Goal: Task Accomplishment & Management: Complete application form

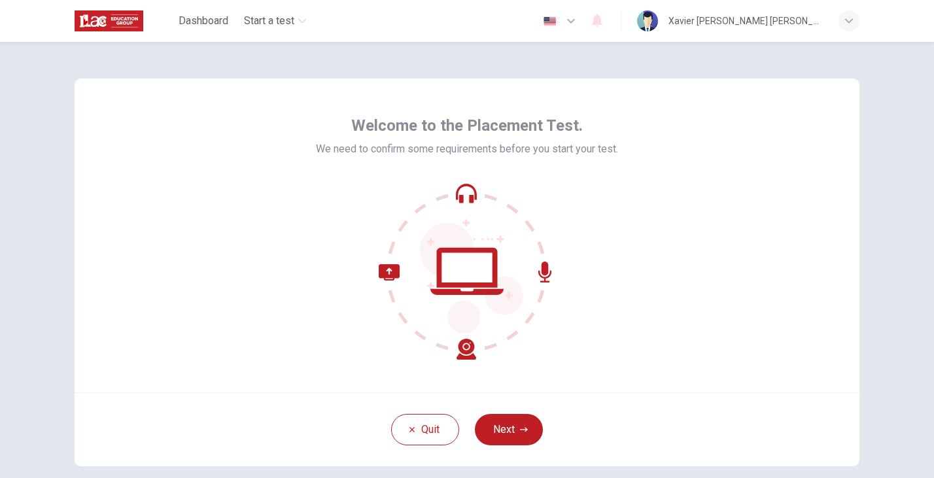
click at [745, 243] on div "Welcome to the Placement Test. We need to confirm some requirements before you …" at bounding box center [467, 235] width 785 height 314
click at [510, 432] on button "Next" at bounding box center [509, 429] width 68 height 31
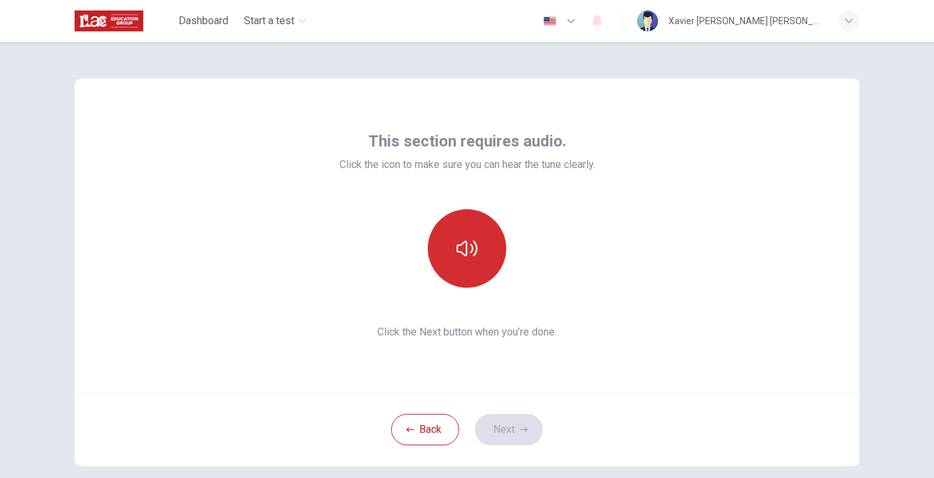
click at [477, 261] on button "button" at bounding box center [467, 248] width 78 height 78
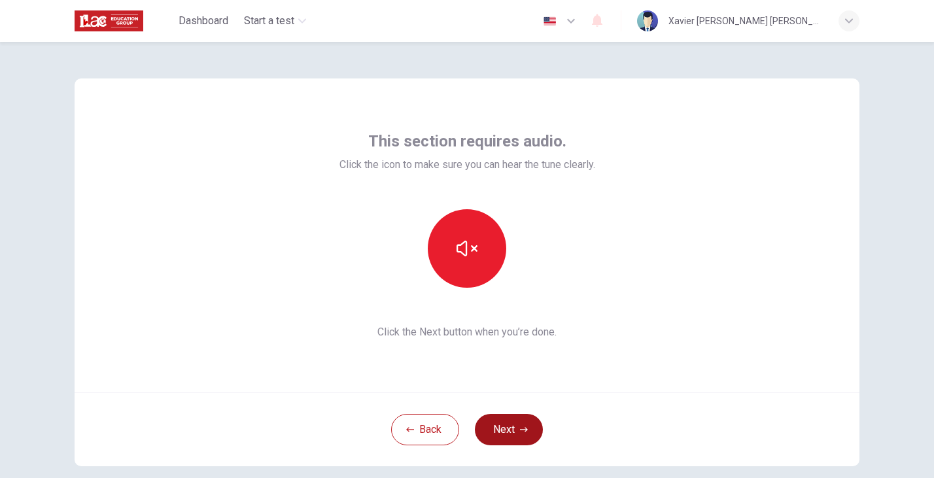
click at [503, 436] on button "Next" at bounding box center [509, 429] width 68 height 31
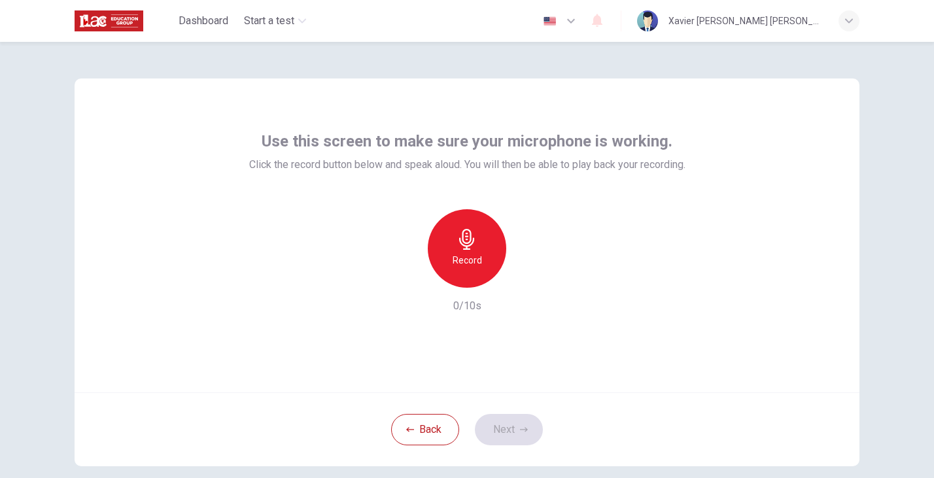
click at [464, 243] on icon "button" at bounding box center [466, 239] width 15 height 21
click at [520, 431] on icon "button" at bounding box center [524, 430] width 8 height 8
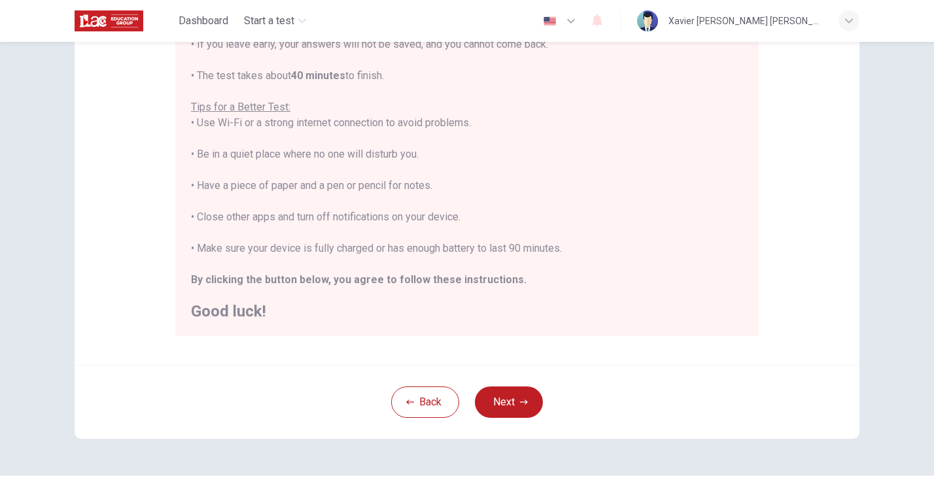
scroll to position [211, 0]
click at [676, 224] on div "You are about to start a Placement Test . Before You Start the Test: • Once you…" at bounding box center [467, 137] width 552 height 361
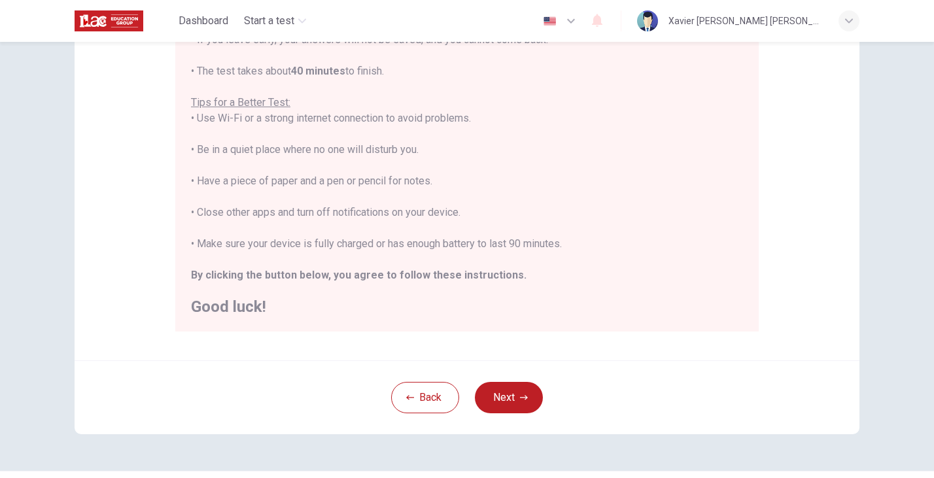
scroll to position [210, 0]
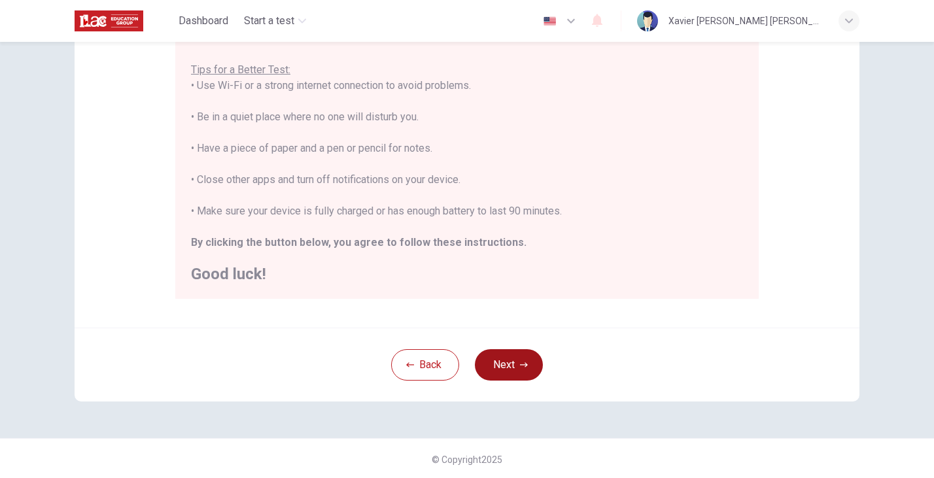
click at [528, 369] on button "Next" at bounding box center [509, 364] width 68 height 31
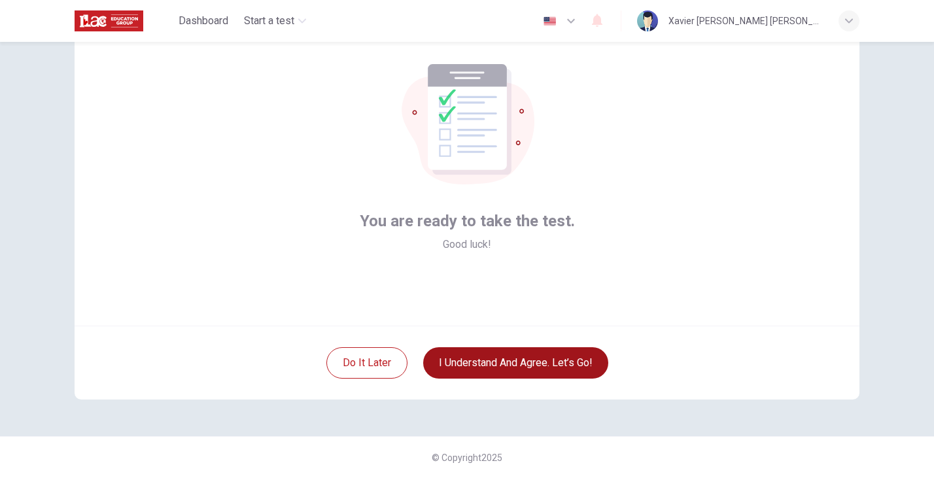
scroll to position [67, 0]
click at [579, 369] on button "I understand and agree. Let’s go!" at bounding box center [515, 362] width 185 height 31
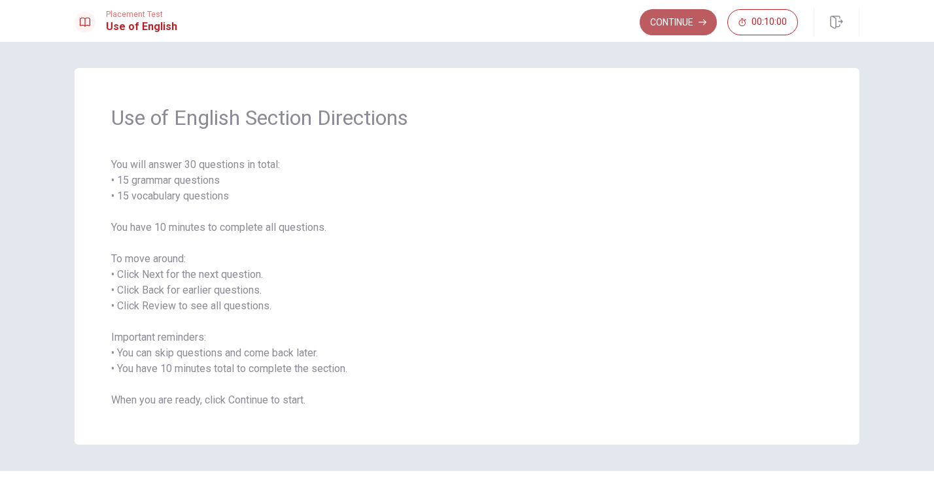
click at [663, 20] on button "Continue" at bounding box center [678, 22] width 77 height 26
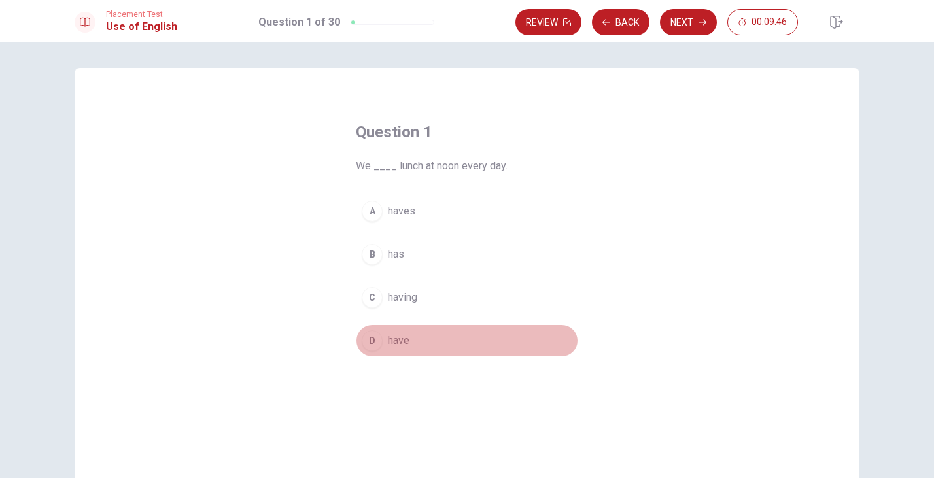
click at [376, 337] on div "D" at bounding box center [372, 340] width 21 height 21
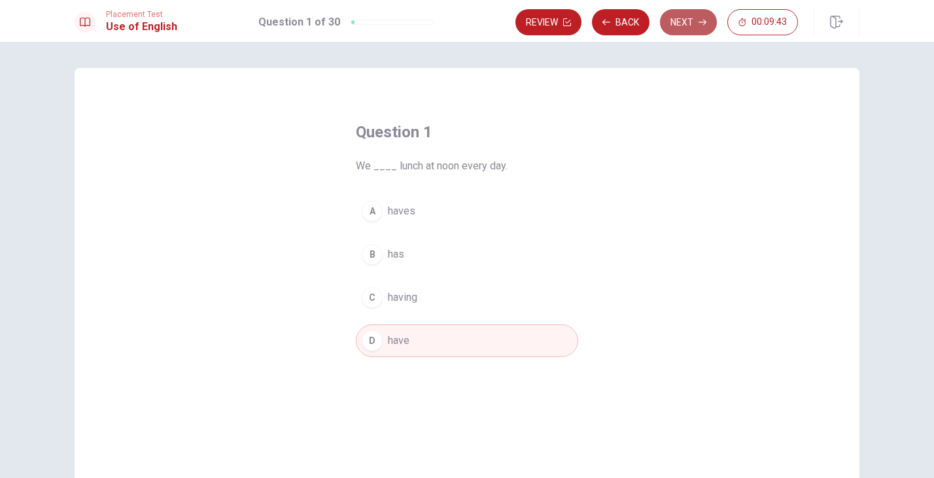
click at [692, 17] on button "Next" at bounding box center [688, 22] width 57 height 26
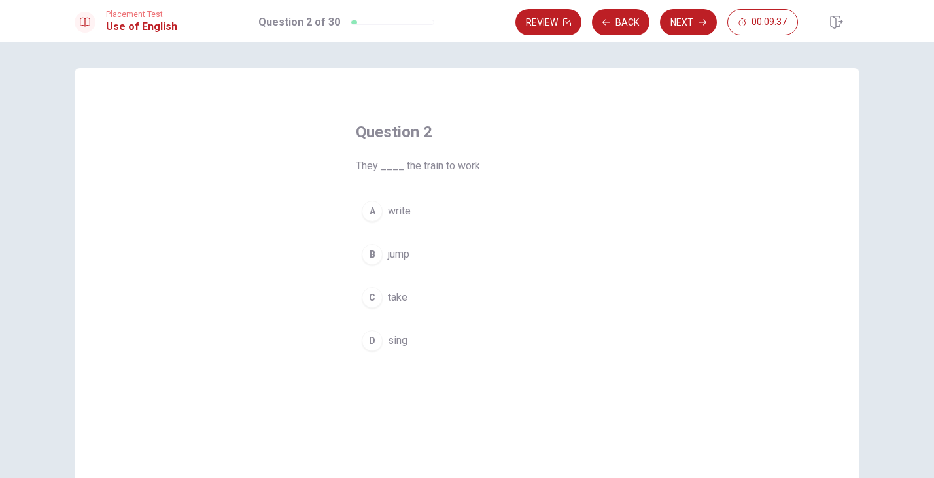
click at [374, 301] on div "C" at bounding box center [372, 297] width 21 height 21
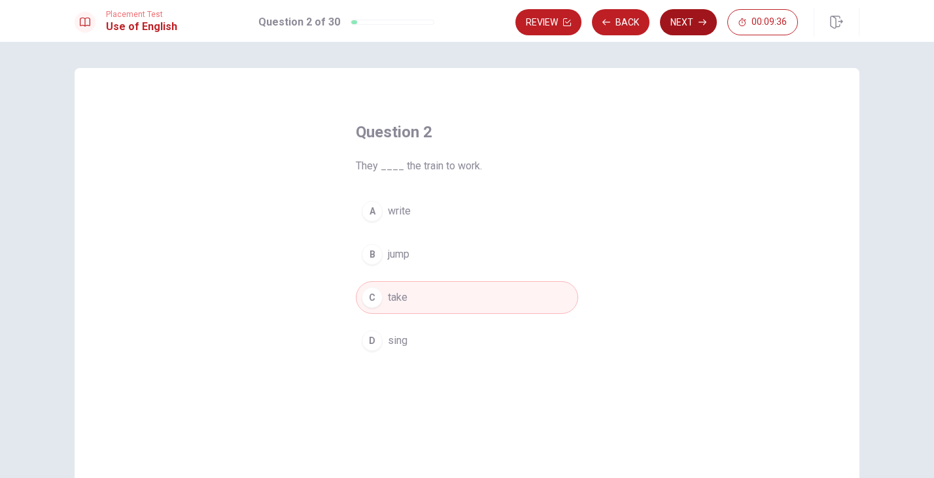
click at [693, 18] on button "Next" at bounding box center [688, 22] width 57 height 26
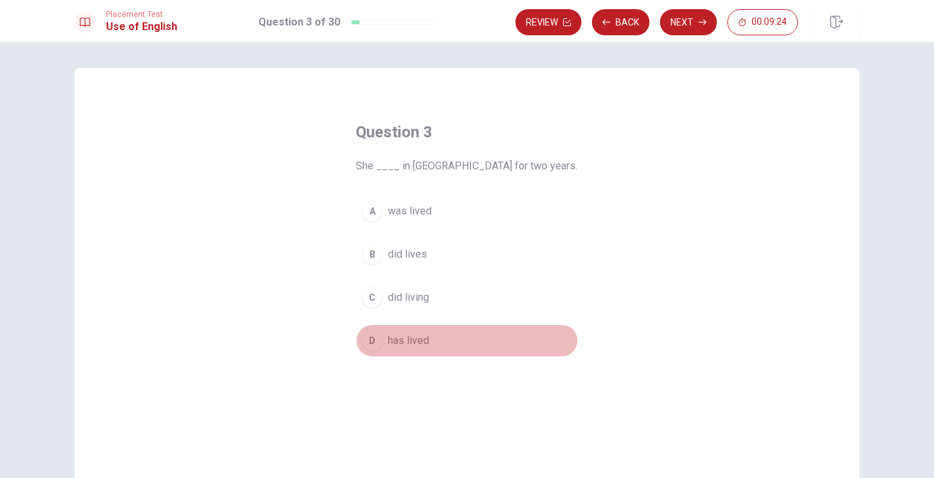
click at [373, 337] on div "D" at bounding box center [372, 340] width 21 height 21
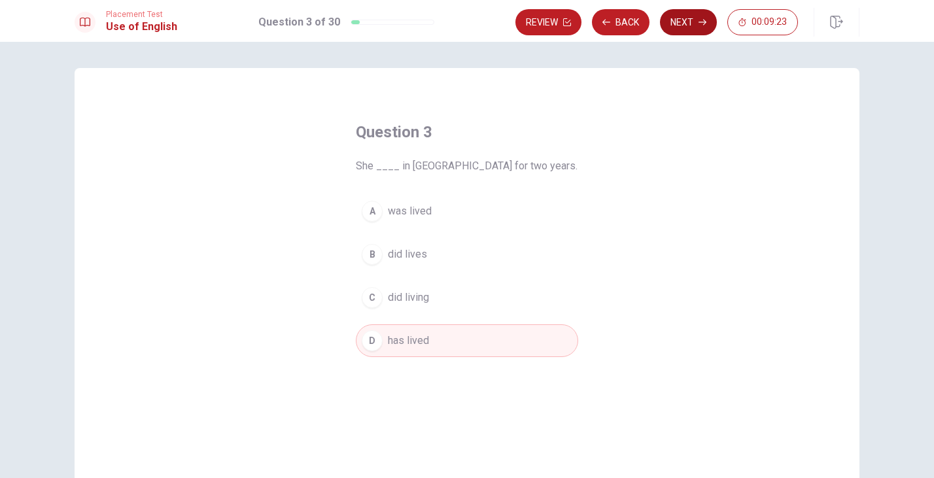
click at [686, 22] on button "Next" at bounding box center [688, 22] width 57 height 26
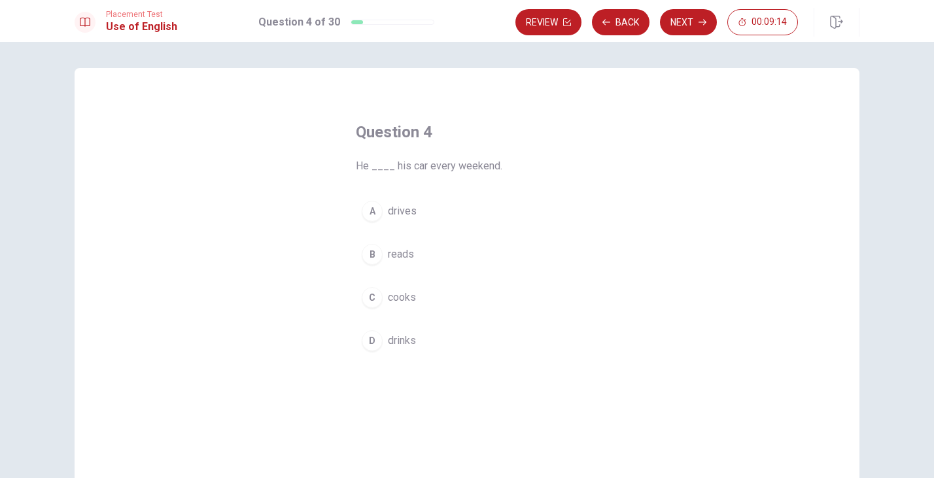
click at [375, 209] on div "A" at bounding box center [372, 211] width 21 height 21
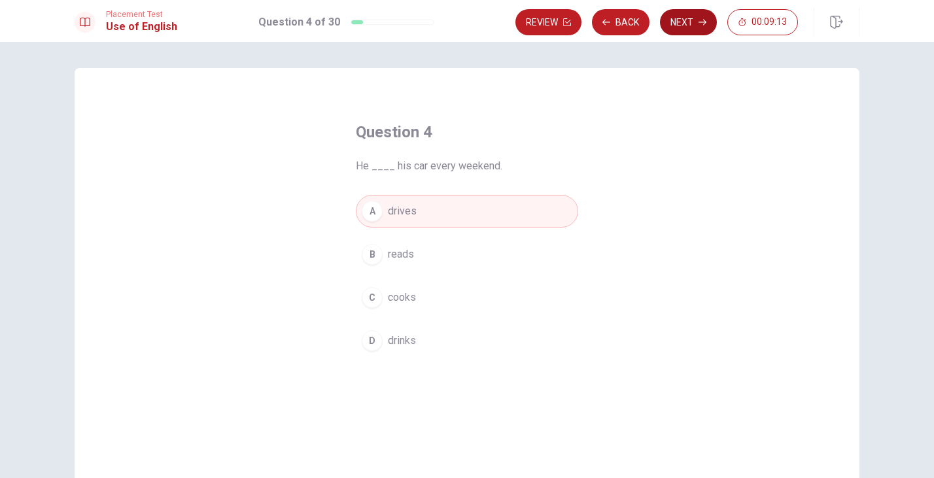
click at [694, 28] on button "Next" at bounding box center [688, 22] width 57 height 26
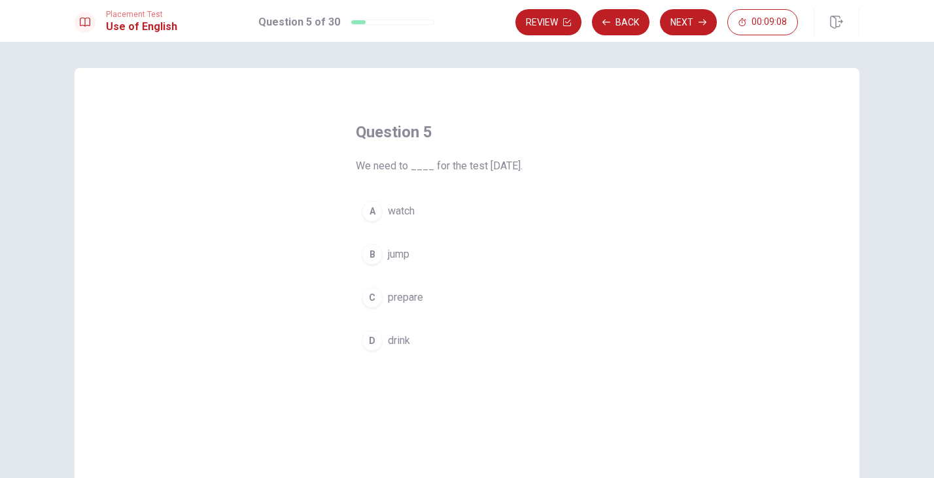
click at [377, 295] on div "C" at bounding box center [372, 297] width 21 height 21
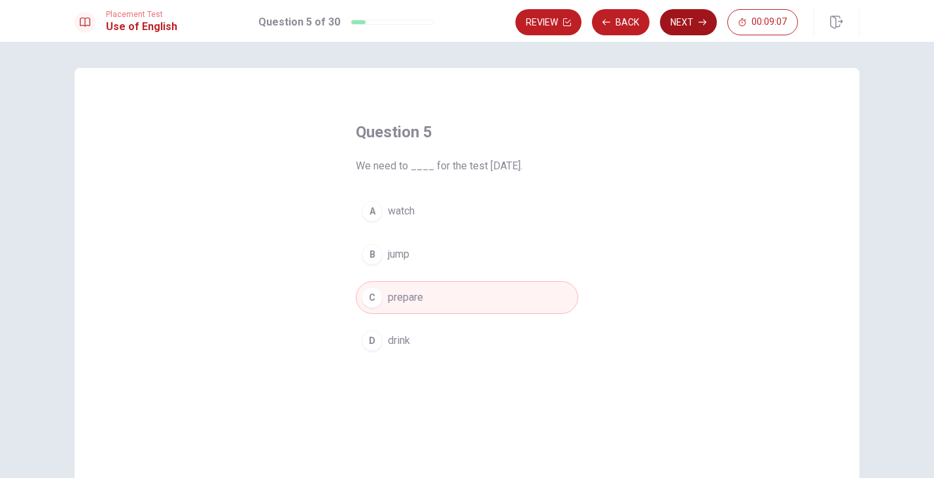
click at [694, 24] on button "Next" at bounding box center [688, 22] width 57 height 26
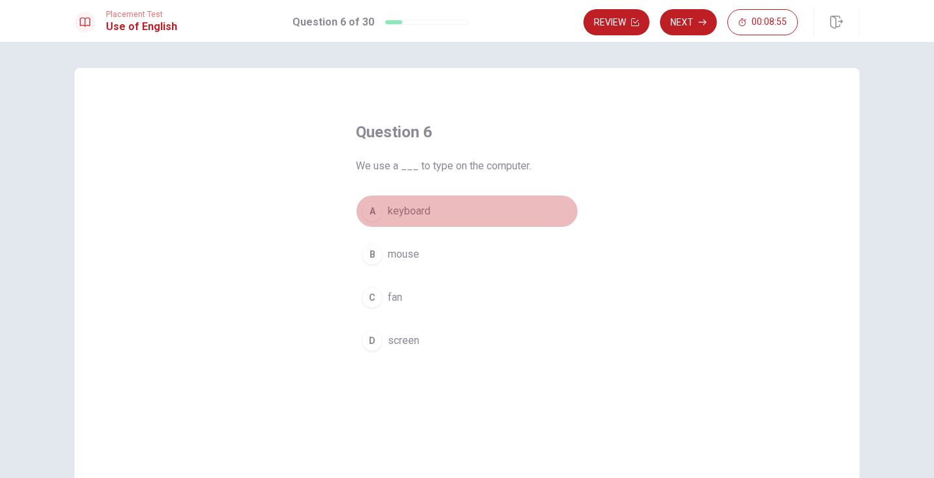
click at [369, 210] on div "A" at bounding box center [372, 211] width 21 height 21
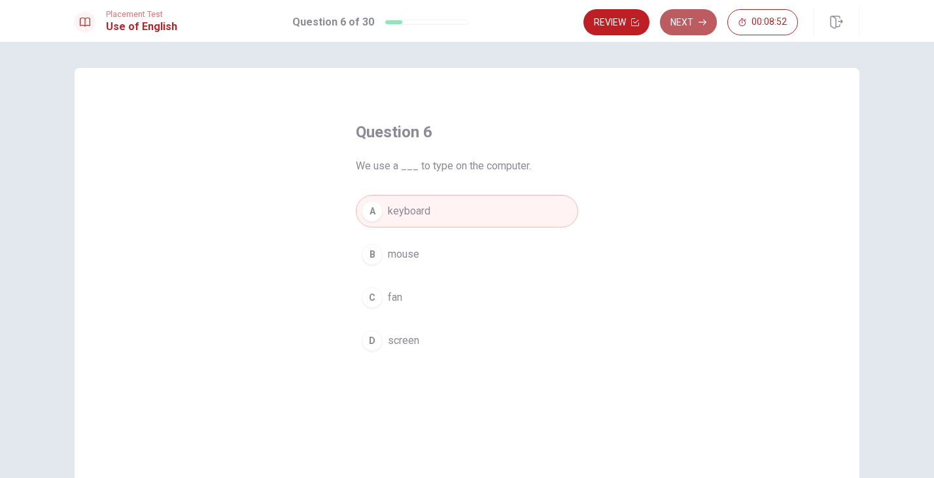
click at [698, 24] on icon "button" at bounding box center [702, 22] width 8 height 8
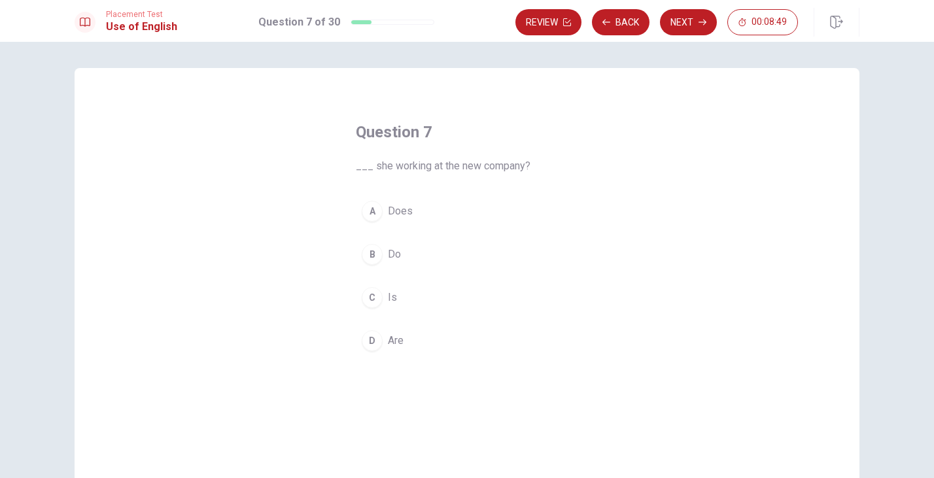
click at [372, 211] on div "A" at bounding box center [372, 211] width 21 height 21
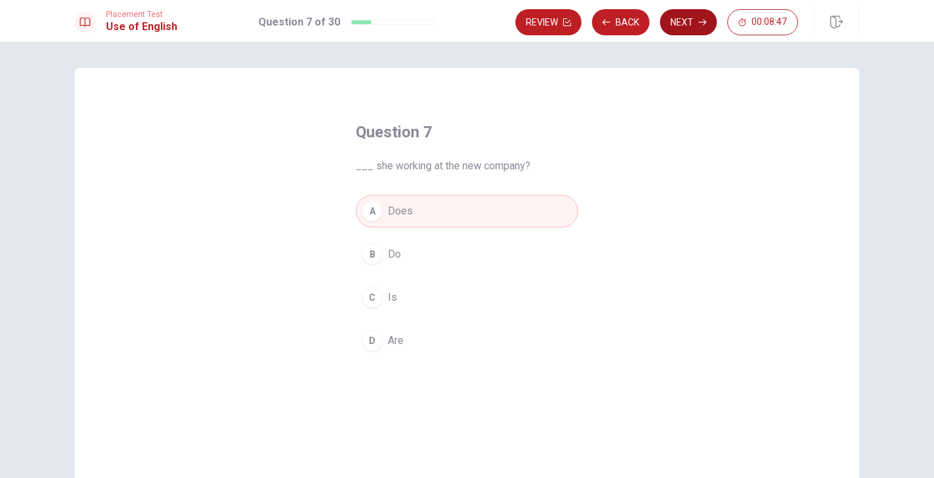
click at [685, 27] on button "Next" at bounding box center [688, 22] width 57 height 26
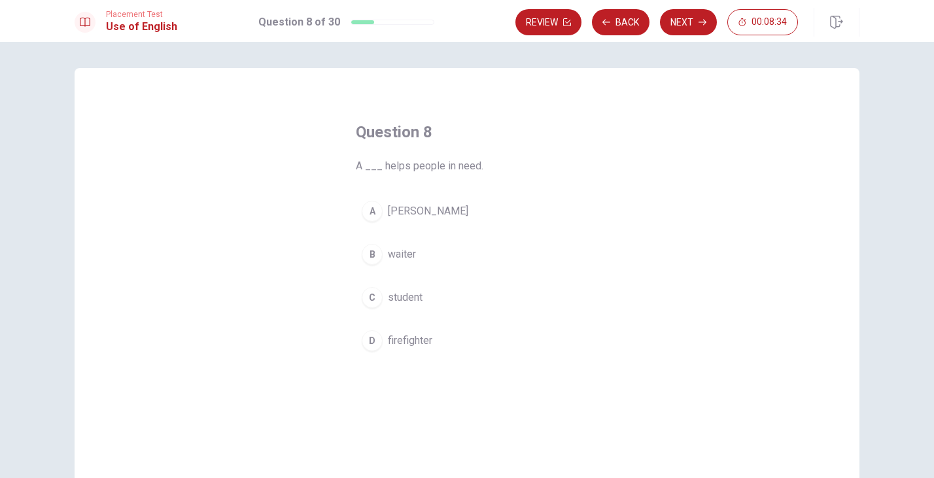
click at [368, 343] on div "D" at bounding box center [372, 340] width 21 height 21
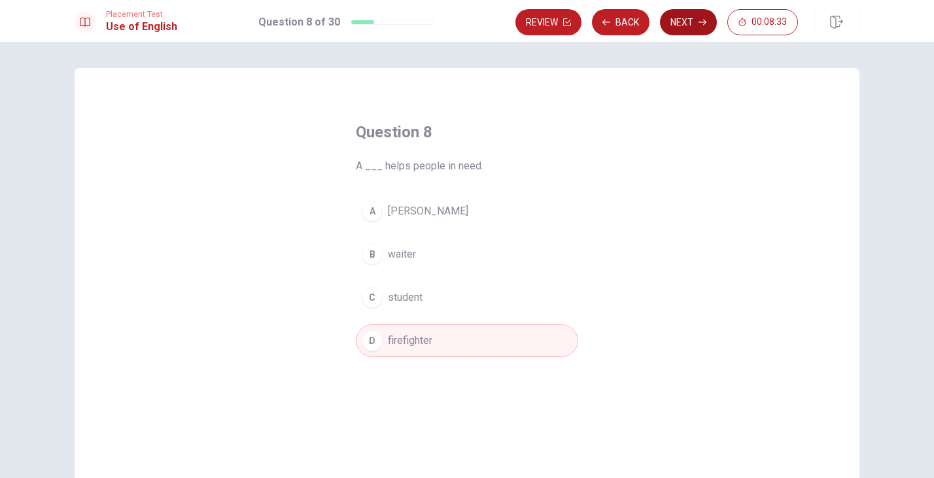
click at [671, 29] on button "Next" at bounding box center [688, 22] width 57 height 26
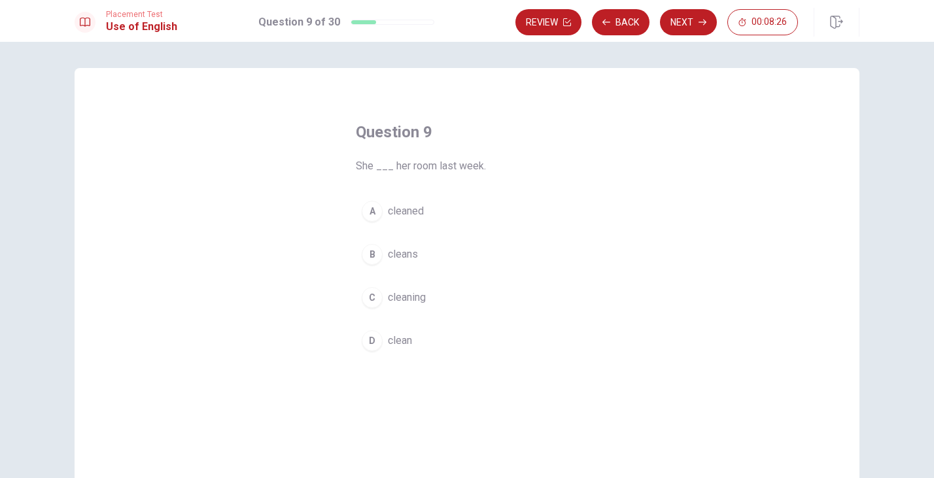
click at [372, 210] on div "A" at bounding box center [372, 211] width 21 height 21
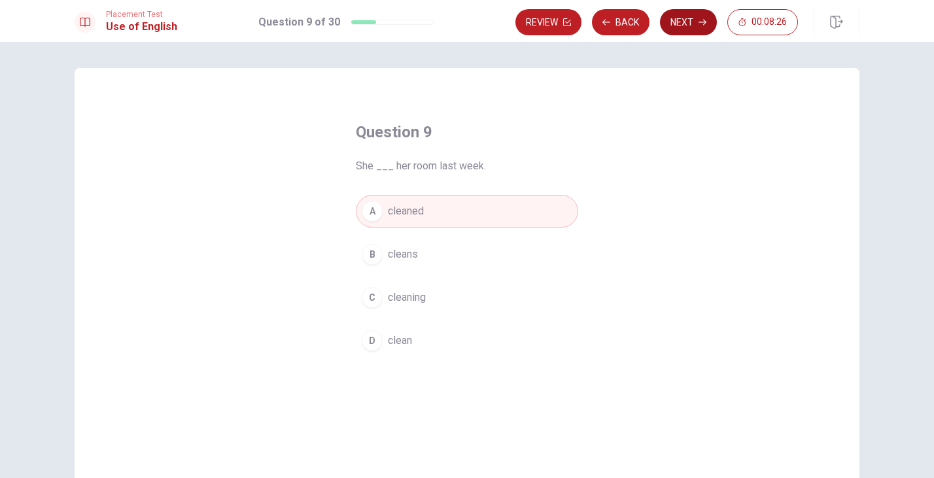
click at [694, 18] on button "Next" at bounding box center [688, 22] width 57 height 26
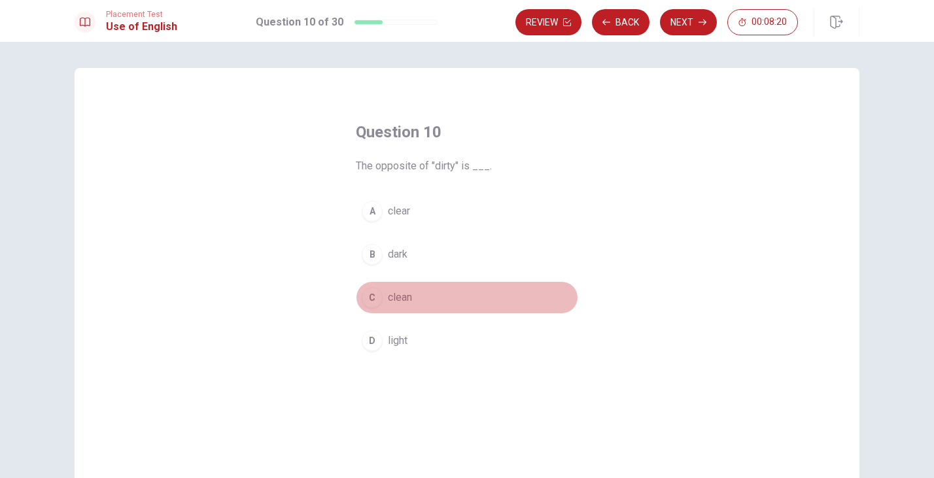
click at [371, 299] on div "C" at bounding box center [372, 297] width 21 height 21
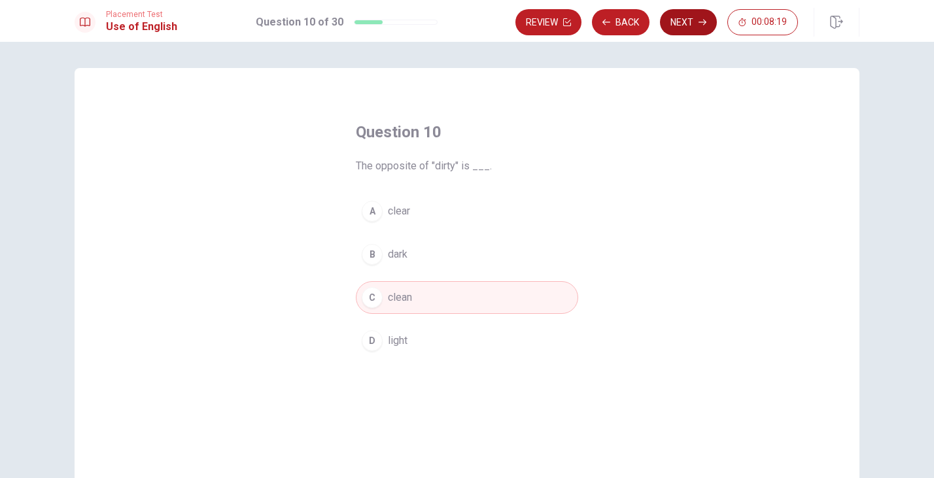
click at [689, 26] on button "Next" at bounding box center [688, 22] width 57 height 26
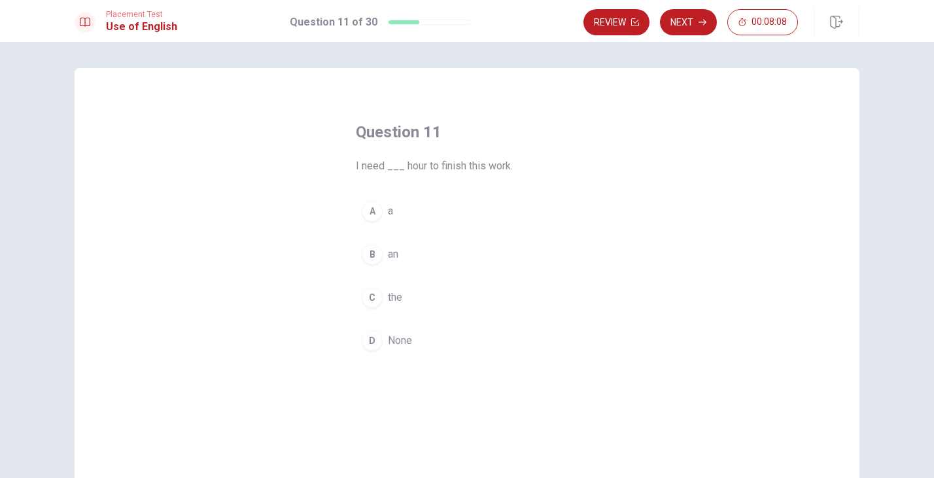
click at [373, 252] on div "B" at bounding box center [372, 254] width 21 height 21
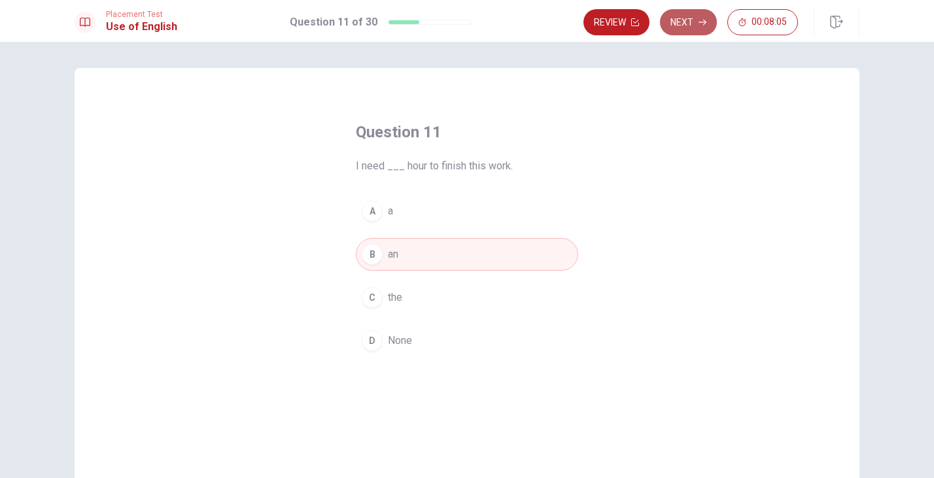
click at [698, 24] on icon "button" at bounding box center [702, 22] width 8 height 8
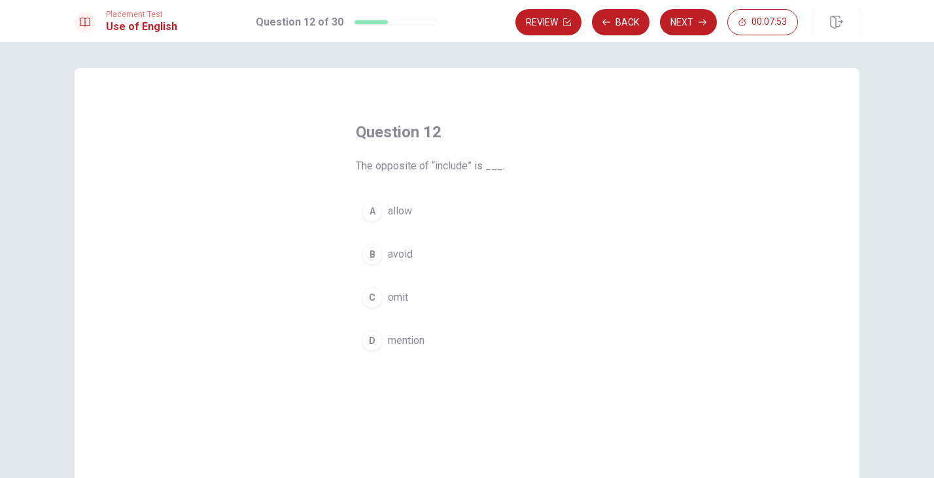
click at [372, 254] on div "B" at bounding box center [372, 254] width 21 height 21
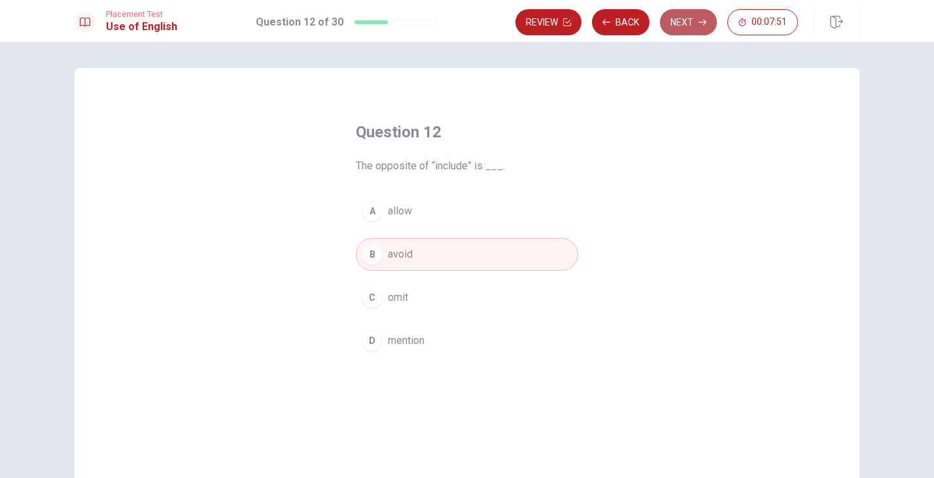
click at [699, 25] on icon "button" at bounding box center [702, 22] width 8 height 8
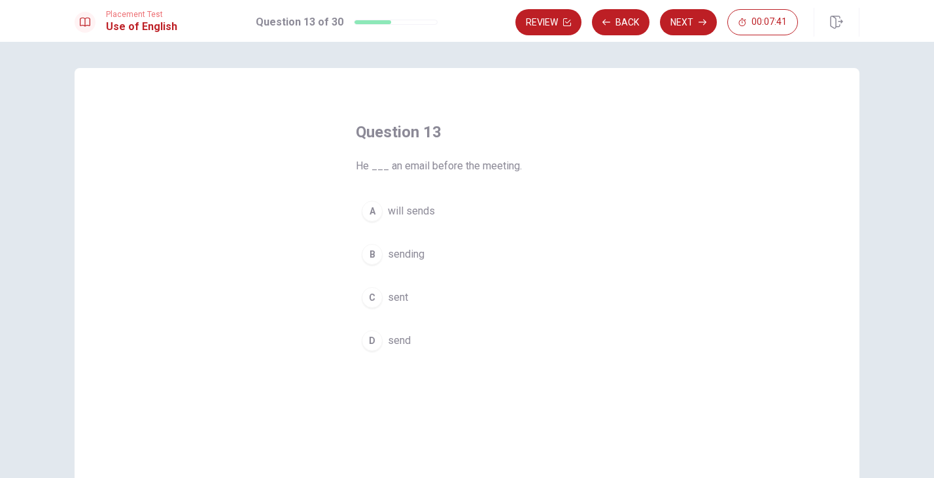
click at [369, 340] on div "D" at bounding box center [372, 340] width 21 height 21
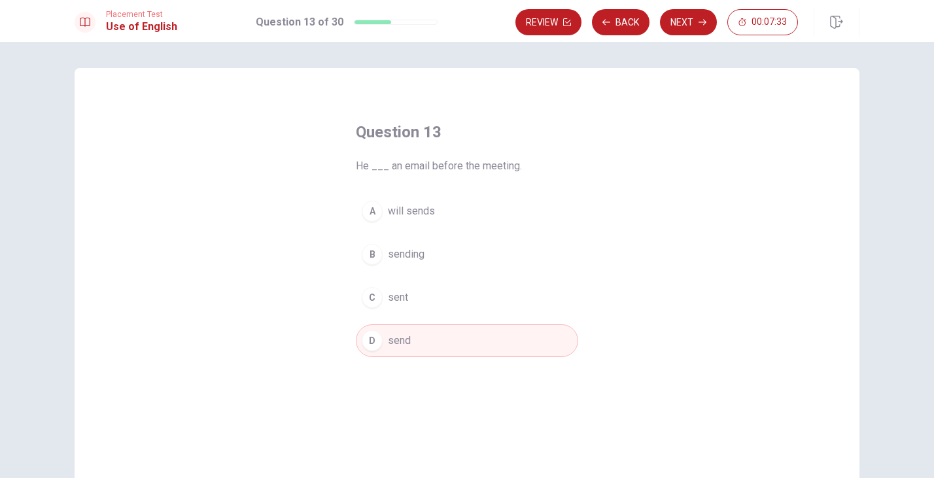
click at [373, 213] on div "A" at bounding box center [372, 211] width 21 height 21
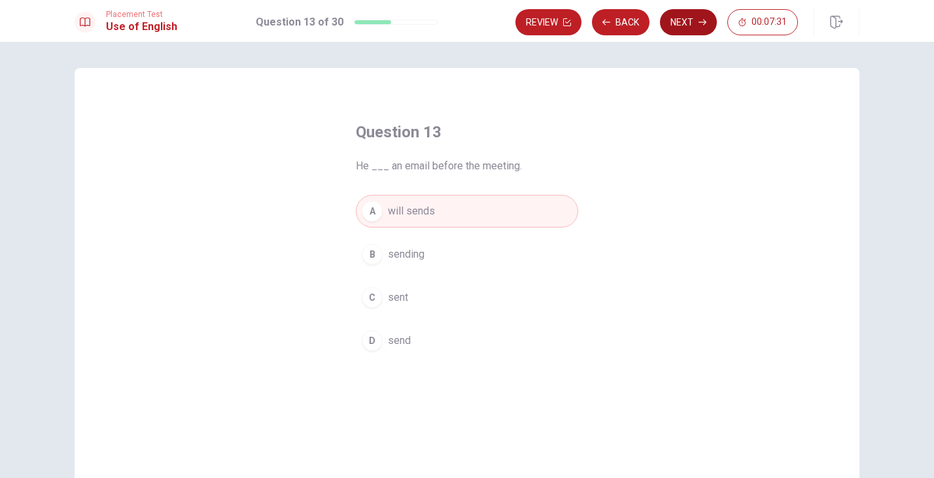
click at [702, 25] on icon "button" at bounding box center [702, 22] width 8 height 8
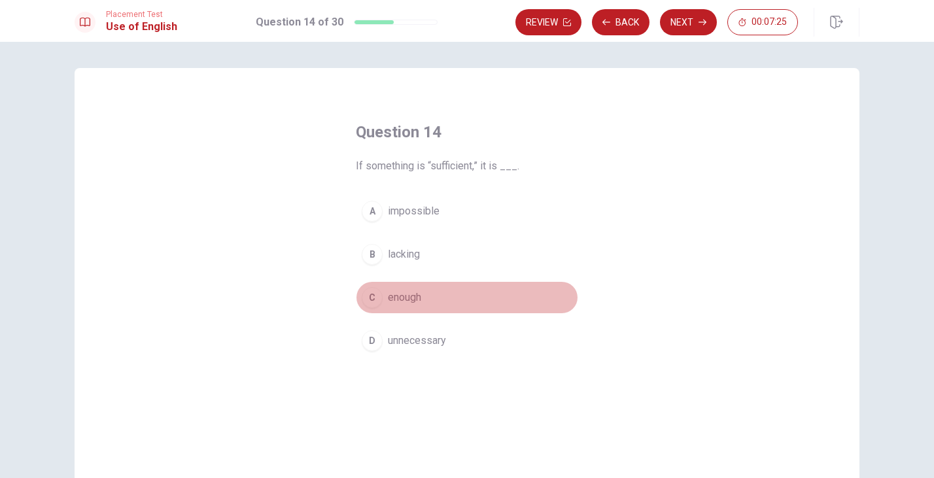
click at [370, 298] on div "C" at bounding box center [372, 297] width 21 height 21
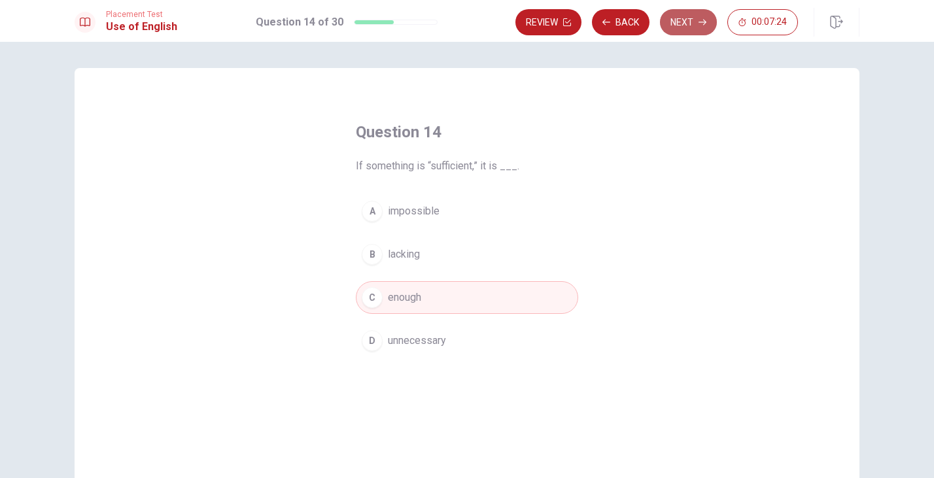
click at [702, 21] on icon "button" at bounding box center [702, 22] width 8 height 8
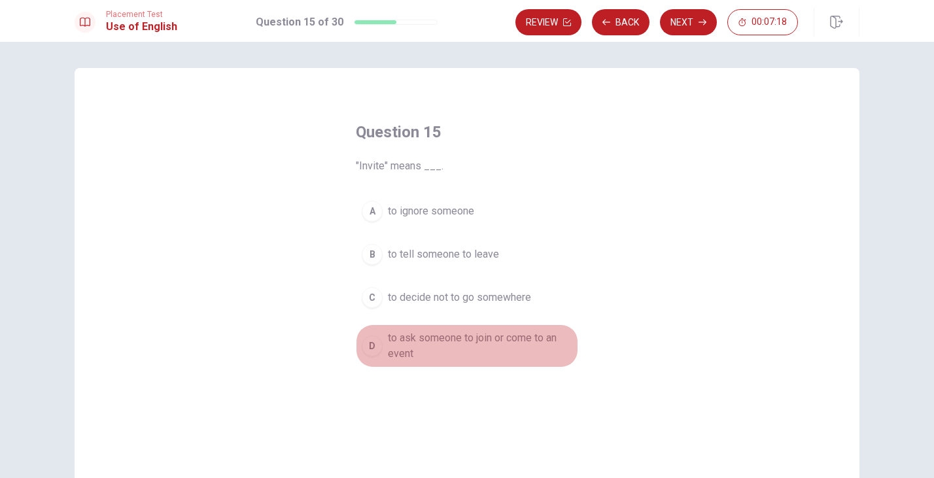
click at [377, 338] on div "D" at bounding box center [372, 345] width 21 height 21
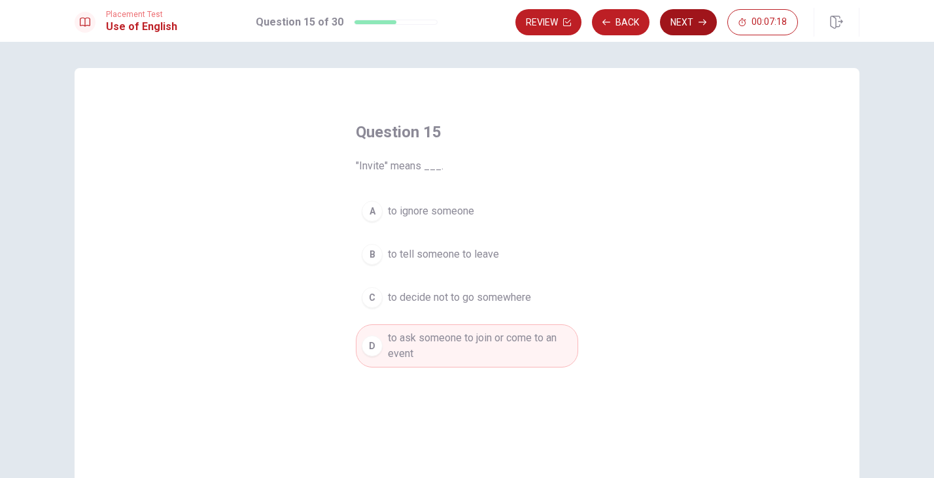
click at [676, 22] on button "Next" at bounding box center [688, 22] width 57 height 26
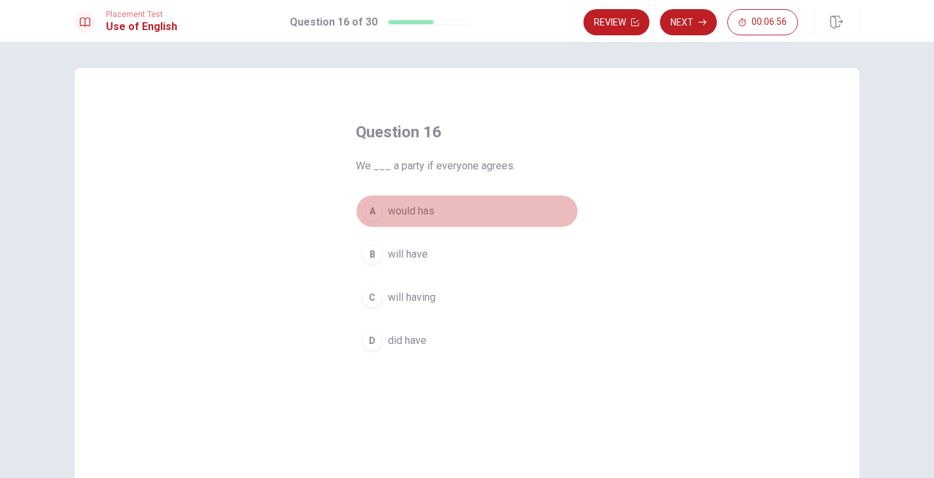
click at [371, 210] on div "A" at bounding box center [372, 211] width 21 height 21
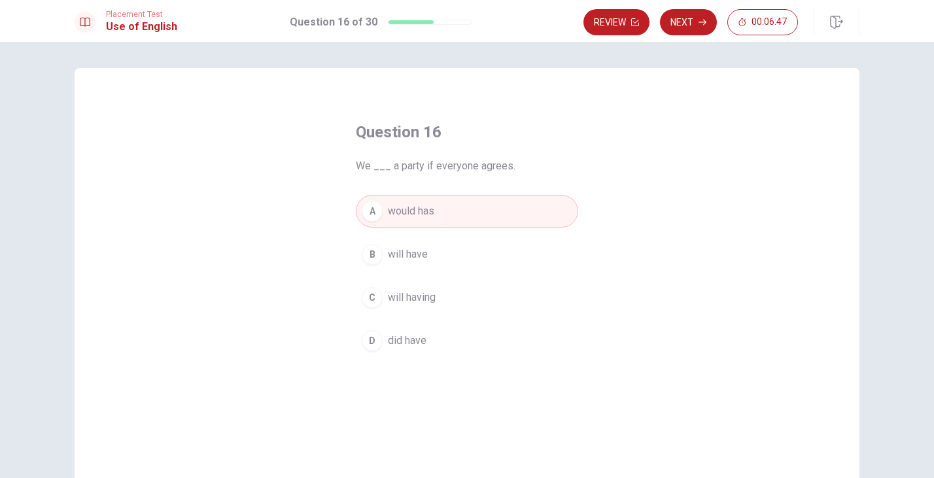
click at [371, 297] on div "C" at bounding box center [372, 297] width 21 height 21
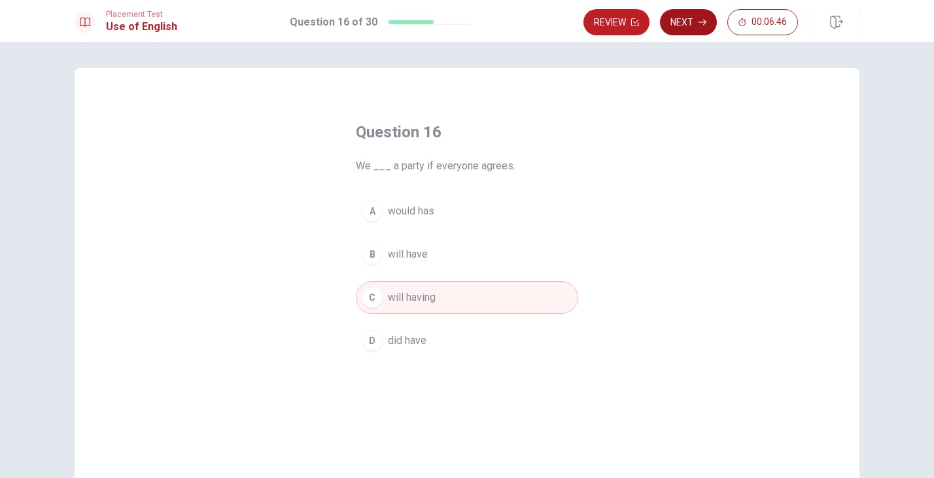
click at [689, 29] on button "Next" at bounding box center [688, 22] width 57 height 26
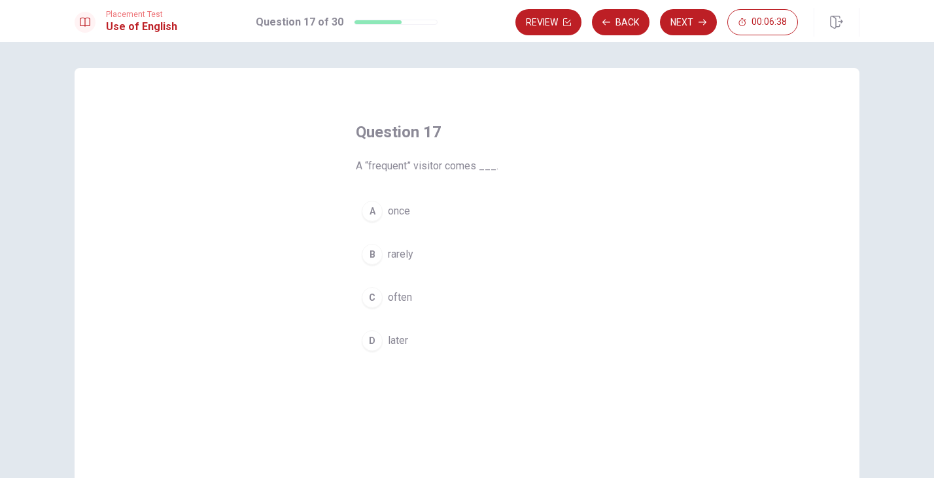
click at [370, 296] on div "C" at bounding box center [372, 297] width 21 height 21
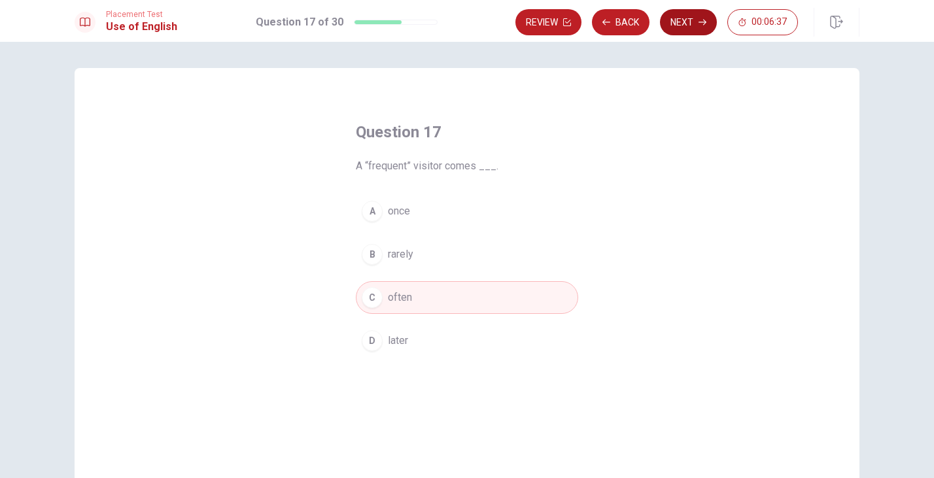
click at [689, 17] on button "Next" at bounding box center [688, 22] width 57 height 26
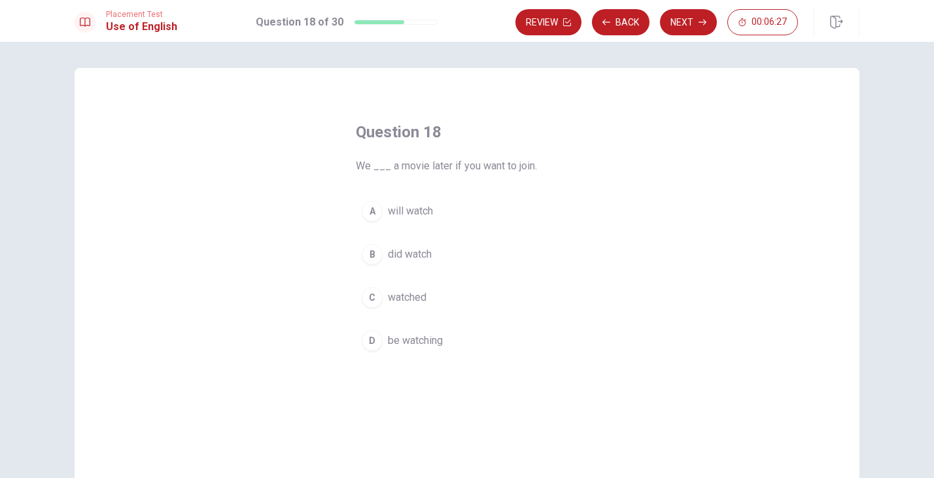
click at [370, 210] on div "A" at bounding box center [372, 211] width 21 height 21
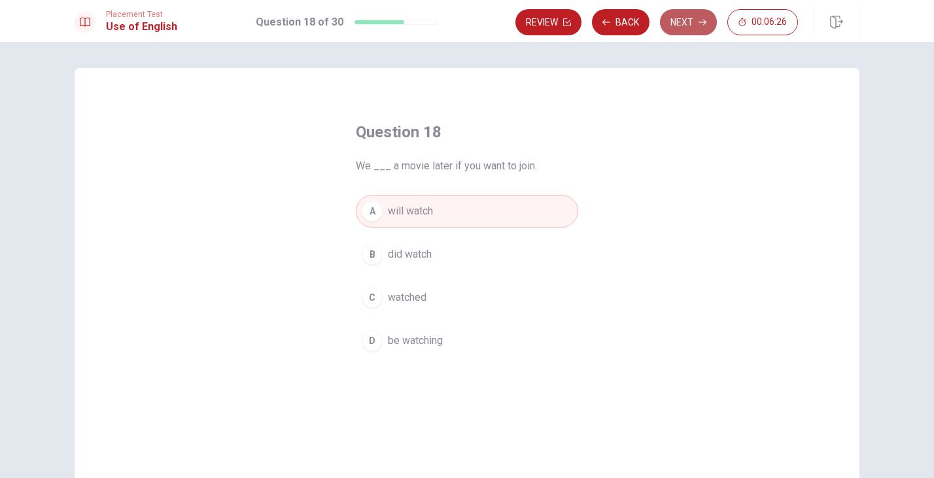
click at [694, 22] on button "Next" at bounding box center [688, 22] width 57 height 26
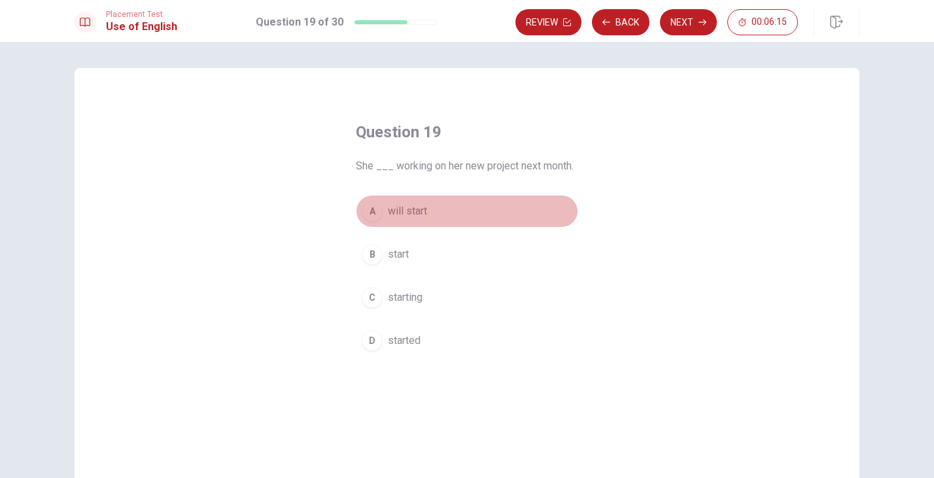
click at [373, 210] on div "A" at bounding box center [372, 211] width 21 height 21
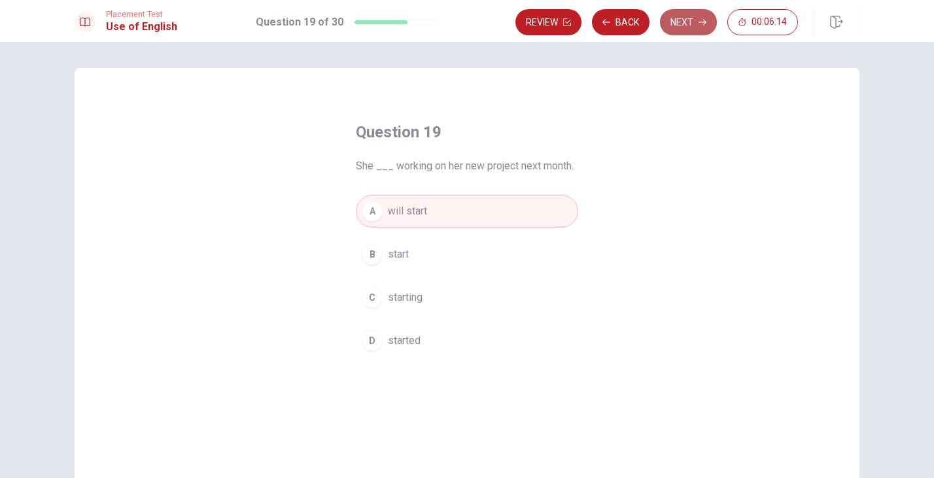
click at [696, 17] on button "Next" at bounding box center [688, 22] width 57 height 26
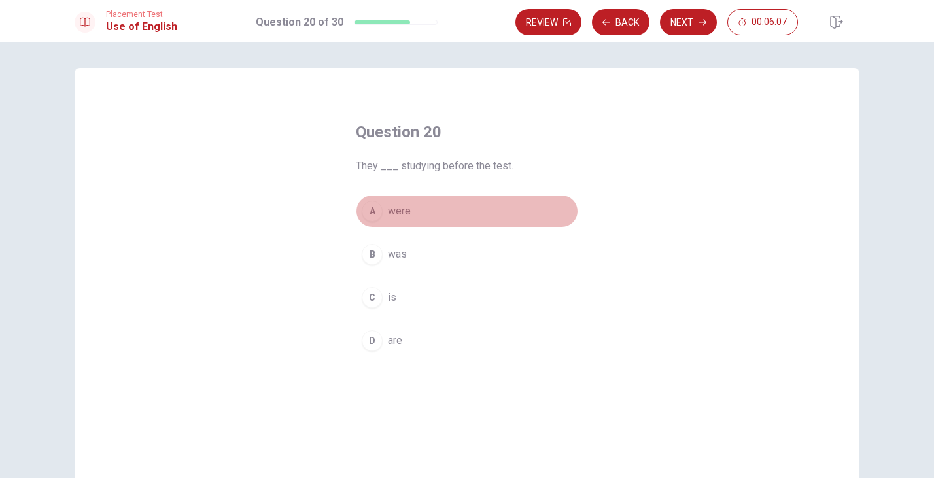
click at [372, 211] on div "A" at bounding box center [372, 211] width 21 height 21
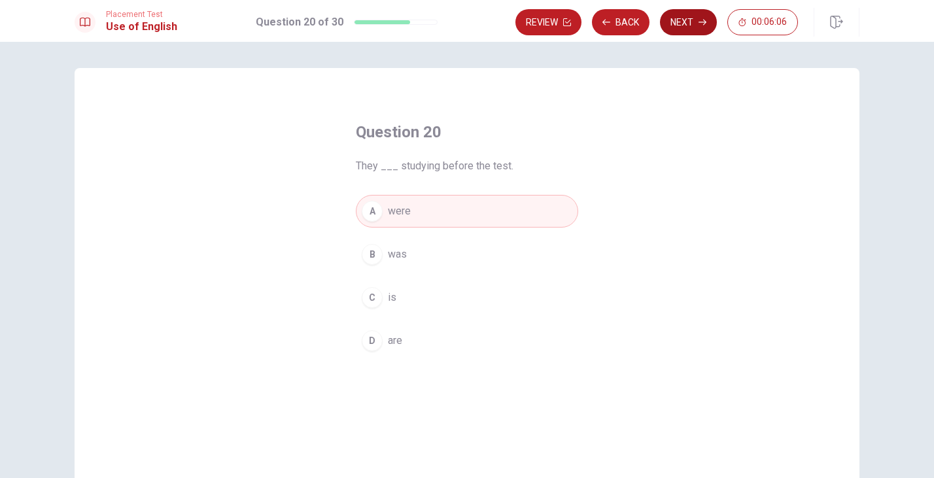
click at [698, 21] on button "Next" at bounding box center [688, 22] width 57 height 26
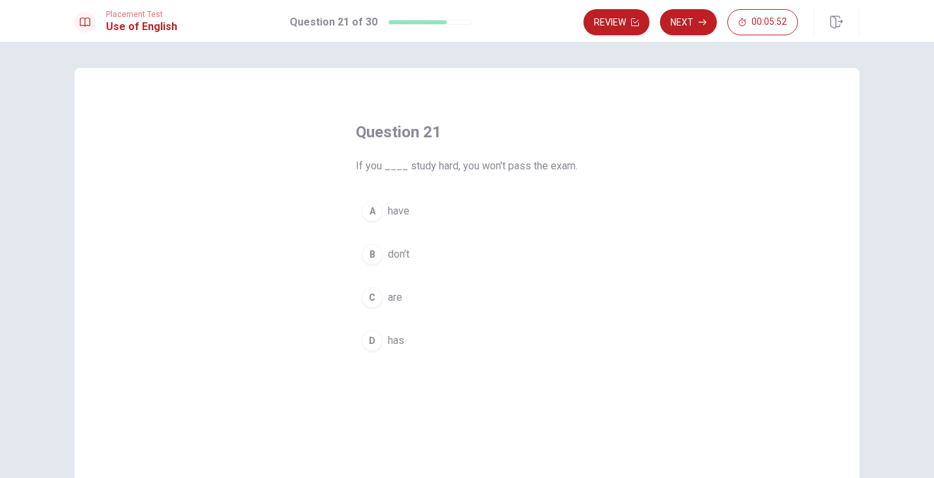
click at [370, 257] on div "B" at bounding box center [372, 254] width 21 height 21
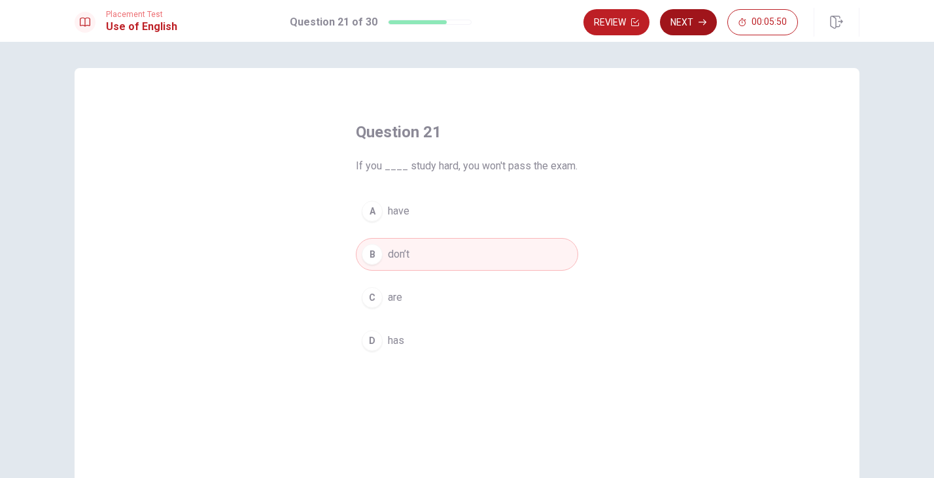
click at [689, 26] on button "Next" at bounding box center [688, 22] width 57 height 26
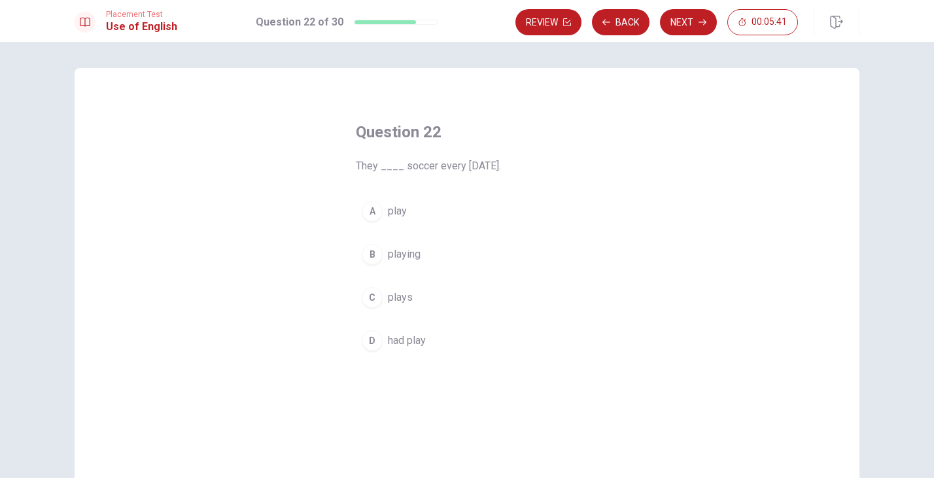
click at [373, 216] on div "A" at bounding box center [372, 211] width 21 height 21
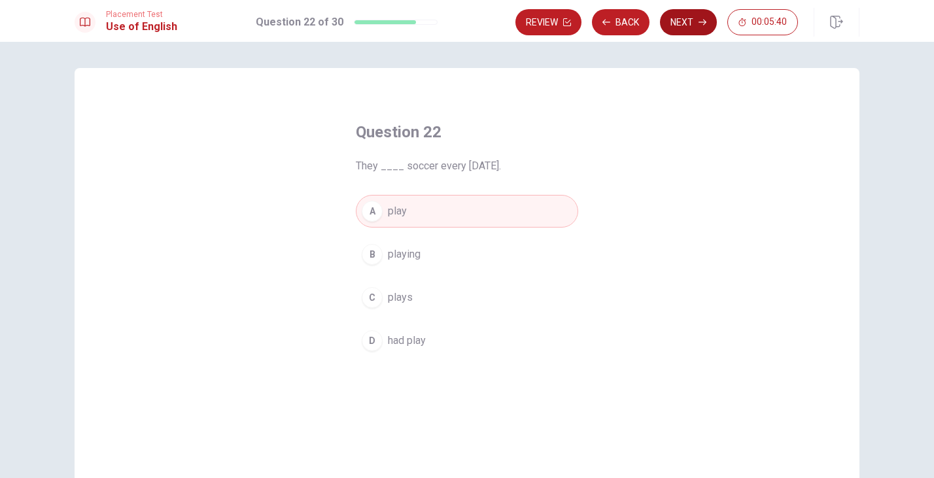
click at [700, 20] on icon "button" at bounding box center [702, 22] width 8 height 8
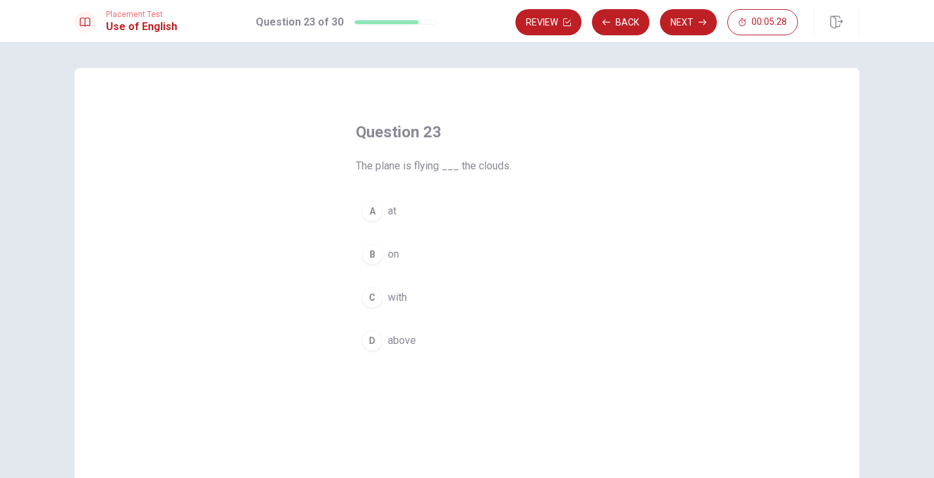
click at [372, 343] on div "D" at bounding box center [372, 340] width 21 height 21
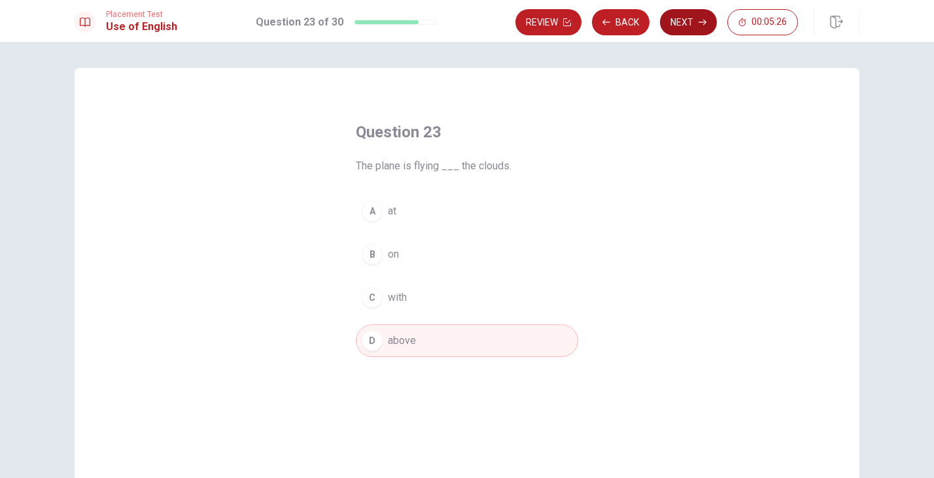
click at [693, 19] on button "Next" at bounding box center [688, 22] width 57 height 26
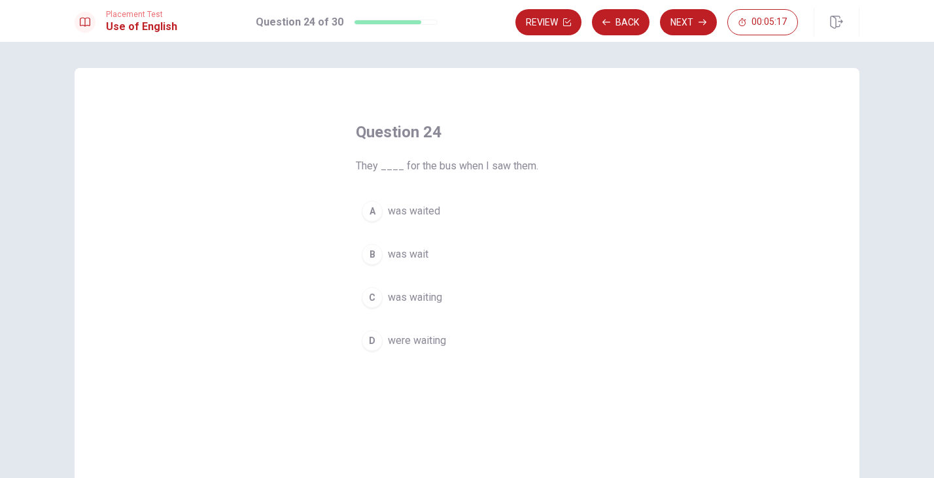
click at [373, 298] on div "C" at bounding box center [372, 297] width 21 height 21
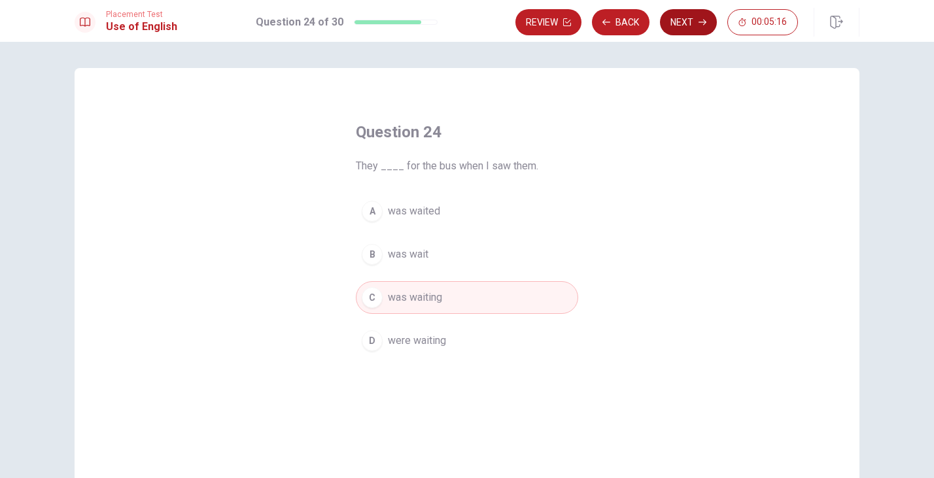
click at [691, 27] on button "Next" at bounding box center [688, 22] width 57 height 26
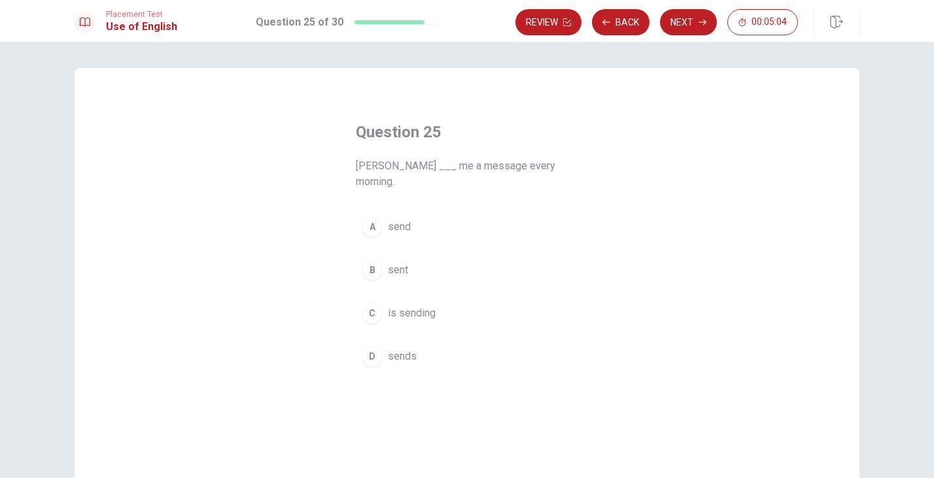
click at [375, 346] on div "D" at bounding box center [372, 356] width 21 height 21
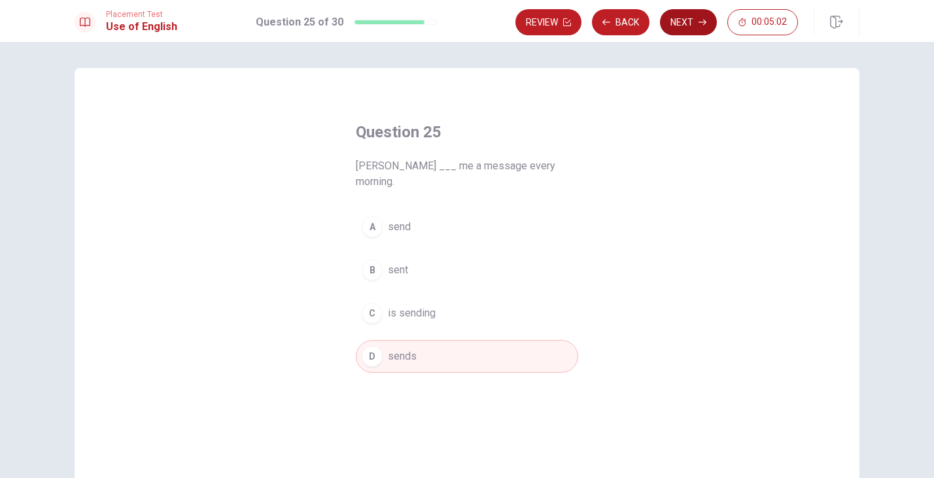
click at [691, 27] on button "Next" at bounding box center [688, 22] width 57 height 26
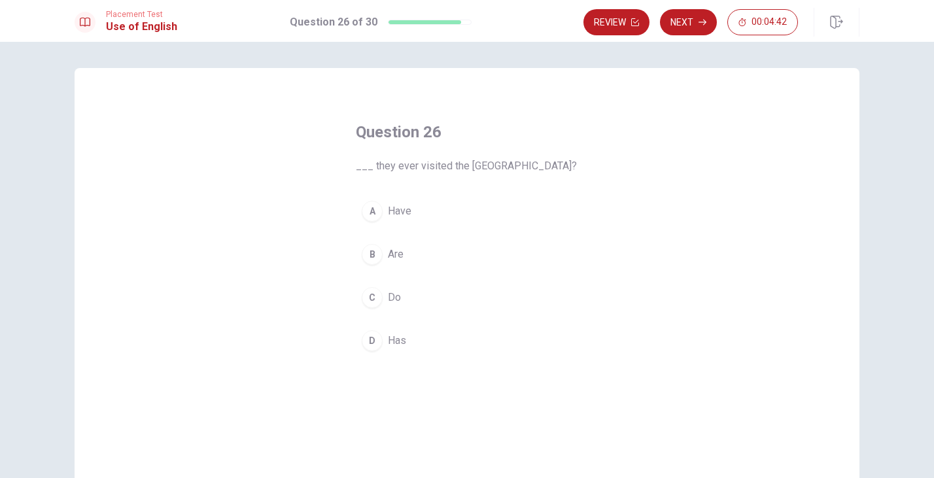
click at [374, 211] on div "A" at bounding box center [372, 211] width 21 height 21
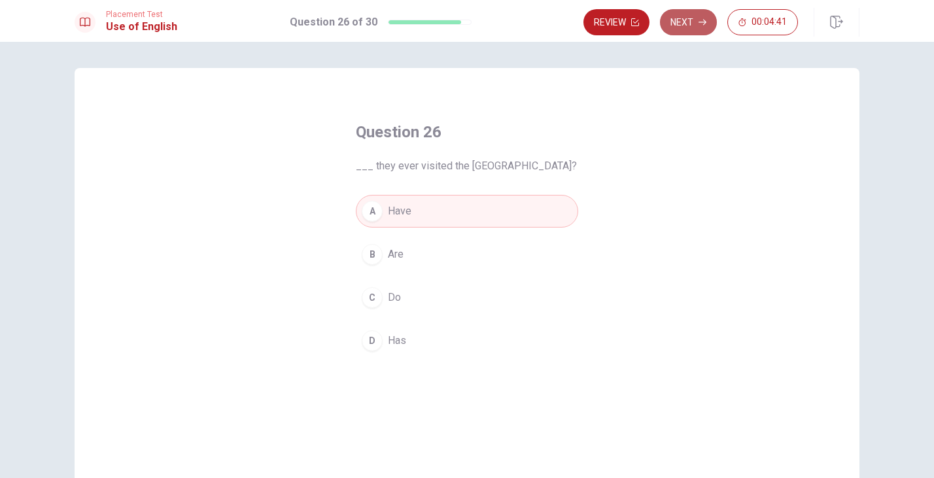
click at [702, 24] on icon "button" at bounding box center [702, 22] width 8 height 8
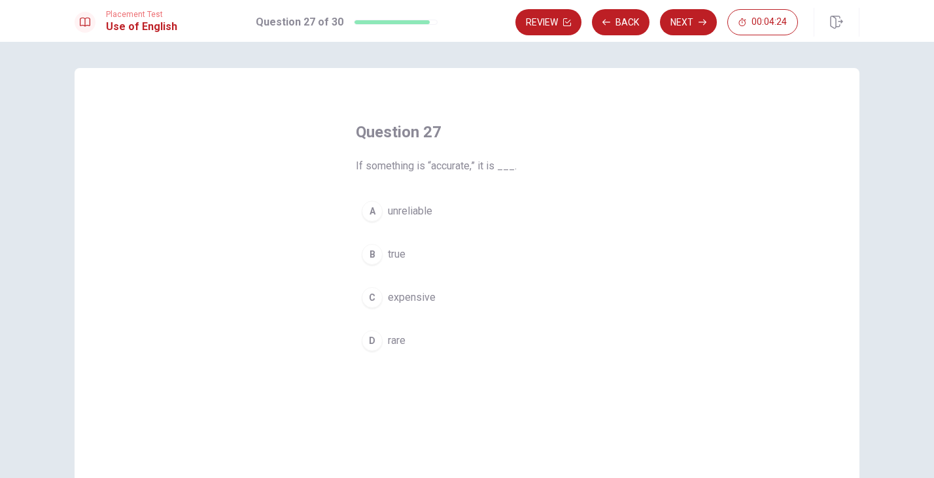
click at [375, 216] on div "A" at bounding box center [372, 211] width 21 height 21
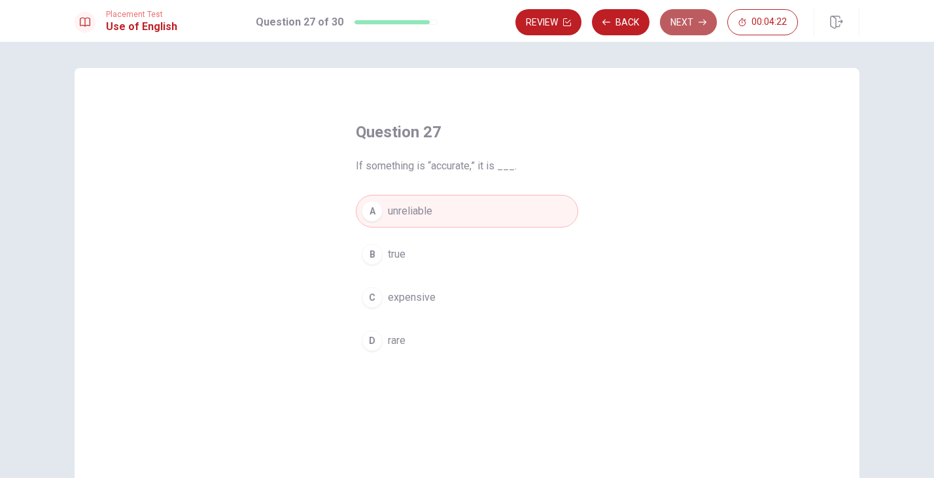
click at [708, 26] on button "Next" at bounding box center [688, 22] width 57 height 26
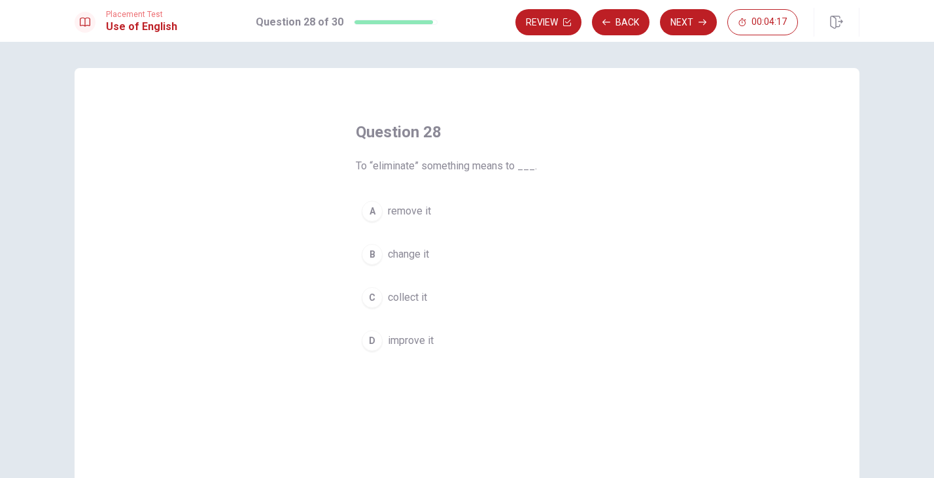
click at [371, 211] on div "A" at bounding box center [372, 211] width 21 height 21
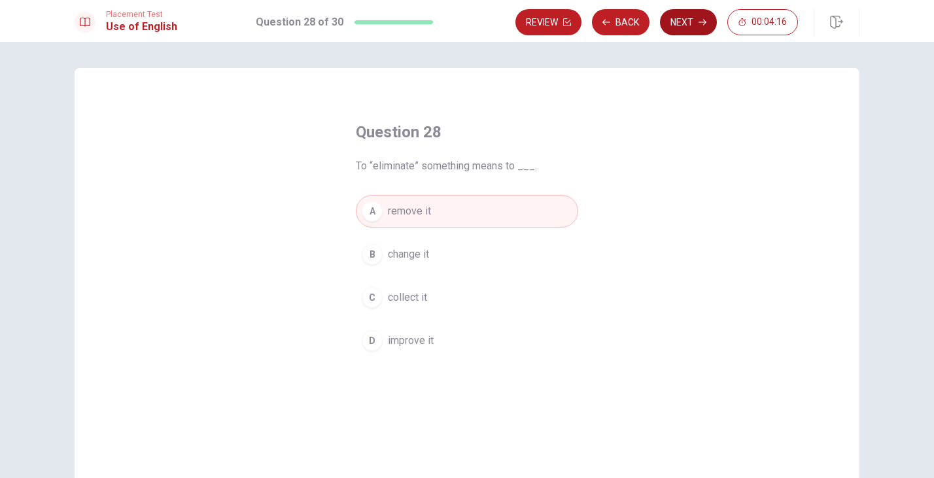
click at [697, 32] on button "Next" at bounding box center [688, 22] width 57 height 26
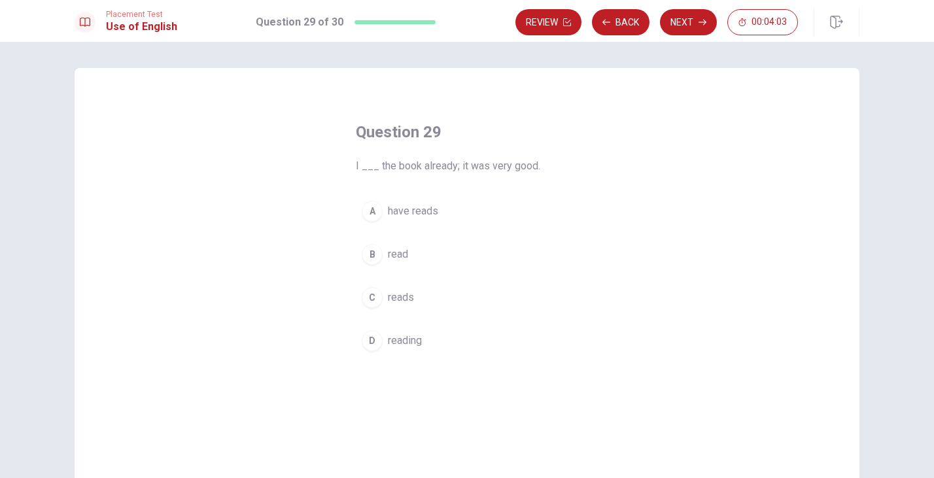
click at [373, 255] on div "B" at bounding box center [372, 254] width 21 height 21
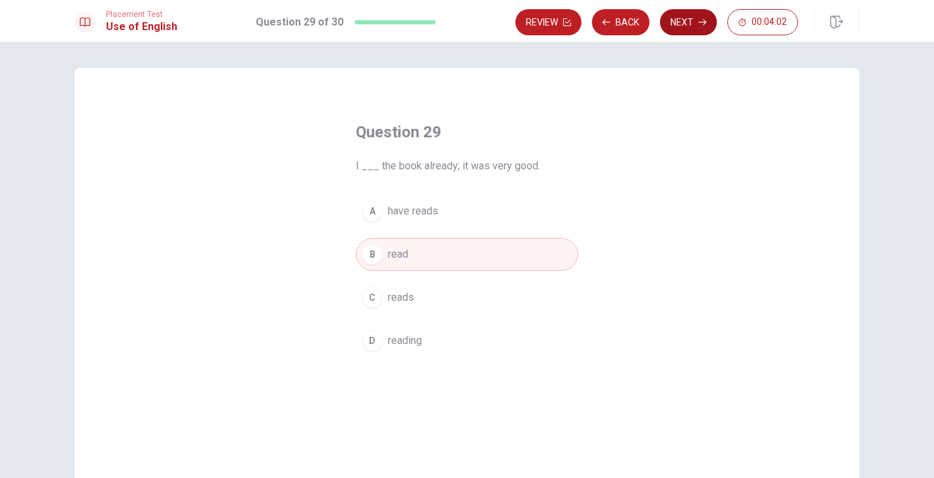
click at [694, 16] on button "Next" at bounding box center [688, 22] width 57 height 26
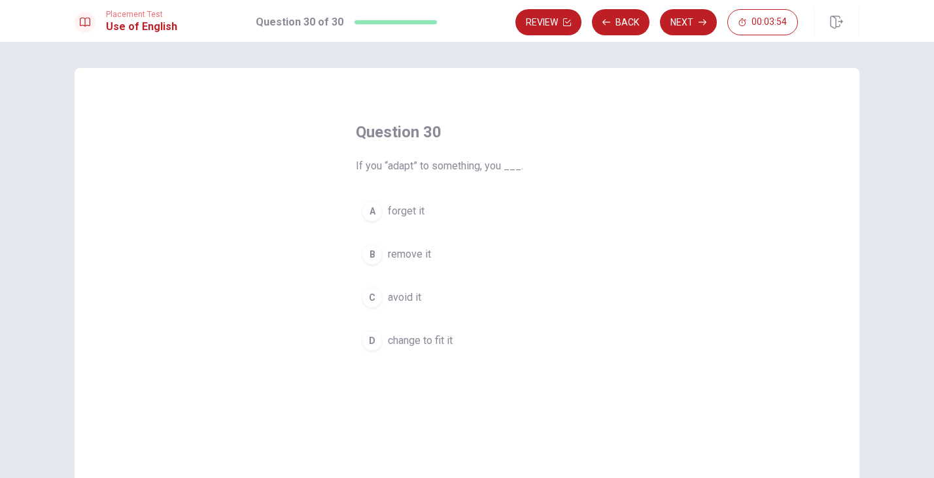
click at [377, 298] on div "C" at bounding box center [372, 297] width 21 height 21
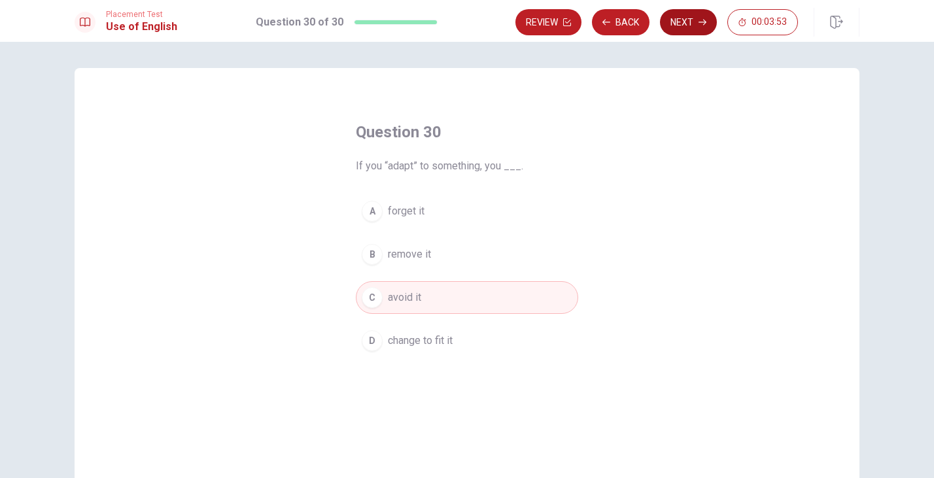
click at [701, 14] on button "Next" at bounding box center [688, 22] width 57 height 26
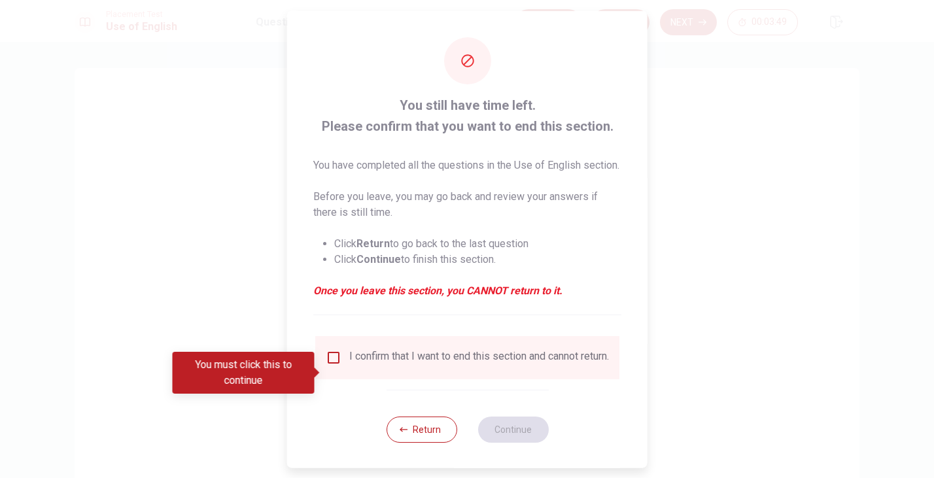
click at [333, 365] on input "You must click this to continue" at bounding box center [334, 357] width 16 height 16
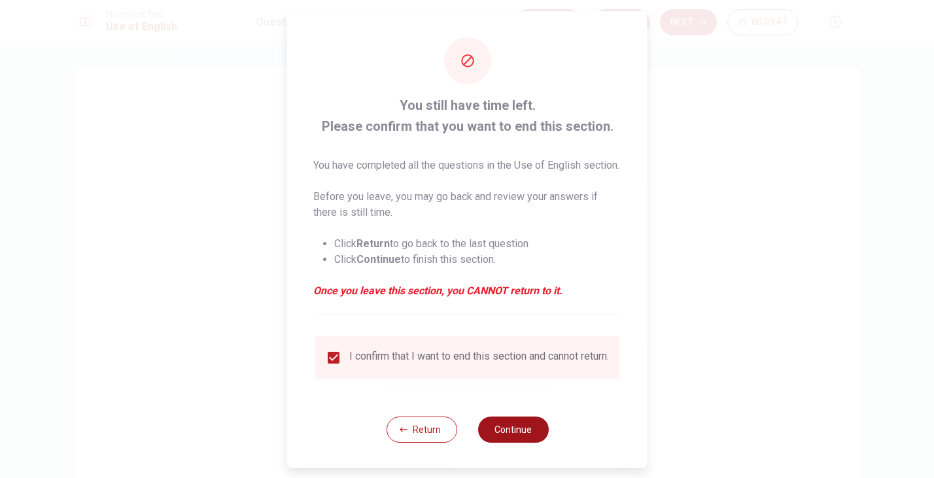
click at [519, 442] on button "Continue" at bounding box center [512, 429] width 71 height 26
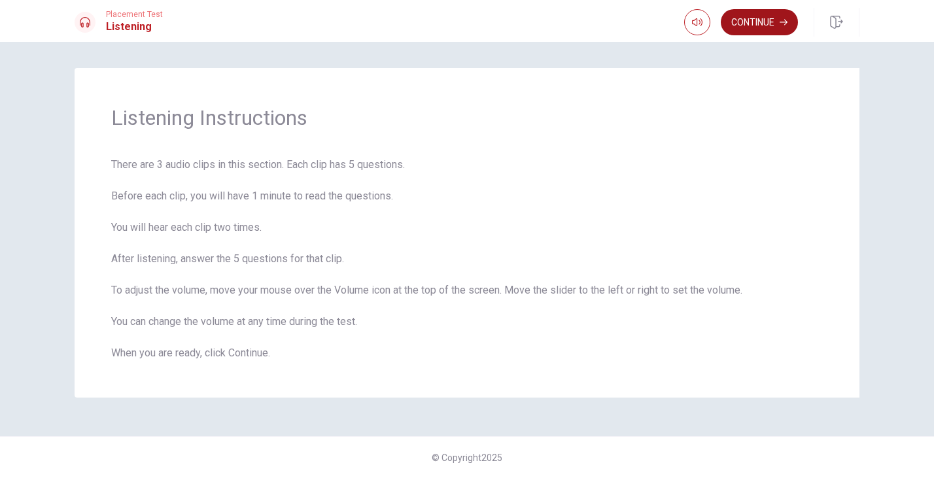
click at [750, 29] on button "Continue" at bounding box center [759, 22] width 77 height 26
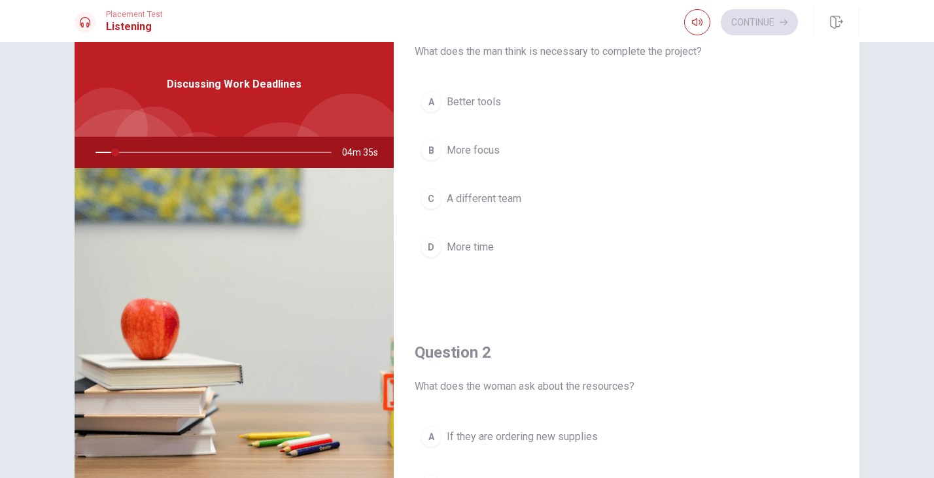
scroll to position [26, 0]
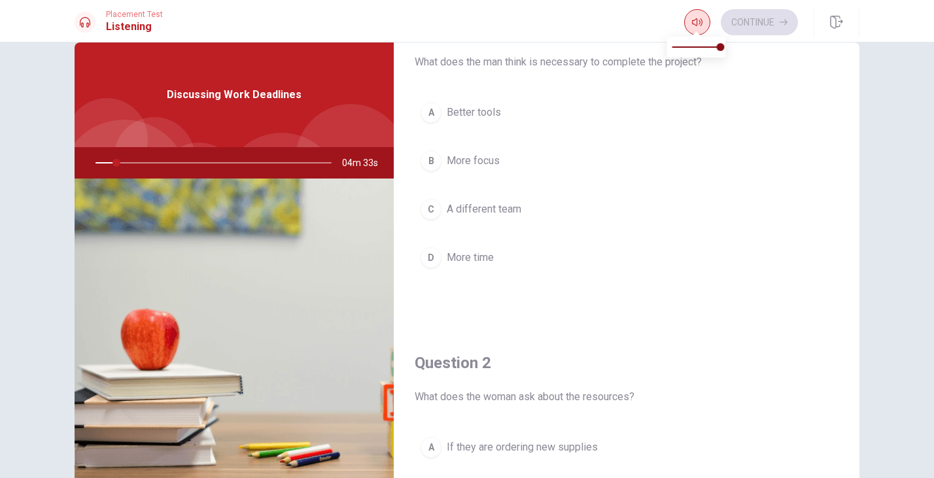
click at [689, 25] on button "button" at bounding box center [697, 22] width 26 height 26
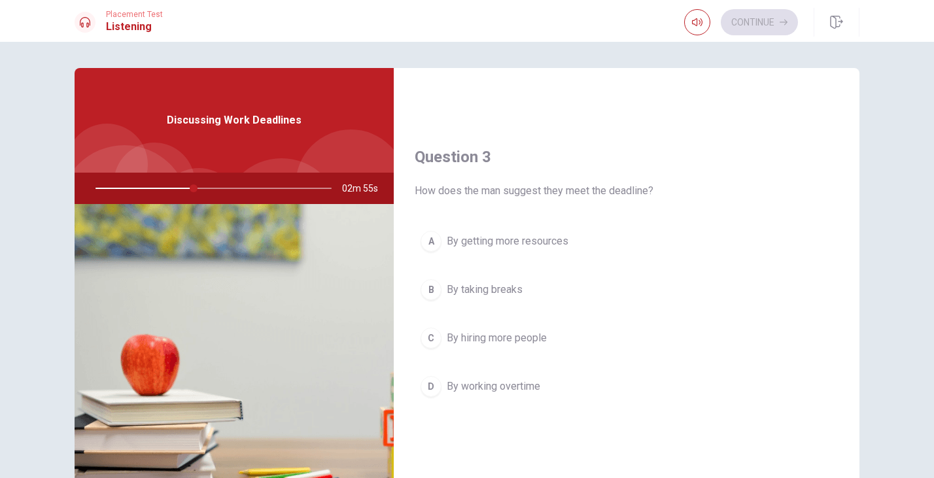
scroll to position [620, 0]
click at [432, 383] on div "D" at bounding box center [430, 383] width 21 height 21
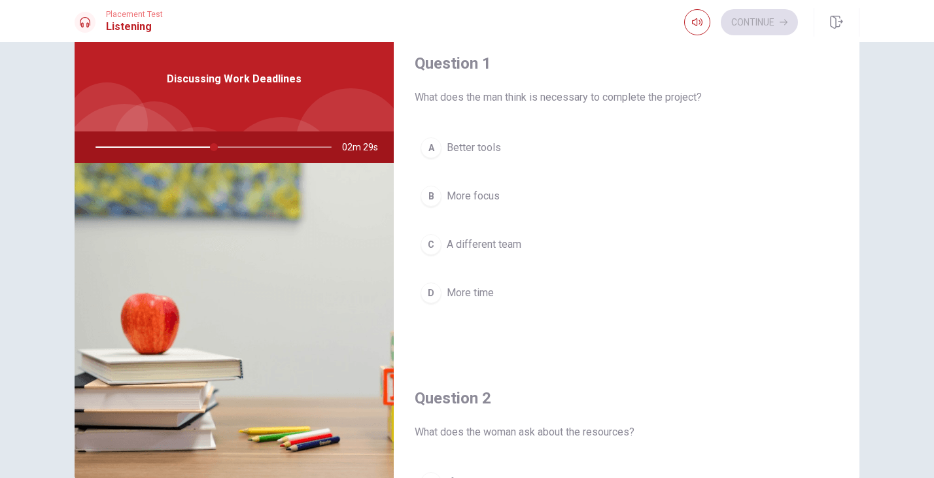
scroll to position [40, 0]
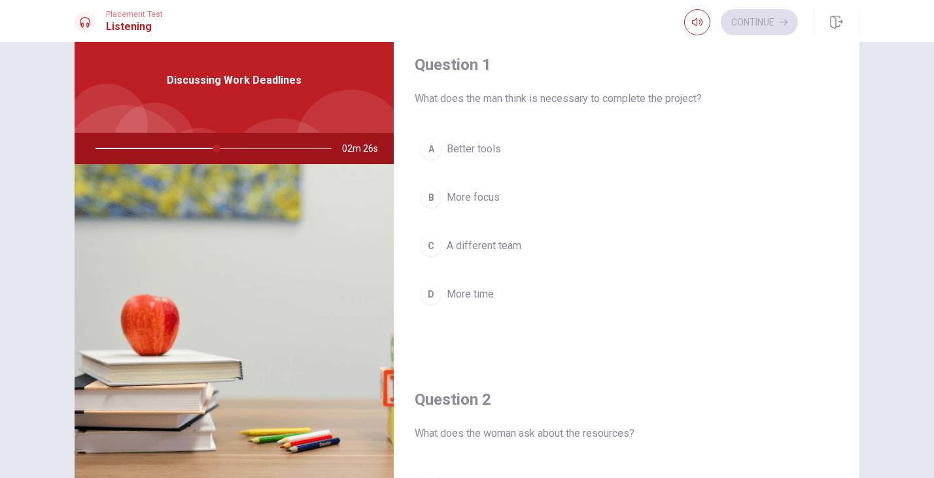
click at [432, 199] on div "B" at bounding box center [430, 197] width 21 height 21
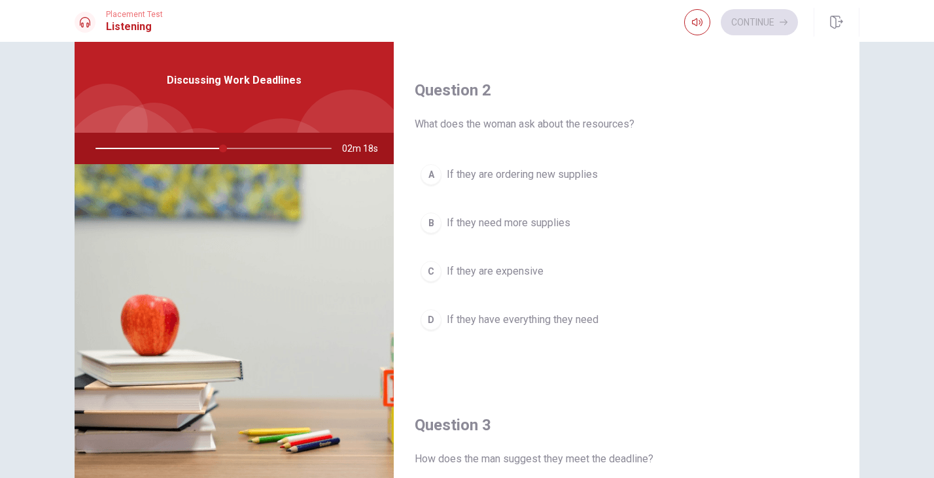
scroll to position [332, 0]
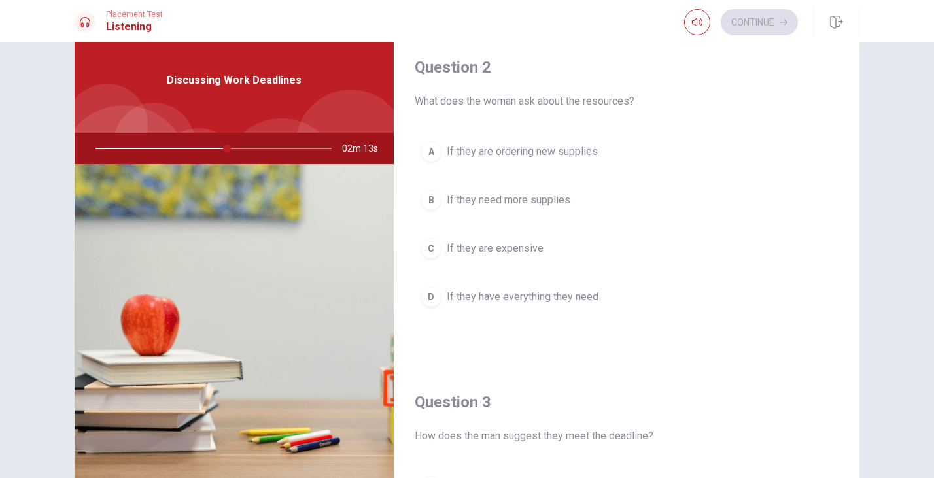
click at [432, 296] on div "D" at bounding box center [430, 296] width 21 height 21
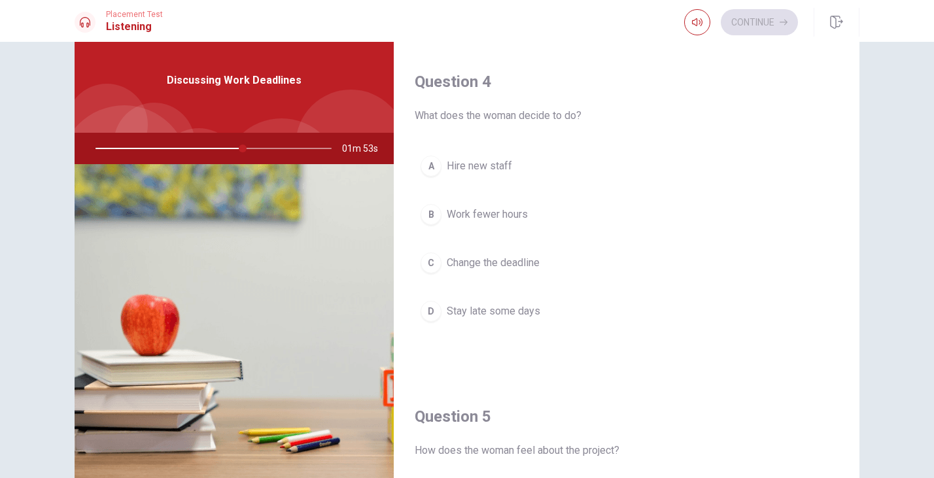
scroll to position [997, 0]
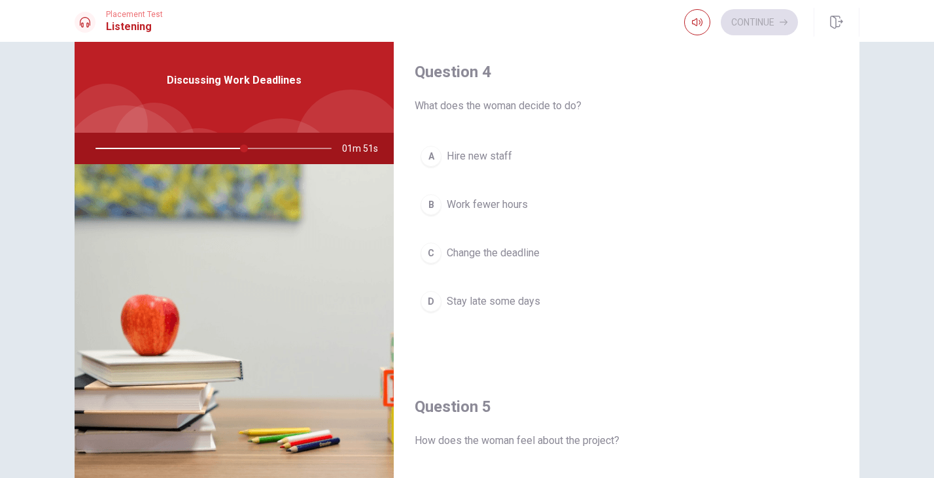
click at [430, 306] on div "D" at bounding box center [430, 301] width 21 height 21
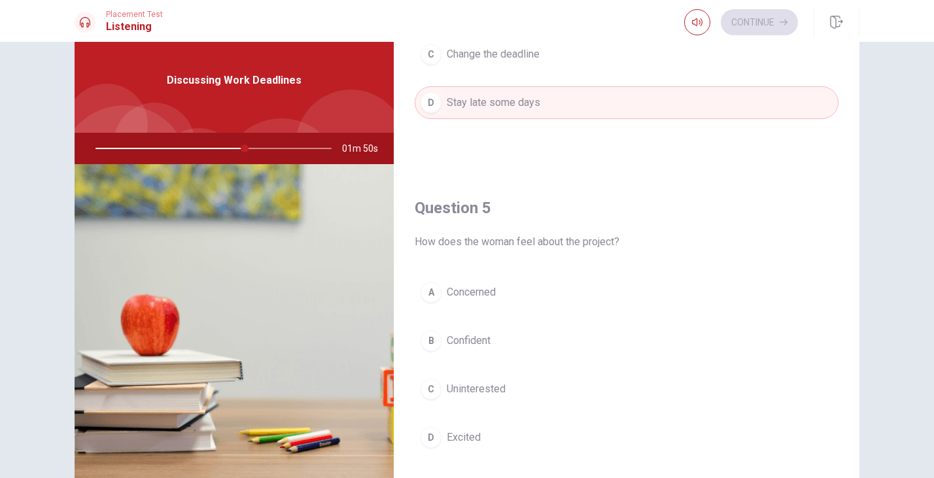
scroll to position [1220, 0]
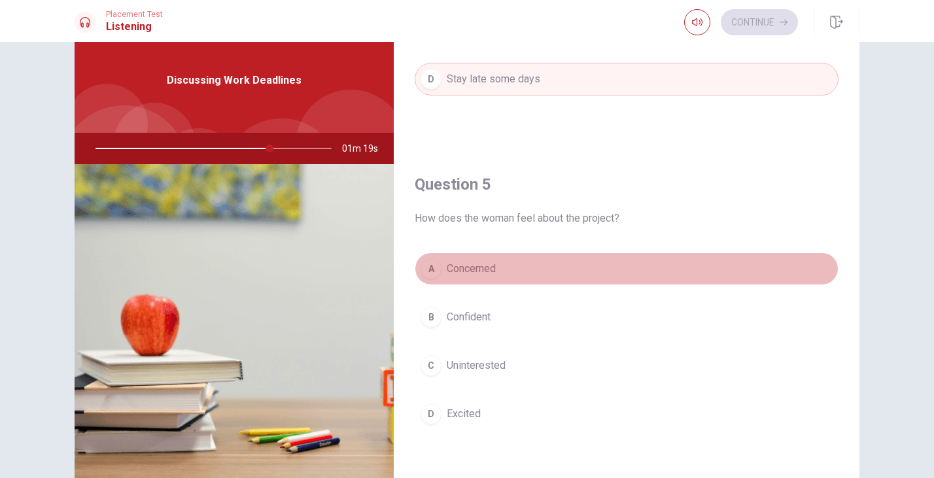
click at [436, 265] on div "A" at bounding box center [430, 268] width 21 height 21
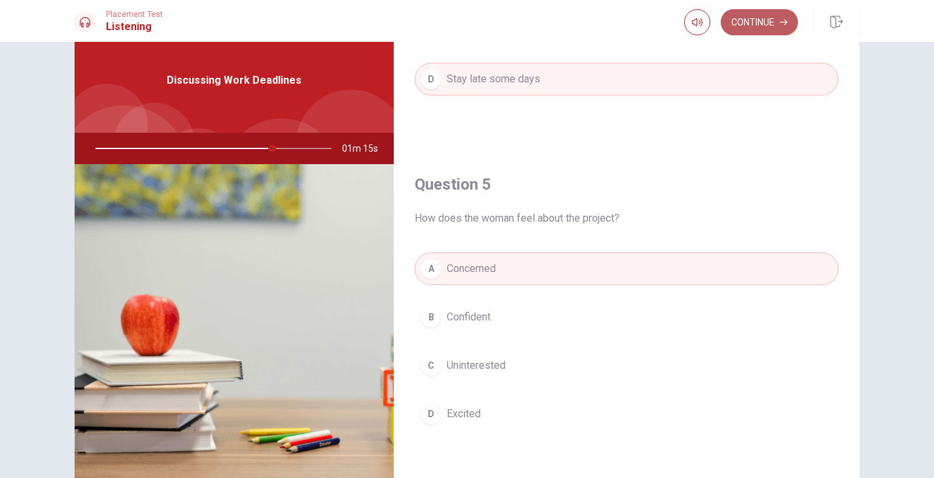
click at [744, 23] on button "Continue" at bounding box center [759, 22] width 77 height 26
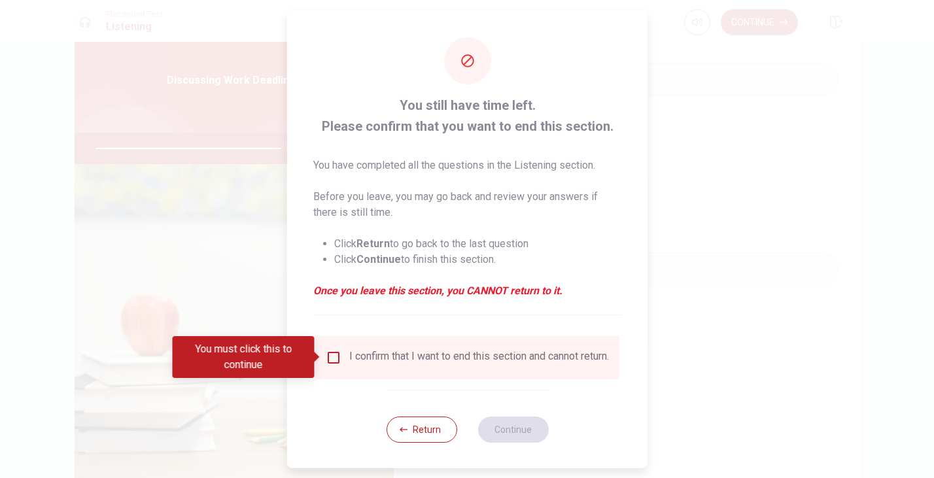
click at [337, 359] on input "You must click this to continue" at bounding box center [334, 357] width 16 height 16
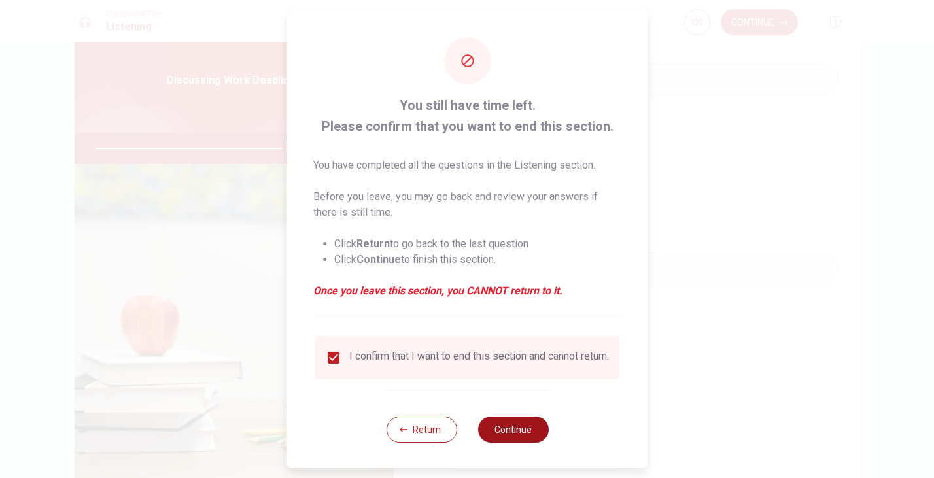
click at [516, 439] on button "Continue" at bounding box center [512, 429] width 71 height 26
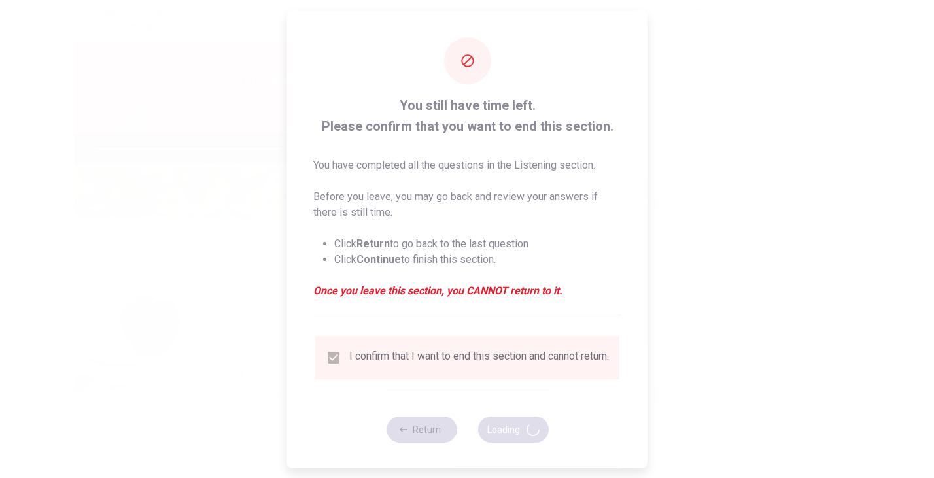
type input "81"
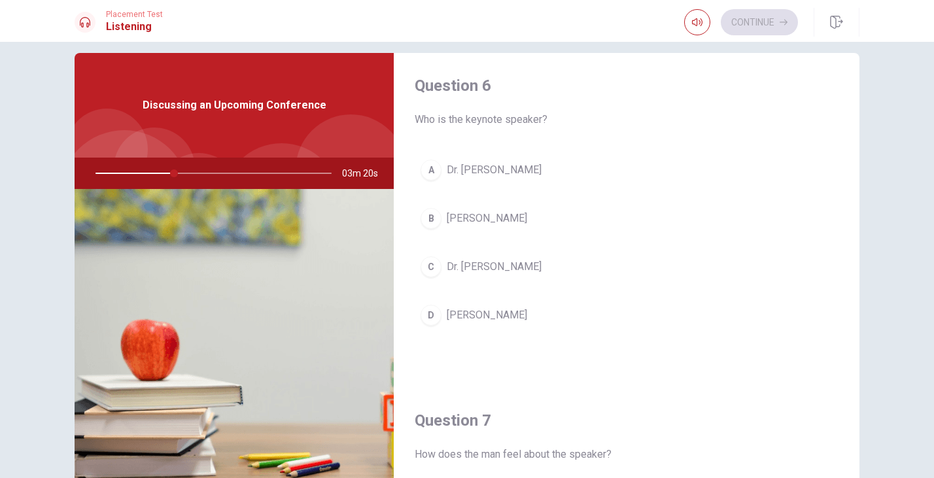
scroll to position [0, 0]
click at [435, 318] on div "D" at bounding box center [430, 319] width 21 height 21
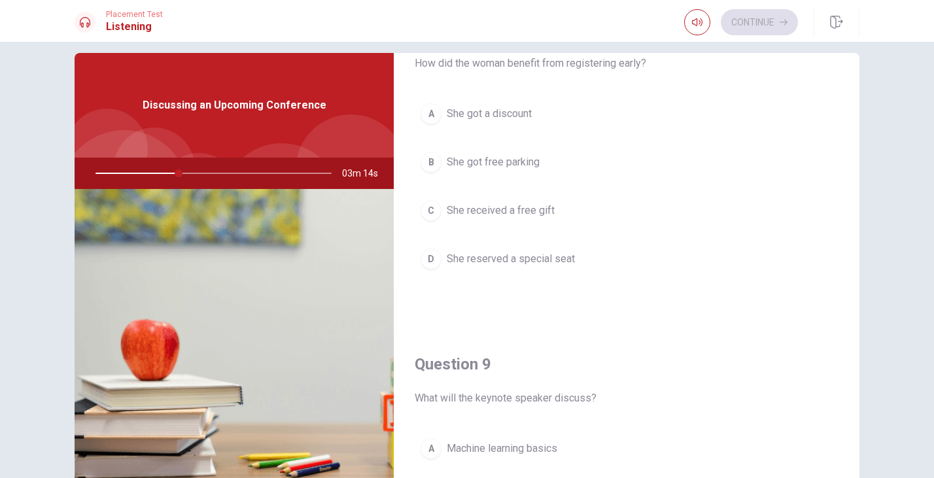
scroll to position [726, 0]
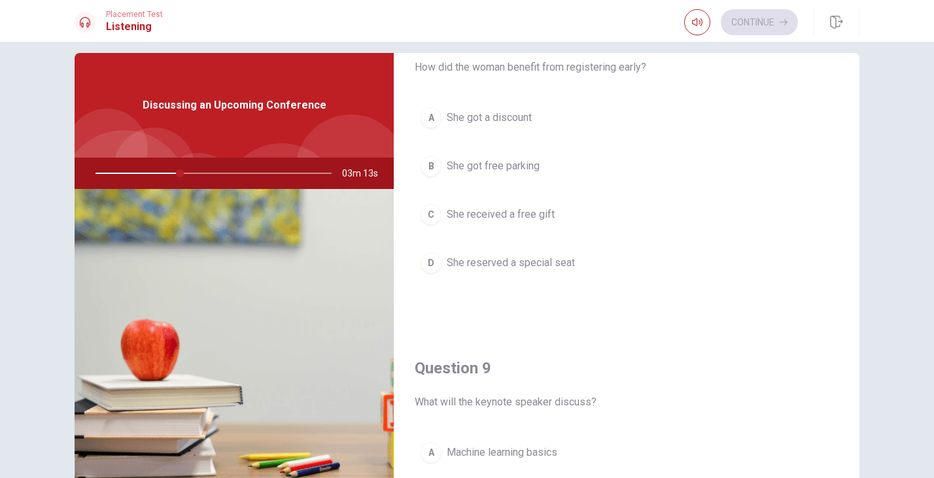
click at [432, 115] on div "A" at bounding box center [430, 117] width 21 height 21
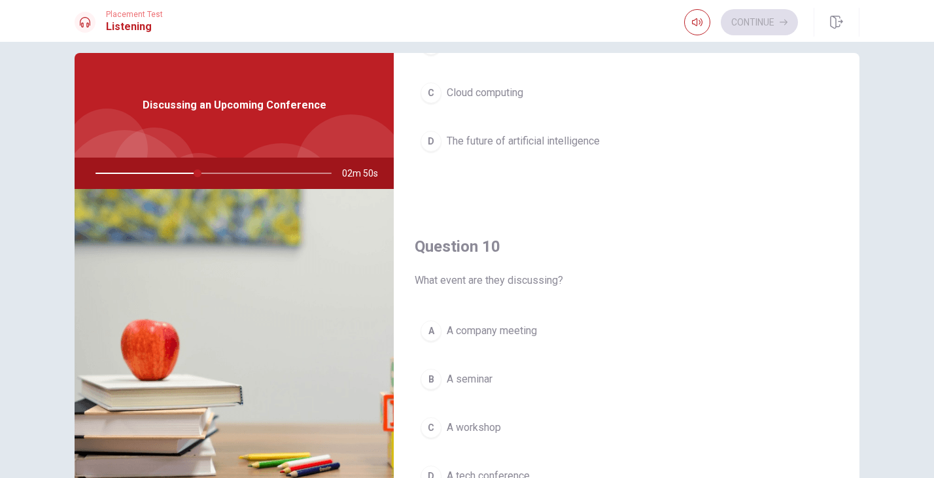
scroll to position [1220, 0]
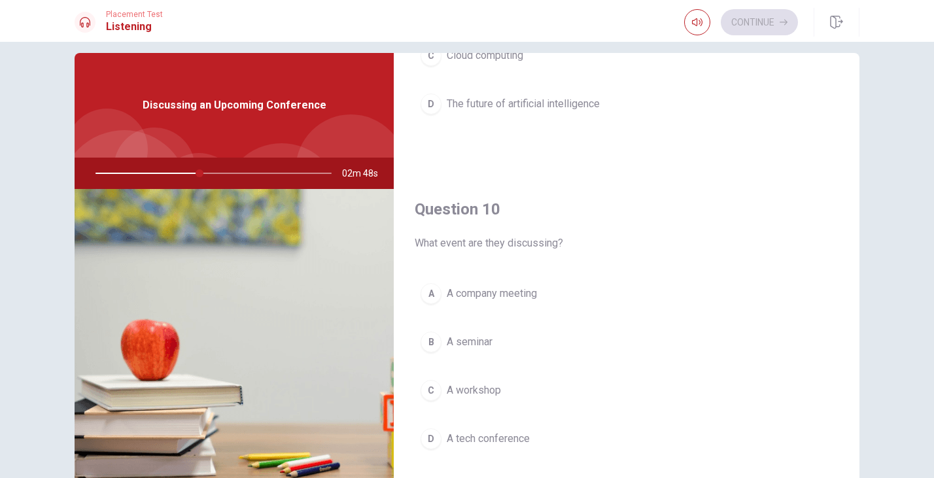
click at [429, 101] on div "D" at bounding box center [430, 104] width 21 height 21
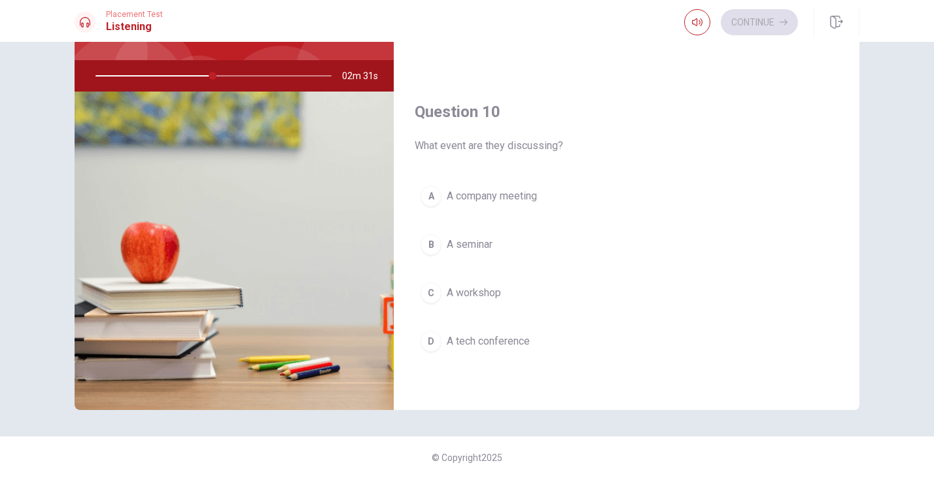
click at [430, 245] on div "B" at bounding box center [430, 244] width 21 height 21
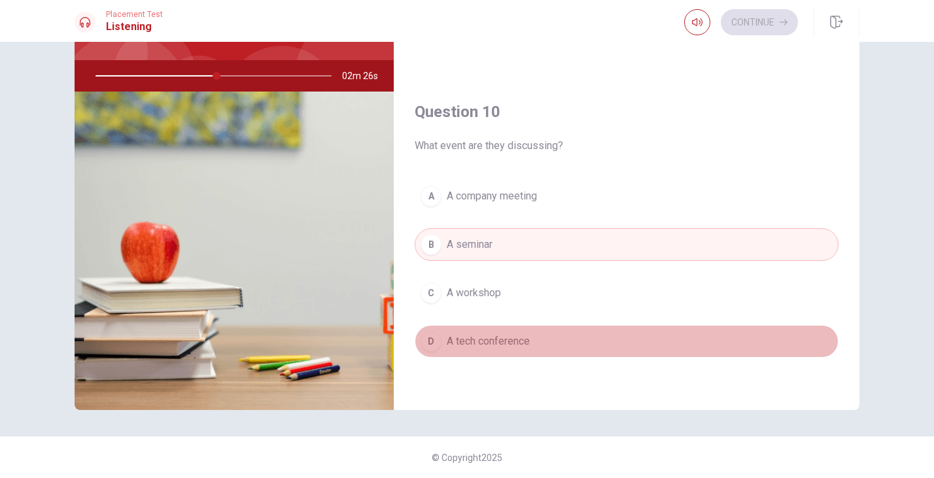
click at [433, 339] on div "D" at bounding box center [430, 341] width 21 height 21
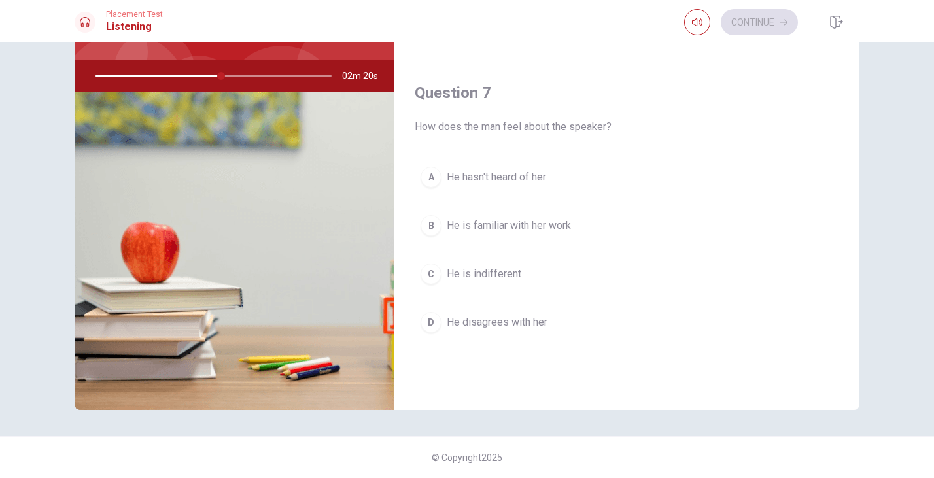
scroll to position [227, 0]
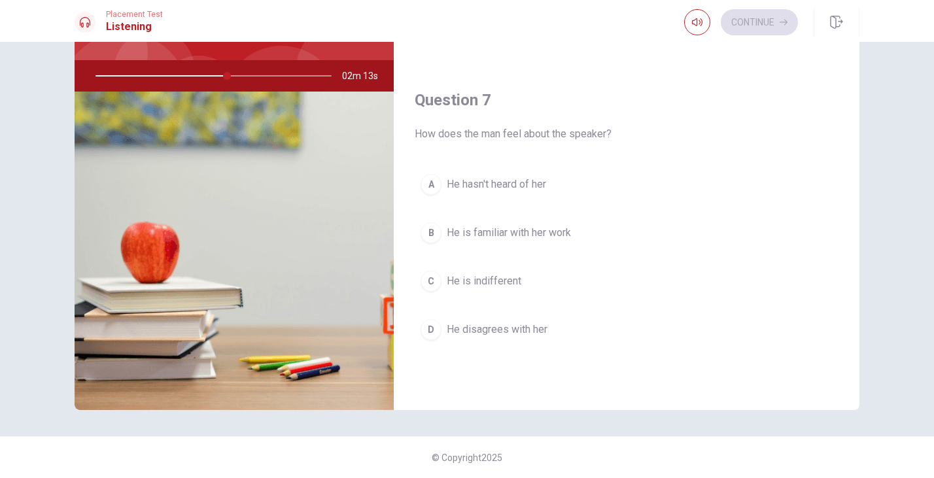
click at [432, 231] on div "B" at bounding box center [430, 232] width 21 height 21
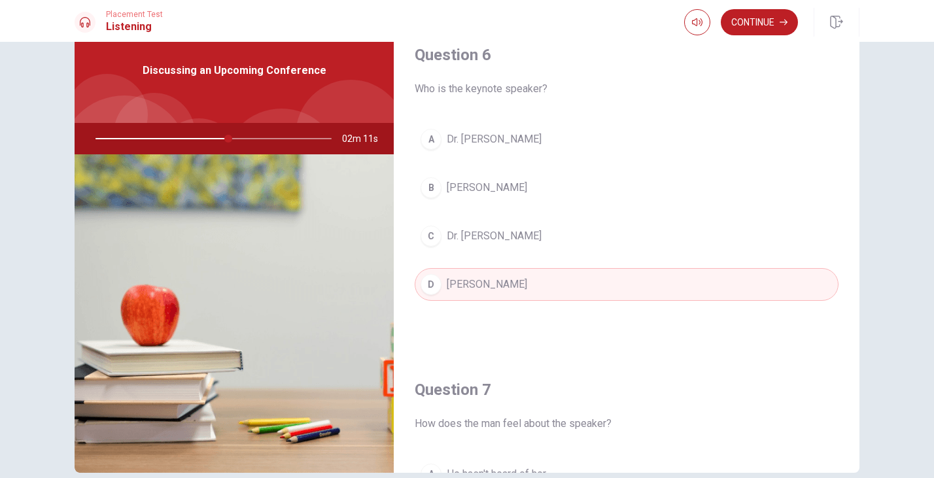
scroll to position [0, 0]
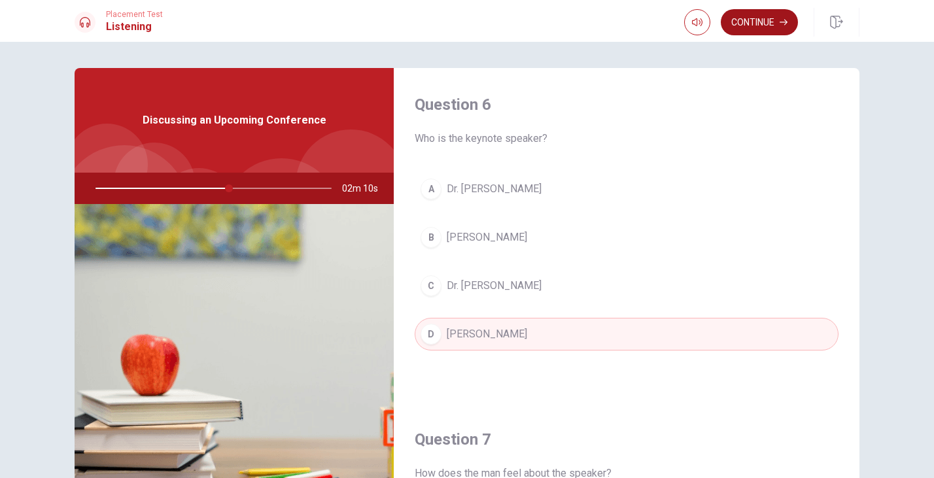
click at [742, 31] on button "Continue" at bounding box center [759, 22] width 77 height 26
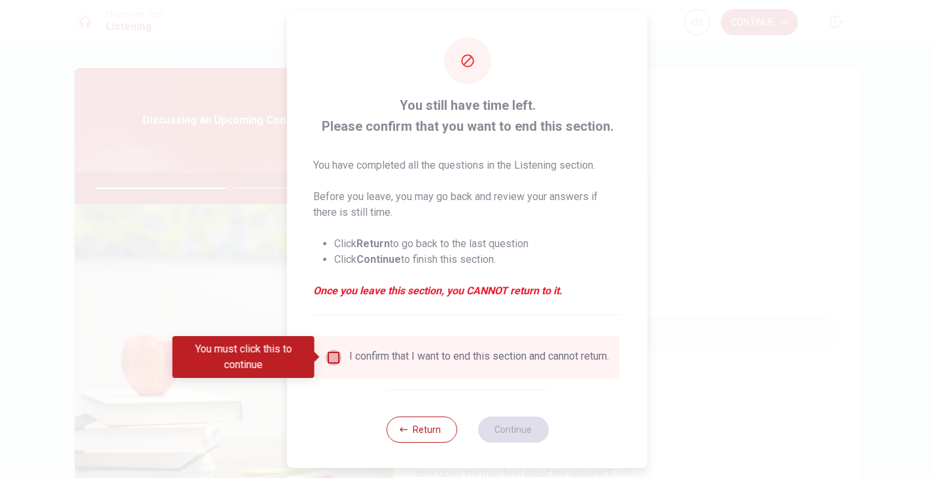
click at [328, 357] on input "You must click this to continue" at bounding box center [334, 357] width 16 height 16
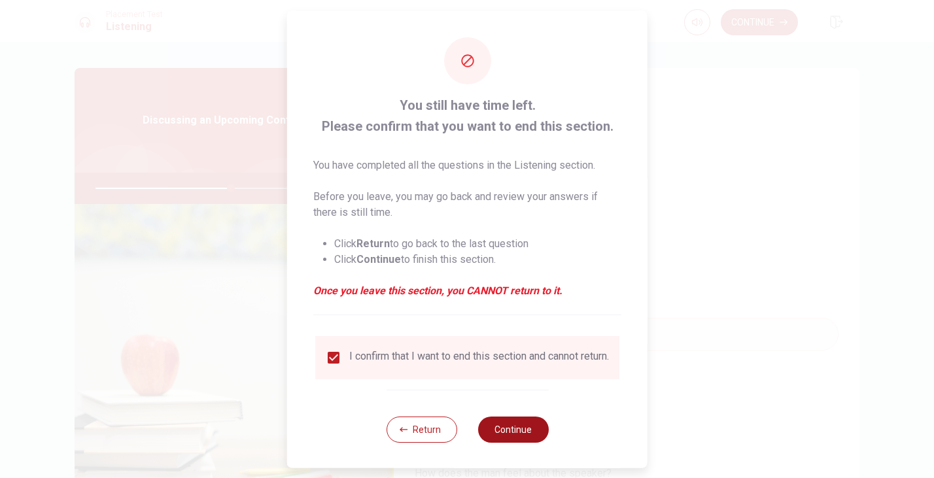
click at [496, 438] on button "Continue" at bounding box center [512, 429] width 71 height 26
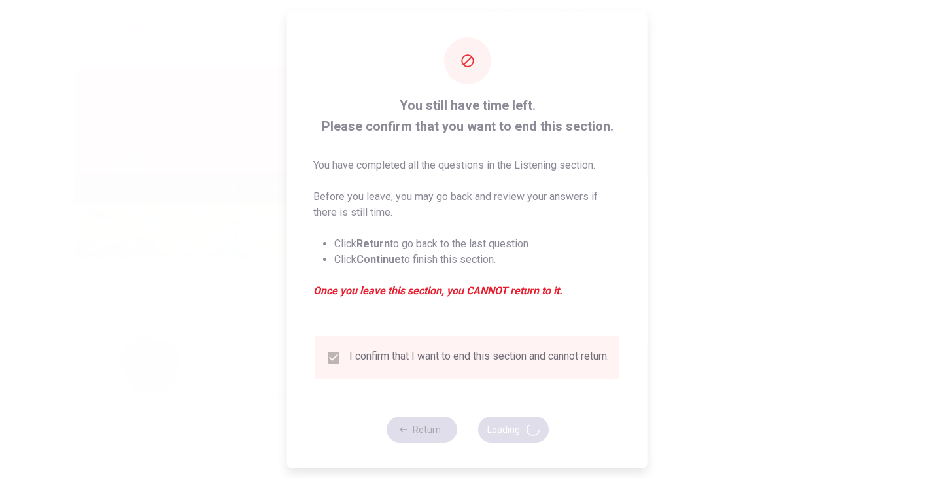
type input "58"
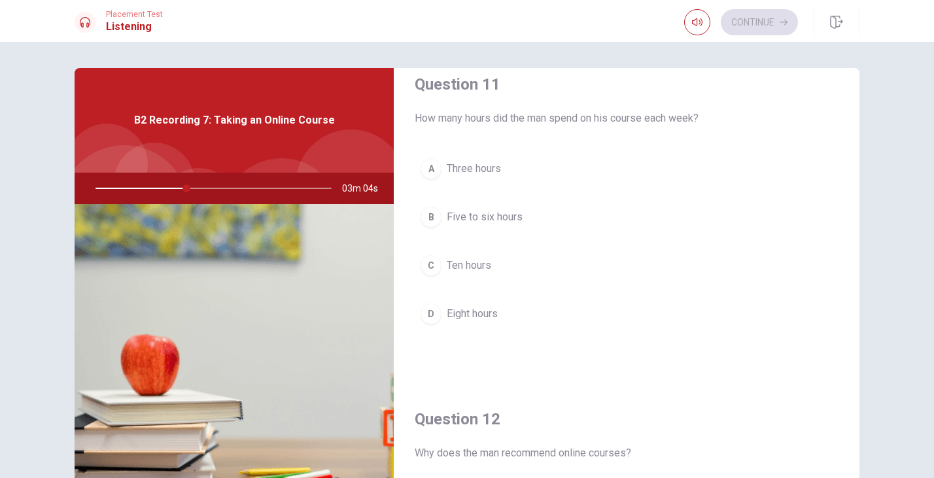
scroll to position [22, 0]
click at [436, 211] on div "B" at bounding box center [430, 215] width 21 height 21
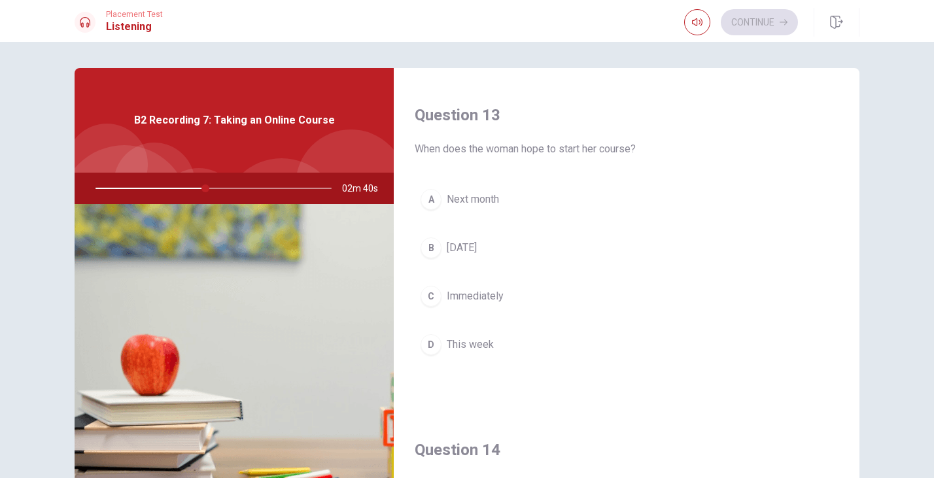
scroll to position [661, 0]
click at [431, 196] on div "A" at bounding box center [430, 197] width 21 height 21
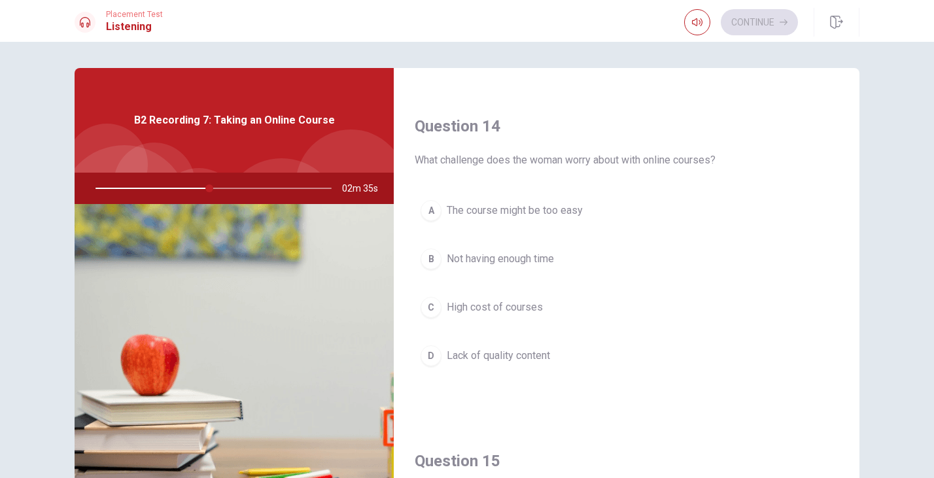
scroll to position [982, 0]
click at [434, 260] on div "B" at bounding box center [430, 259] width 21 height 21
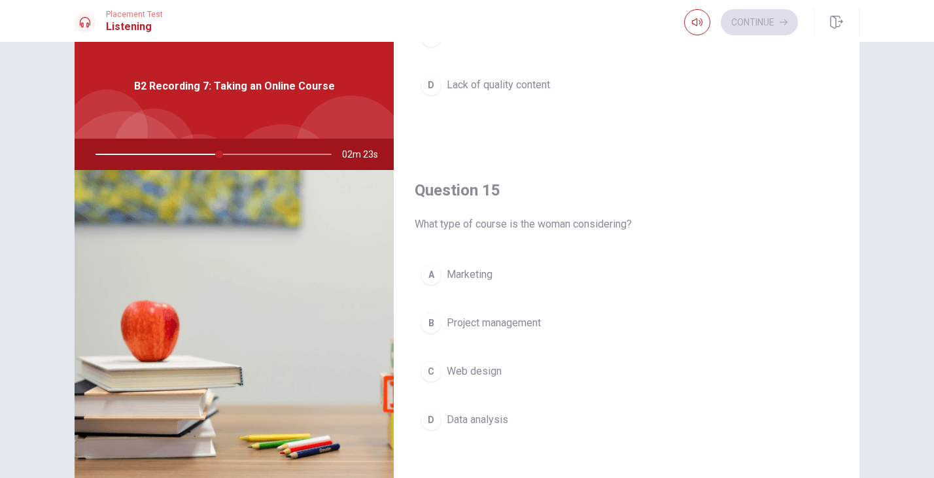
scroll to position [35, 0]
click at [435, 419] on div "D" at bounding box center [430, 419] width 21 height 21
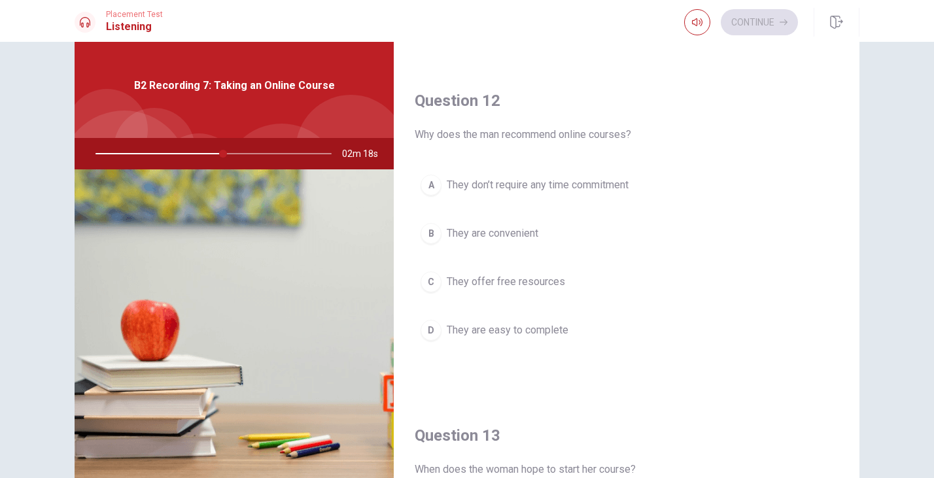
scroll to position [307, 0]
click at [432, 233] on div "B" at bounding box center [430, 230] width 21 height 21
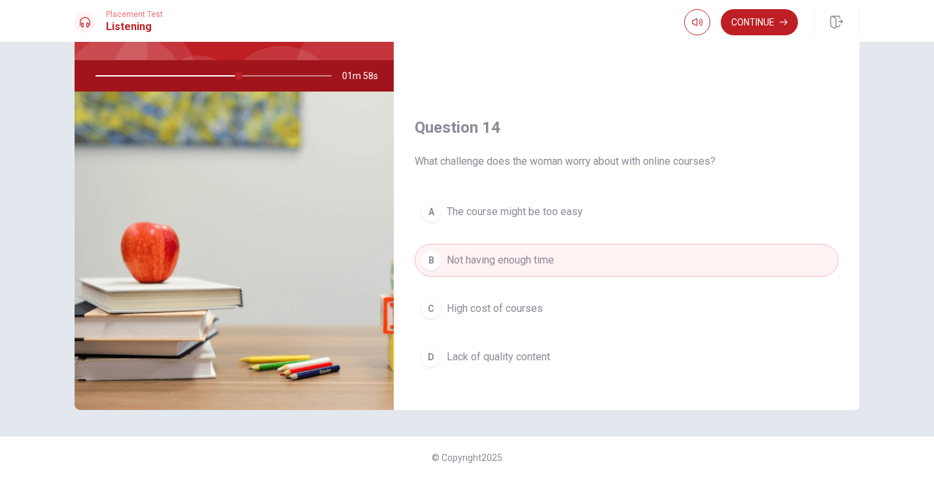
scroll to position [696, 0]
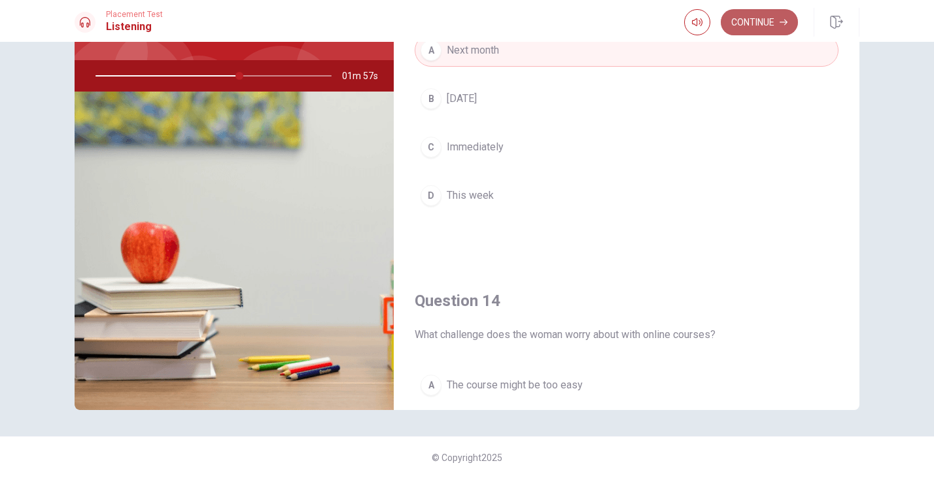
click at [781, 18] on icon "button" at bounding box center [783, 22] width 8 height 8
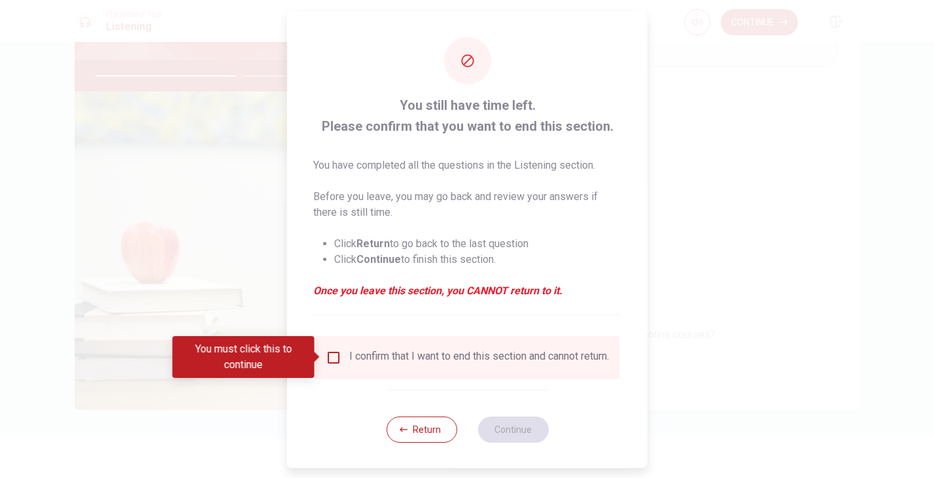
click at [330, 361] on input "You must click this to continue" at bounding box center [334, 357] width 16 height 16
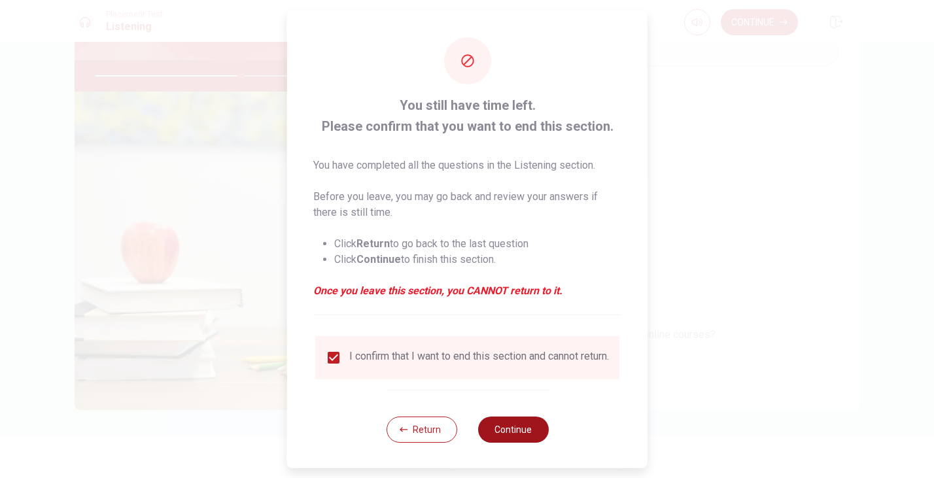
click at [505, 439] on button "Continue" at bounding box center [512, 429] width 71 height 26
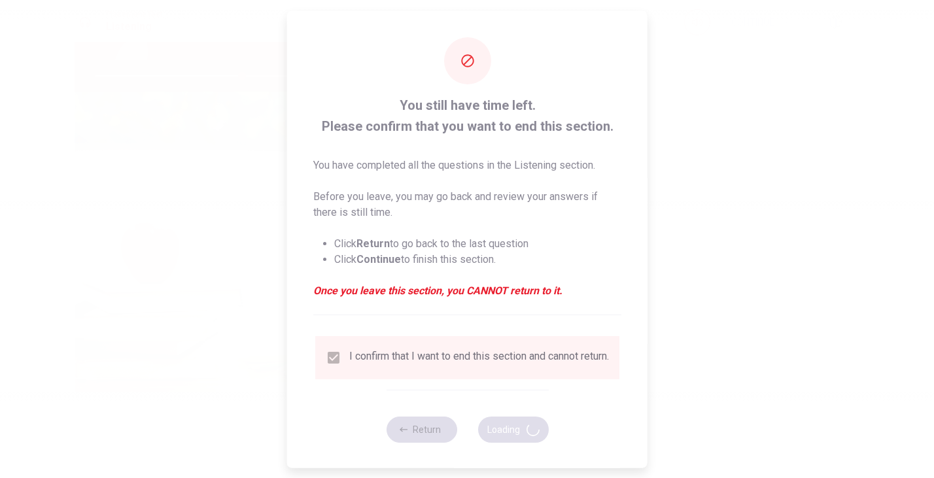
type input "62"
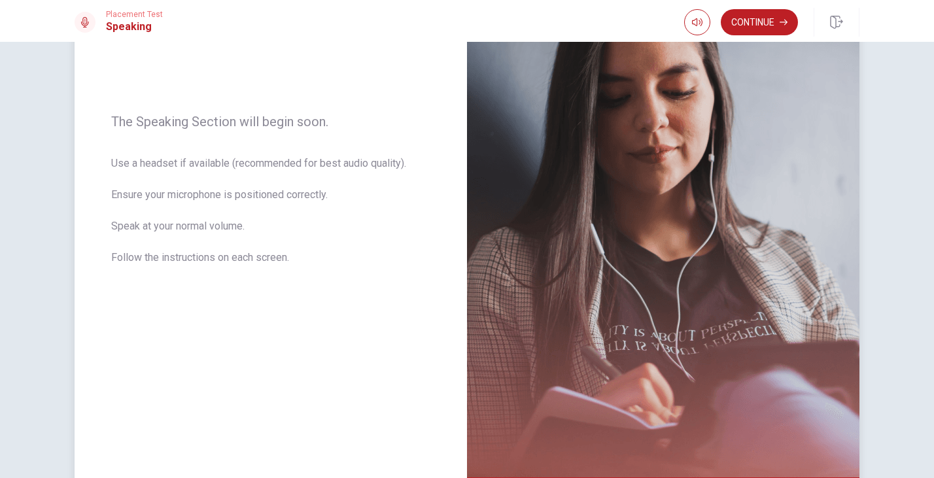
scroll to position [119, 0]
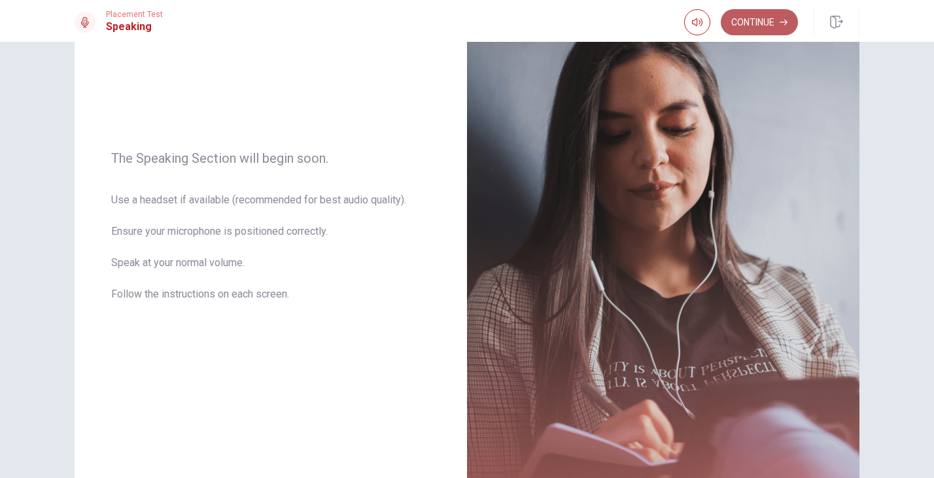
click at [758, 27] on button "Continue" at bounding box center [759, 22] width 77 height 26
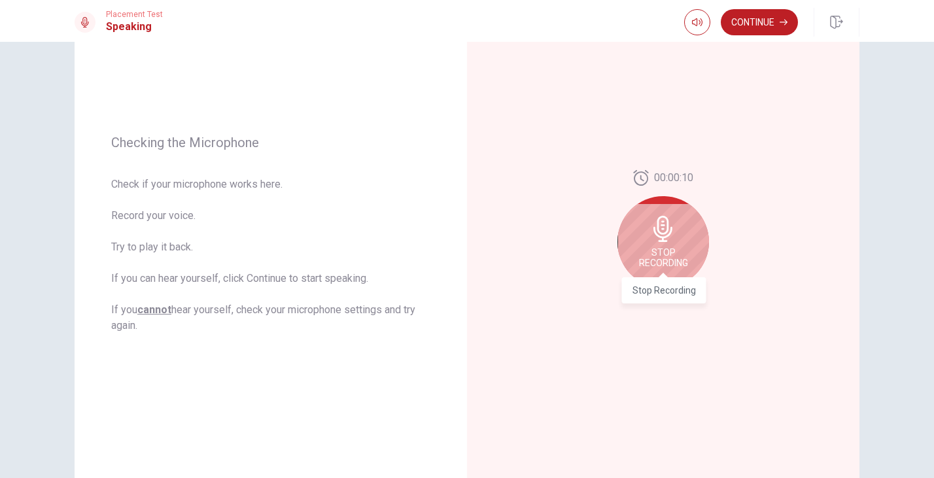
click at [676, 277] on div "Stop Recording" at bounding box center [664, 290] width 84 height 26
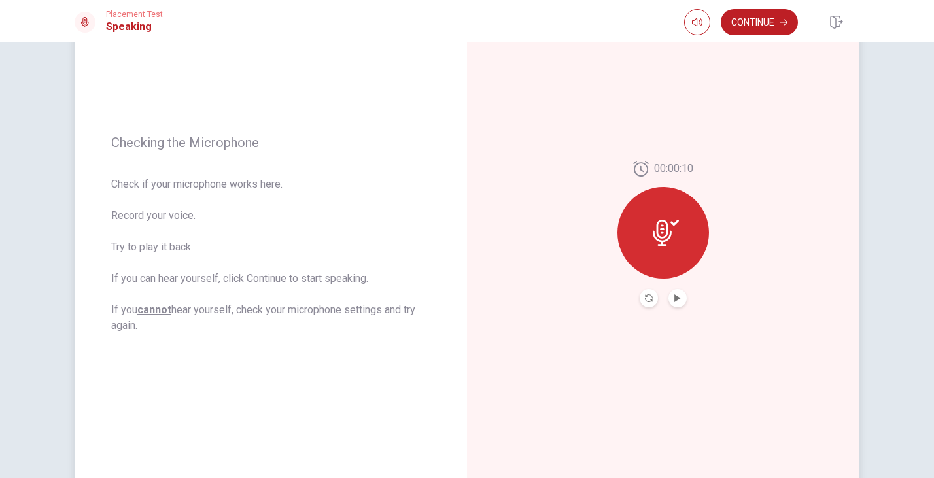
click at [674, 247] on div at bounding box center [663, 233] width 92 height 92
click at [672, 249] on div at bounding box center [663, 233] width 92 height 92
click at [649, 298] on icon "Record Again" at bounding box center [649, 298] width 8 height 8
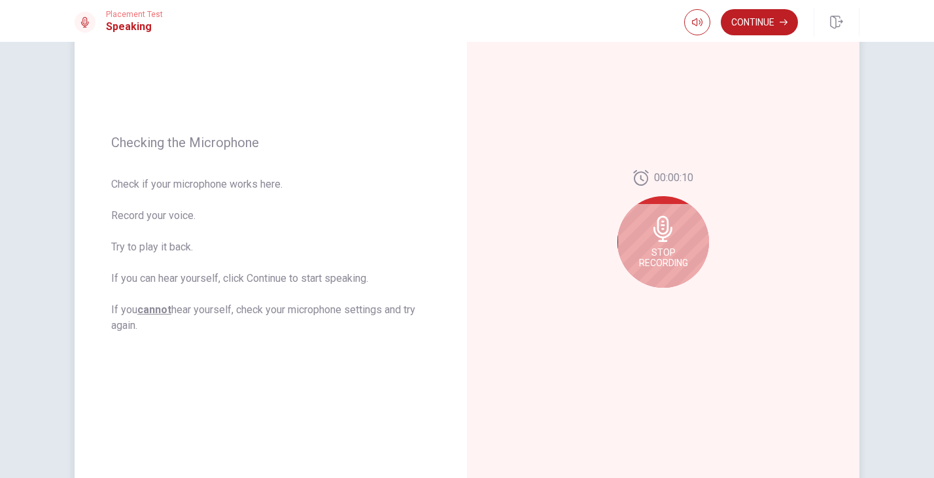
click at [683, 256] on span "Stop Recording" at bounding box center [663, 257] width 49 height 21
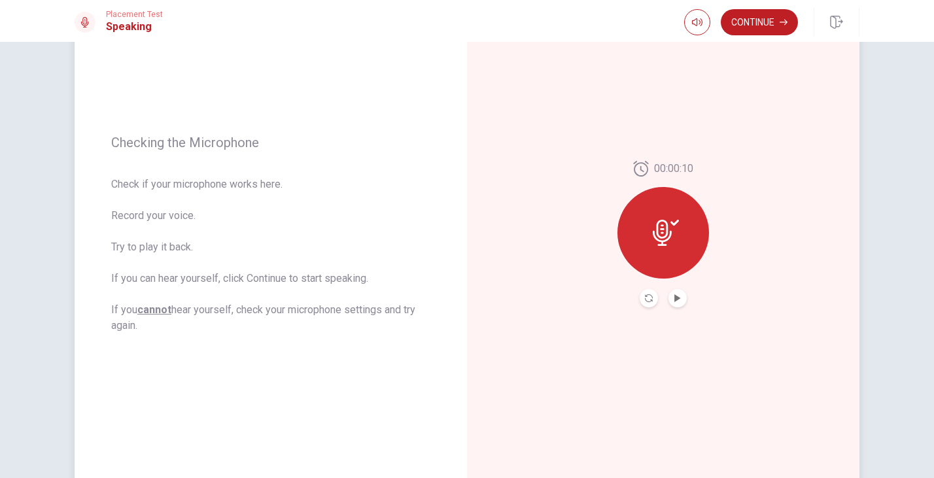
click at [683, 299] on button "Play Audio" at bounding box center [677, 298] width 18 height 18
click at [675, 303] on button "Pause Audio" at bounding box center [677, 298] width 18 height 18
click at [744, 11] on button "Continue" at bounding box center [759, 22] width 77 height 26
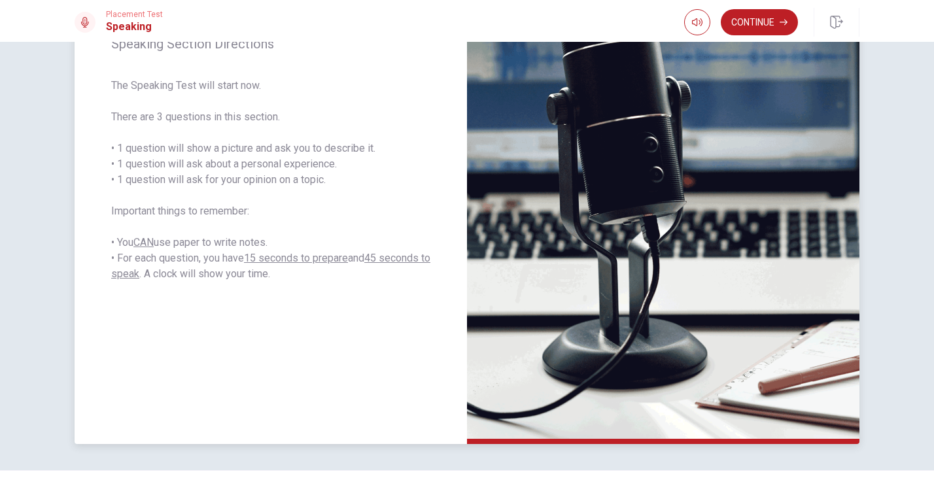
scroll to position [197, 0]
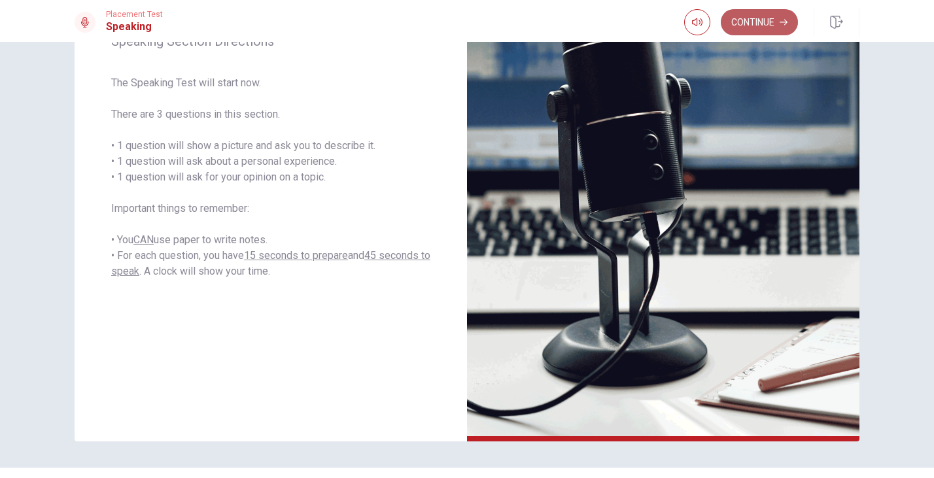
click at [748, 30] on button "Continue" at bounding box center [759, 22] width 77 height 26
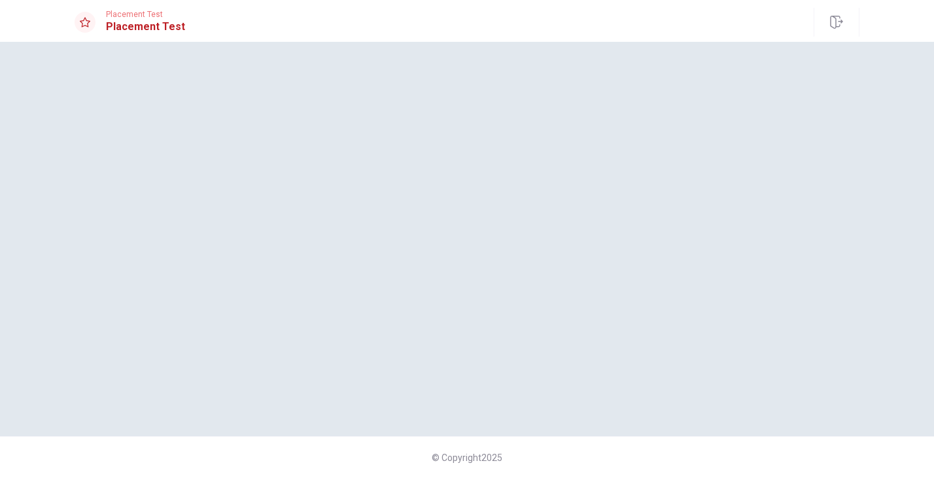
scroll to position [0, 0]
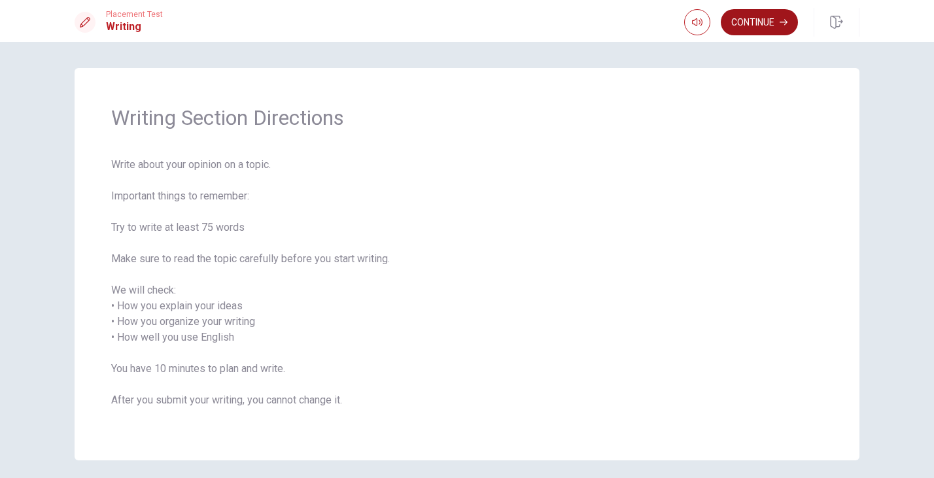
click at [749, 26] on button "Continue" at bounding box center [759, 22] width 77 height 26
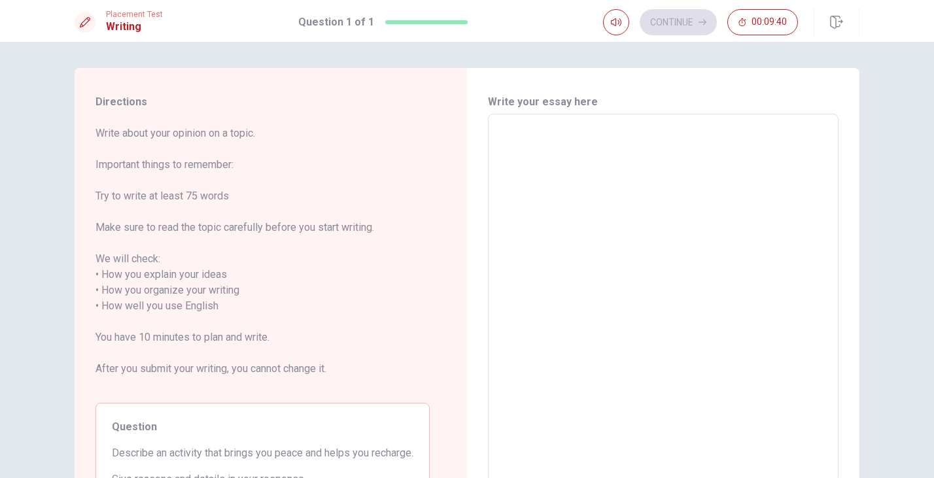
click at [546, 145] on textarea at bounding box center [663, 298] width 332 height 347
click at [569, 148] on textarea at bounding box center [663, 298] width 332 height 347
type textarea "O"
type textarea "x"
type textarea "On"
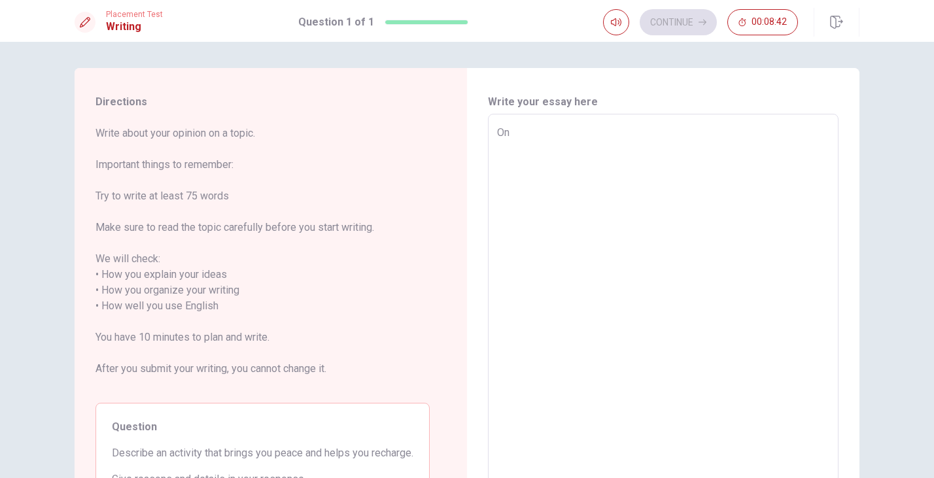
type textarea "x"
type textarea "Onc"
type textarea "x"
type textarea "Once"
type textarea "x"
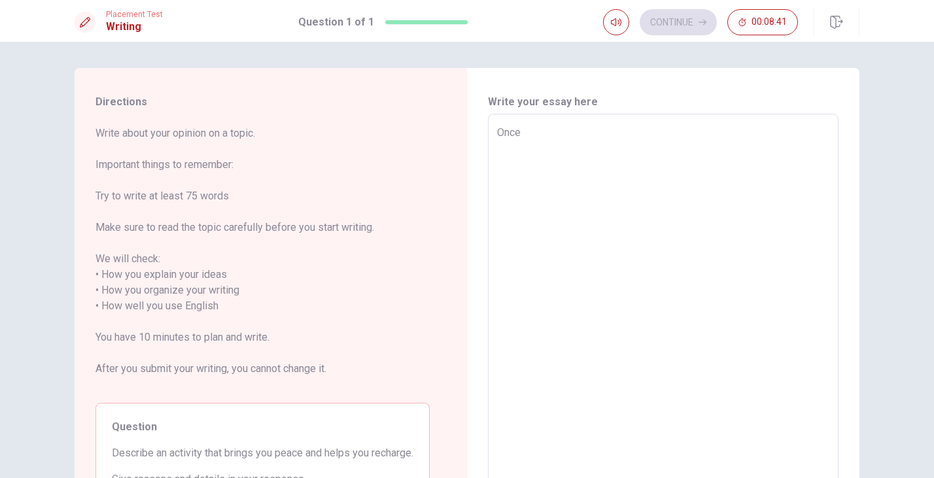
type textarea "Once"
type textarea "x"
type textarea "Once o"
type textarea "x"
type textarea "Once o"
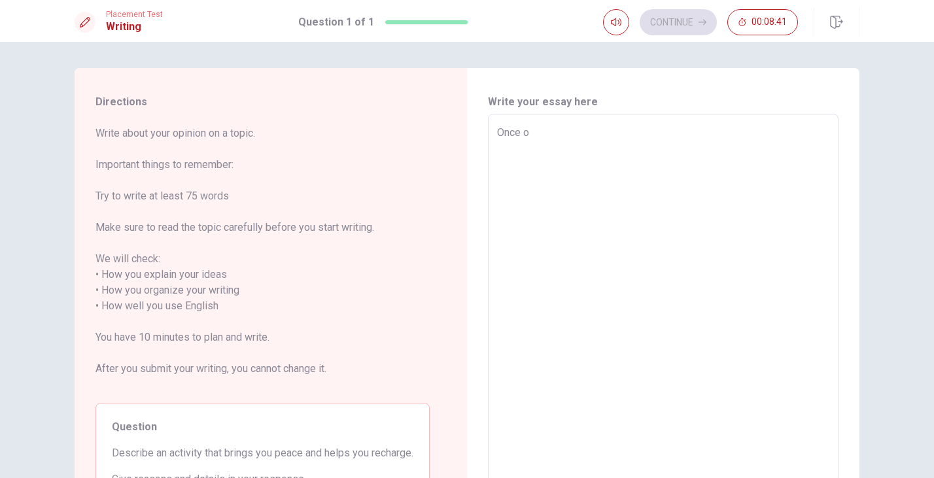
type textarea "x"
type textarea "Once o m"
type textarea "x"
type textarea "Once o ma"
type textarea "x"
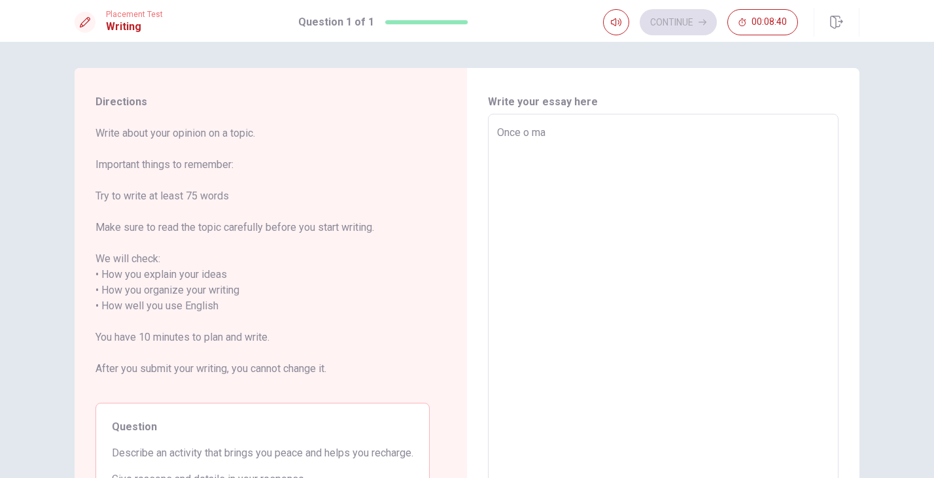
type textarea "Once o may"
type textarea "x"
type textarea "Once o may"
type textarea "x"
type textarea "Once o may f"
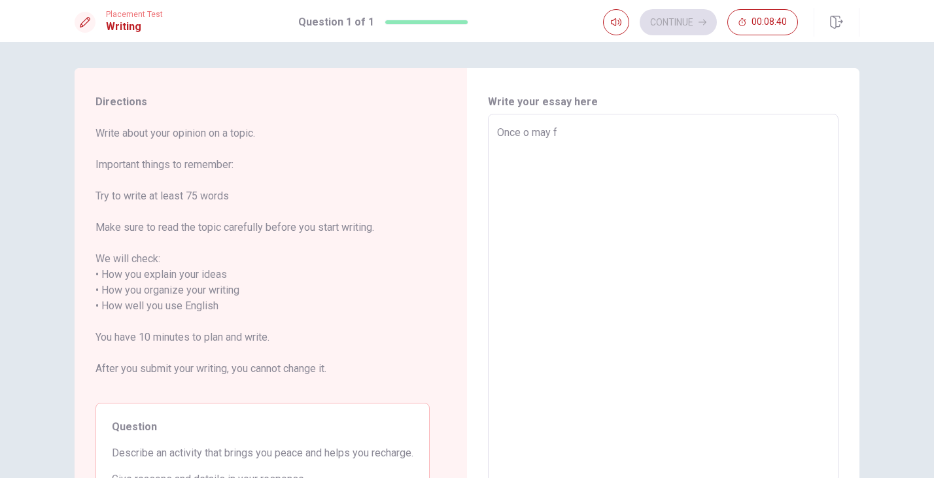
type textarea "x"
type textarea "Once o may fa"
type textarea "x"
type textarea "Once o may fav"
type textarea "x"
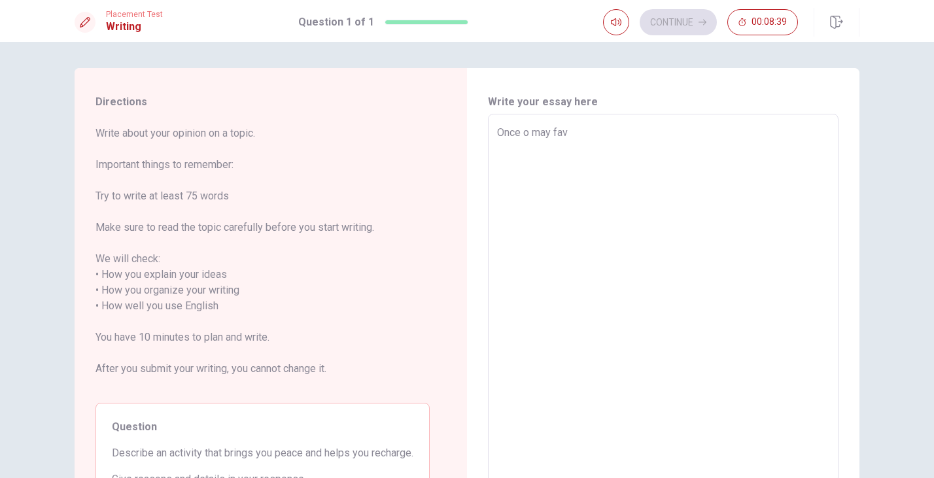
type textarea "Once o may favo"
type textarea "x"
type textarea "Once o may favor"
type textarea "x"
type textarea "Once o may favori"
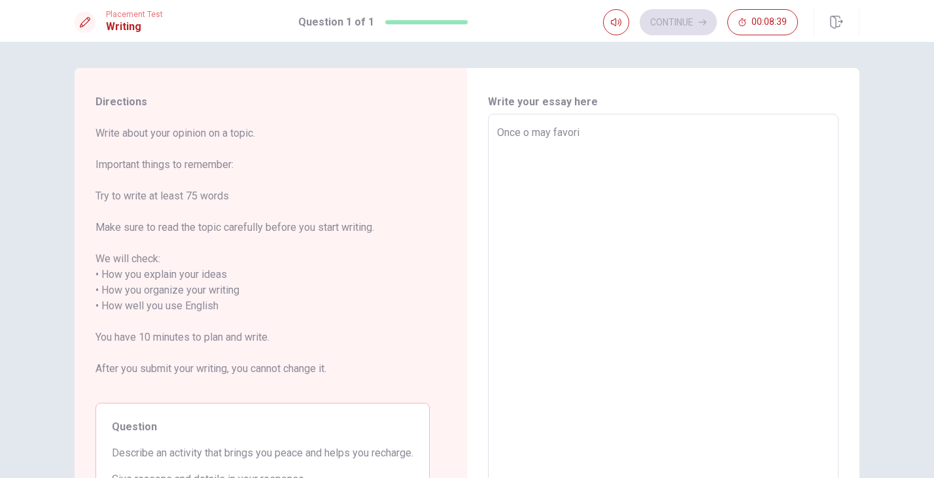
type textarea "x"
type textarea "Once o may favorit"
type textarea "x"
type textarea "Once o may favorite"
type textarea "x"
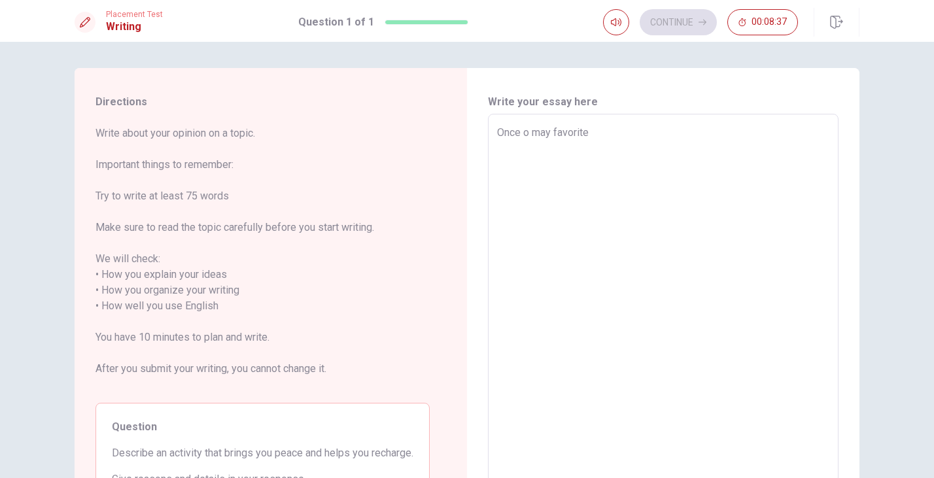
type textarea "Once o may favorite"
type textarea "x"
type textarea "Once o may favorite r"
type textarea "x"
type textarea "Once o may favorite re"
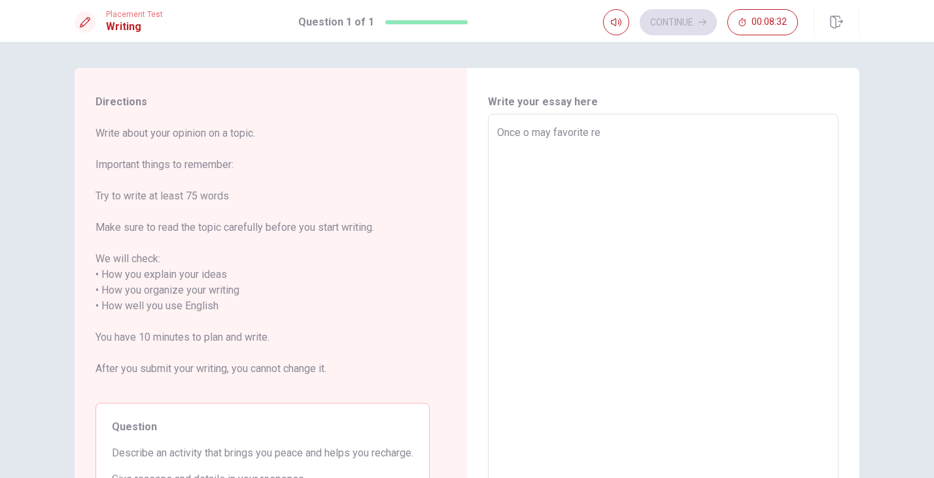
type textarea "x"
type textarea "Once o may favorite rel"
type textarea "x"
type textarea "Once o may favorite [MEDICAL_DATA]"
type textarea "x"
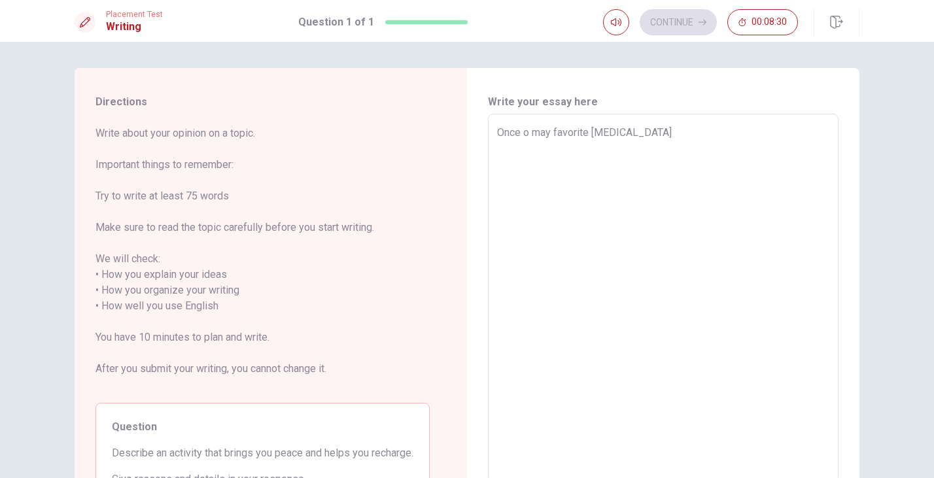
type textarea "Once o may favorite relax"
type textarea "x"
type textarea "Once o may favorite relax"
type textarea "x"
type textarea "Once o may favorite relax h"
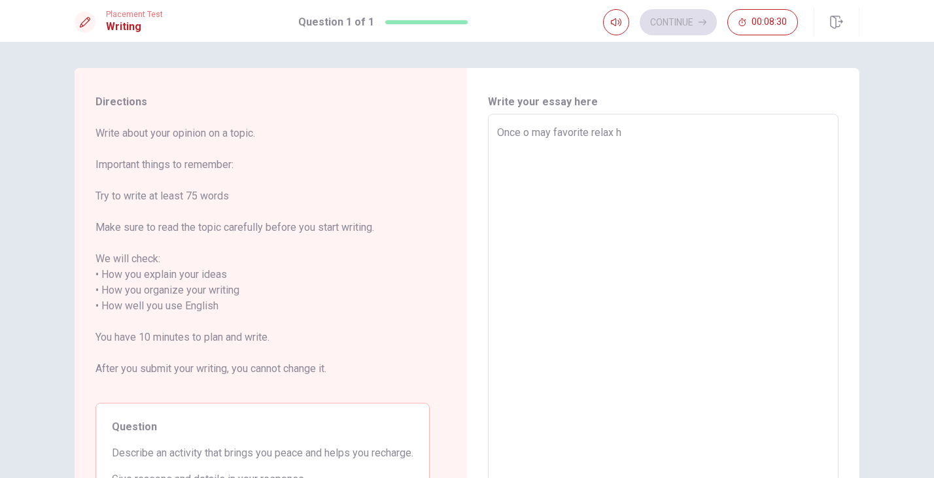
type textarea "x"
type textarea "Once o may favorite relax ho"
type textarea "x"
type textarea "Once o may favorite relax h"
type textarea "x"
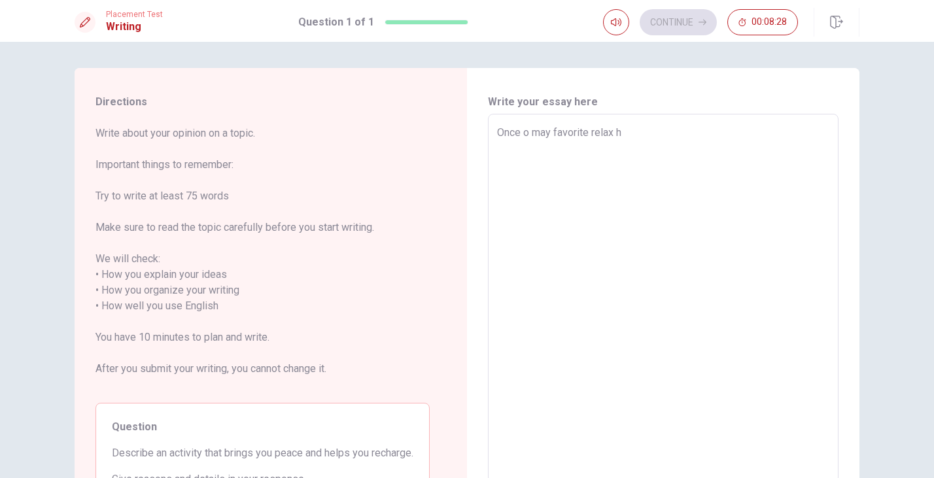
type textarea "Once o may favorite relax"
type textarea "x"
type textarea "Once o may favorite relax t"
type textarea "x"
type textarea "Once o may favorite relax ti"
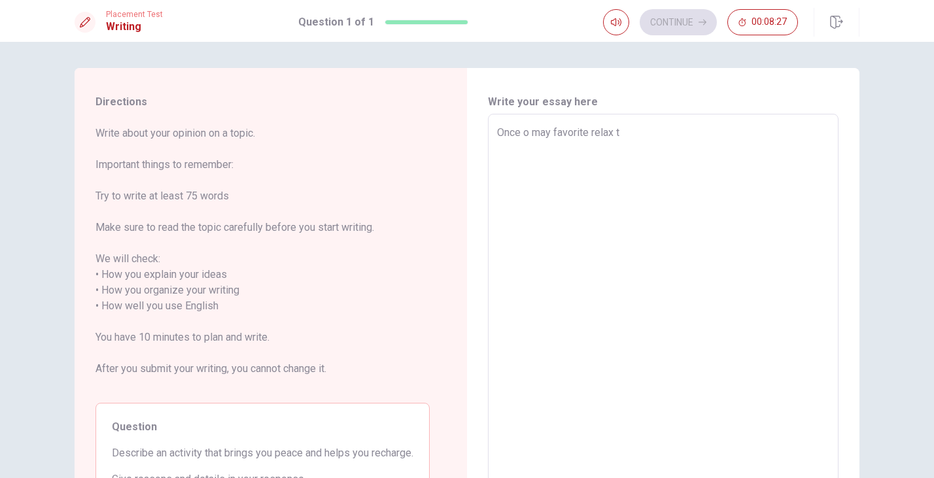
type textarea "x"
type textarea "Once o may favorite relax [PERSON_NAME]"
type textarea "x"
type textarea "Once o may favorite relax time"
type textarea "x"
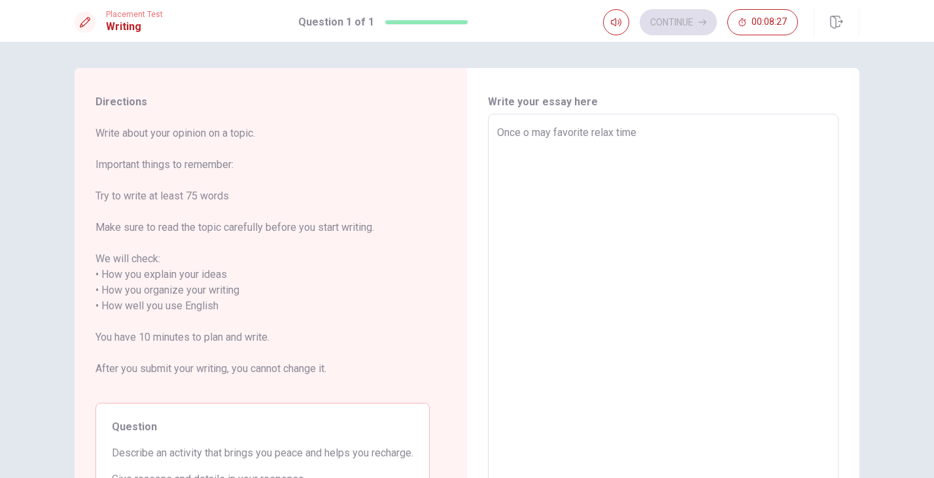
type textarea "Once o may favorite relax time"
type textarea "x"
type textarea "Once o may favorite relax time i"
type textarea "x"
type textarea "Once o may favorite relax time it"
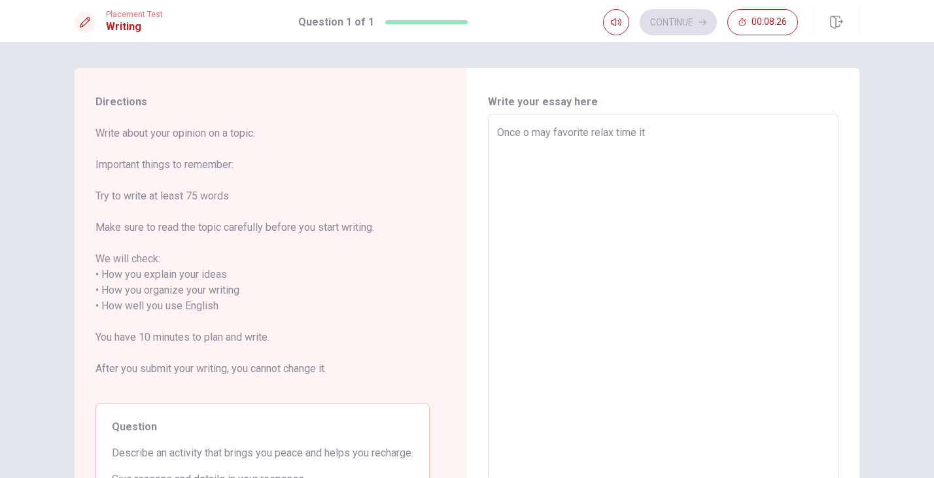
type textarea "x"
type textarea "Once o may favorite relax time its"
type textarea "x"
type textarea "Once o may favorite relax time its"
type textarea "x"
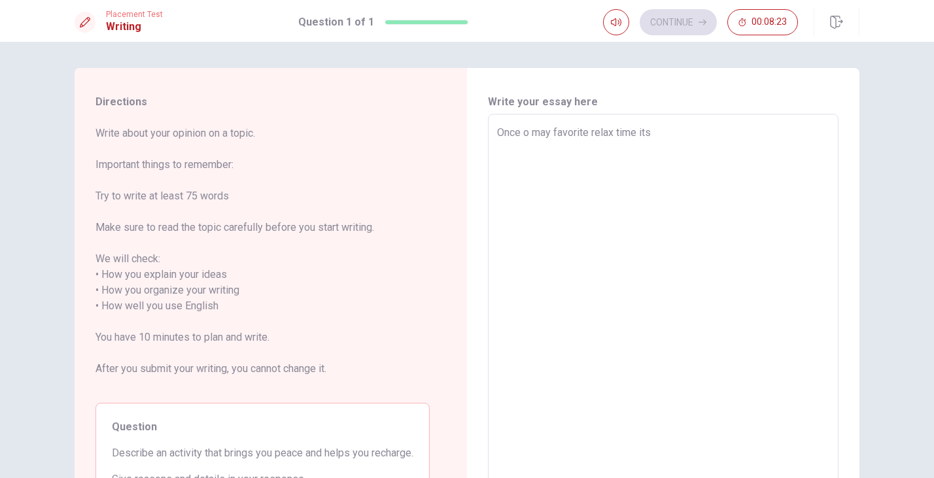
type textarea "Once o may favorite relax time its m"
type textarea "x"
type textarea "Once o may favorite relax time its ma"
type textarea "x"
type textarea "Once o may favorite relax time its mak"
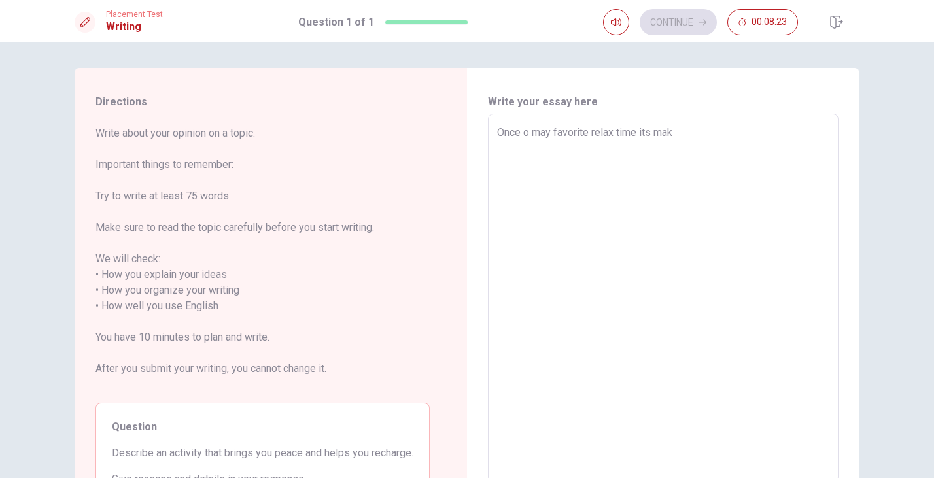
type textarea "x"
type textarea "Once o may favorite relax time its make"
type textarea "x"
type textarea "Once o may favorite relax time its make"
type textarea "x"
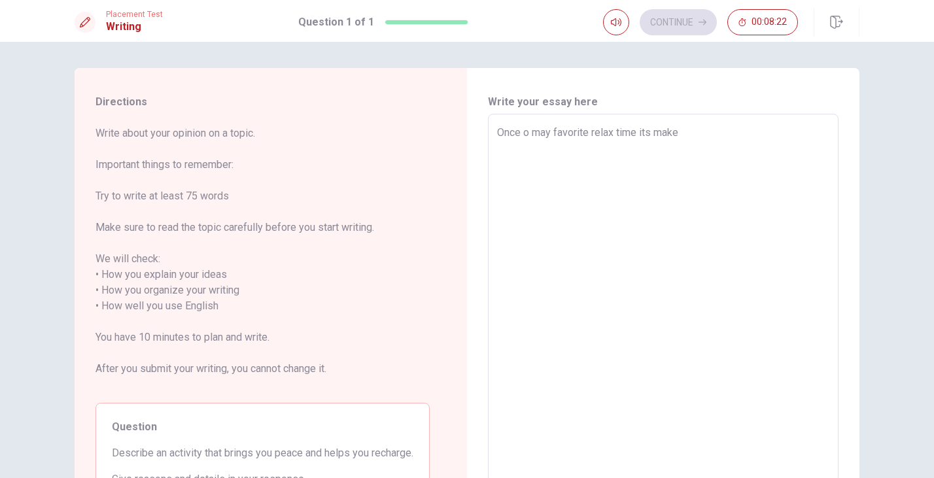
type textarea "Once o may favorite relax time its make h"
type textarea "x"
type textarea "Once o may favorite relax time its make hi"
type textarea "x"
type textarea "Once o may favorite relax time its make hik"
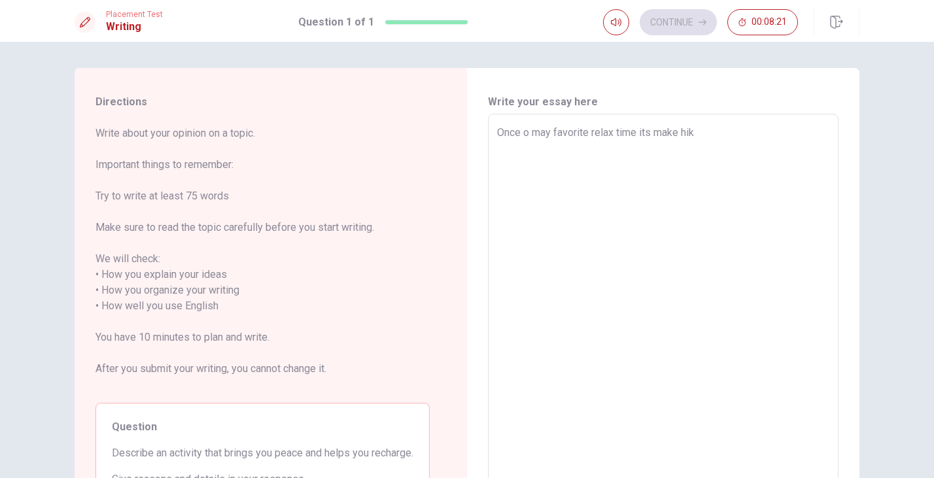
type textarea "x"
type textarea "Once o may favorite relax time its make hiki"
type textarea "x"
type textarea "Once o may favorite relax time its make hikin"
type textarea "x"
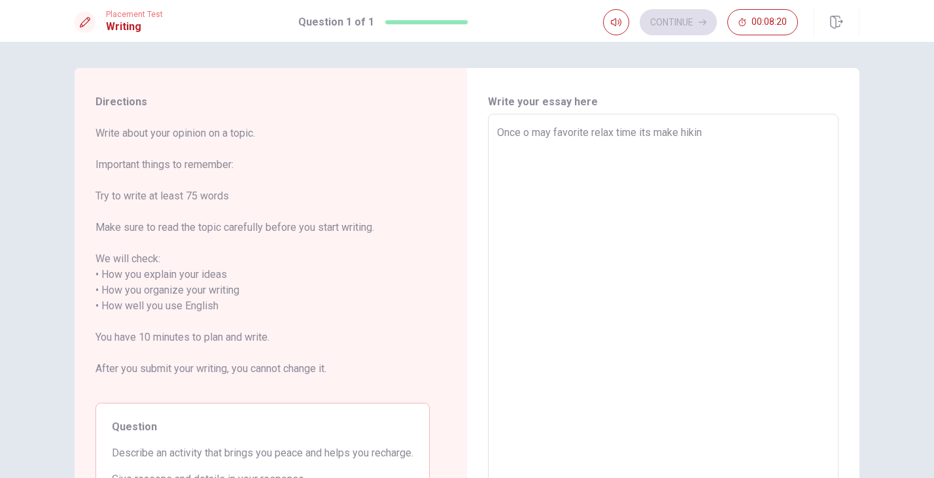
type textarea "Once o may favorite relax time its make hiking"
type textarea "x"
type textarea "Once o may favorite relax time its make hiking,"
type textarea "x"
type textarea "Once o may favorite relax time its make hiking,"
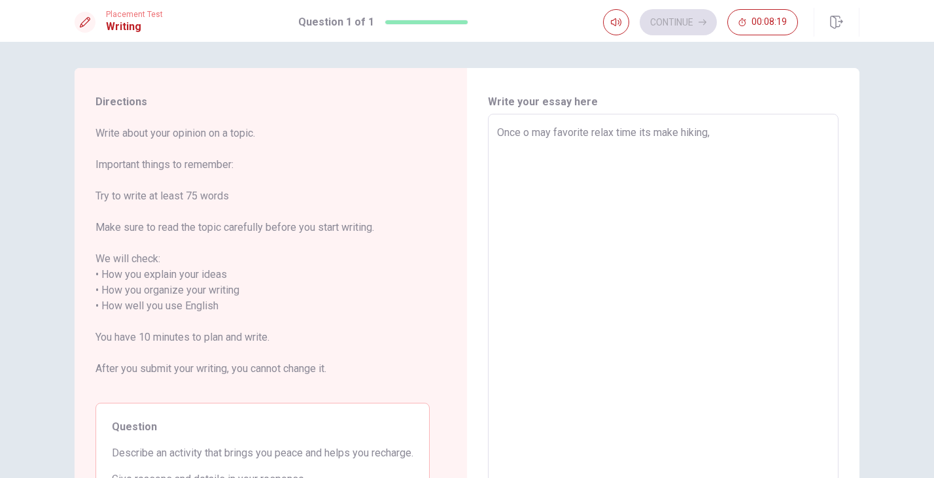
type textarea "x"
type textarea "Once o may favorite relax time its make hiking, i"
type textarea "x"
type textarea "Once o may favorite relax time its make hiking, i"
type textarea "x"
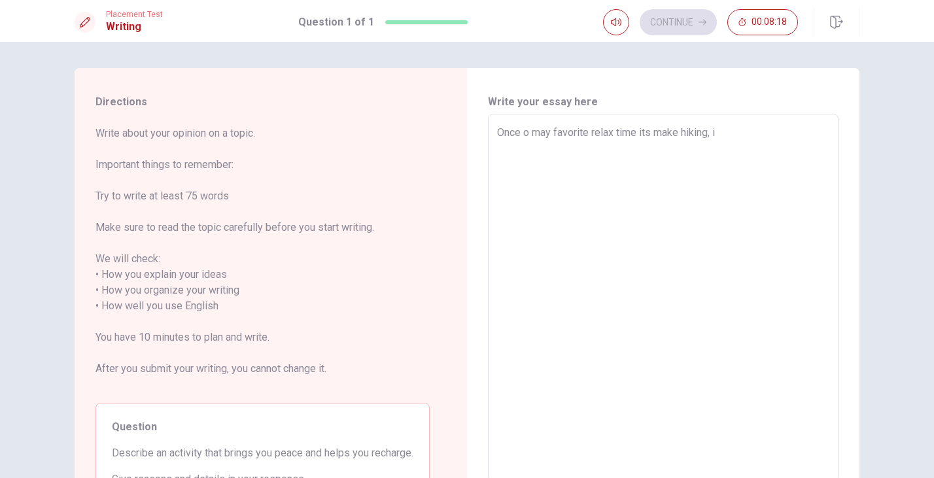
type textarea "Once o may favorite relax time its make hiking, i"
type textarea "x"
type textarea "Once o may favorite relax time its make hiking,"
type textarea "x"
type textarea "Once o may favorite relax time its make hiking, i"
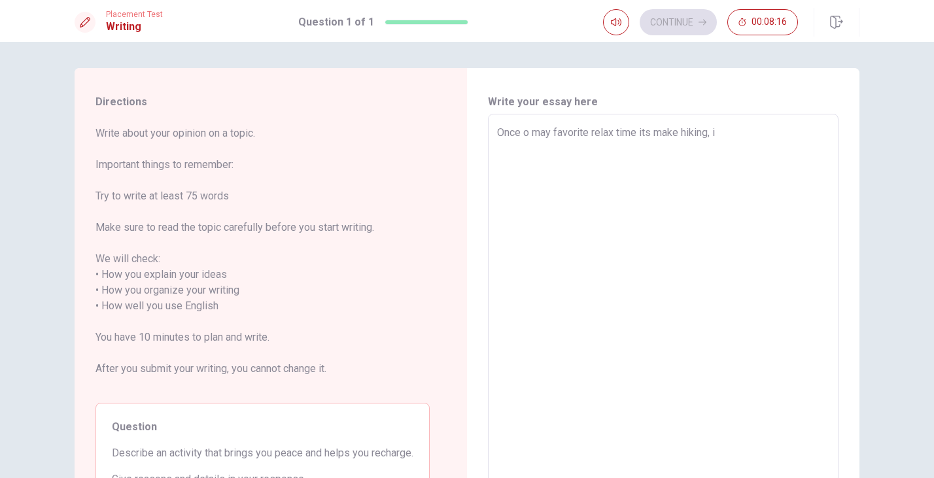
type textarea "x"
type textarea "Once o may favorite relax time its make hiking, i"
type textarea "x"
type textarea "Once o may favorite relax time its make hiking, i h"
type textarea "x"
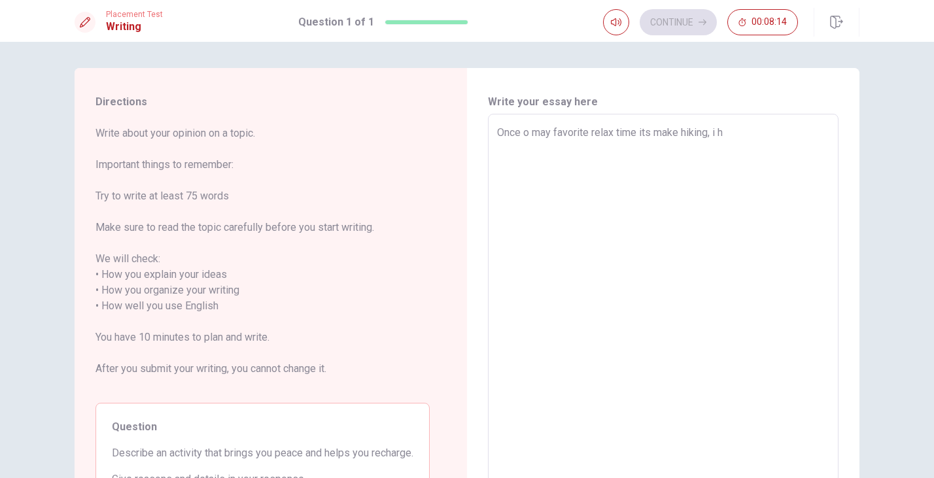
type textarea "Once o may favorite relax time its make hiking, i ha"
type textarea "x"
type textarea "Once o may favorite relax time its make hiking, i hav"
type textarea "x"
type textarea "Once o may favorite relax time its make hiking, i have"
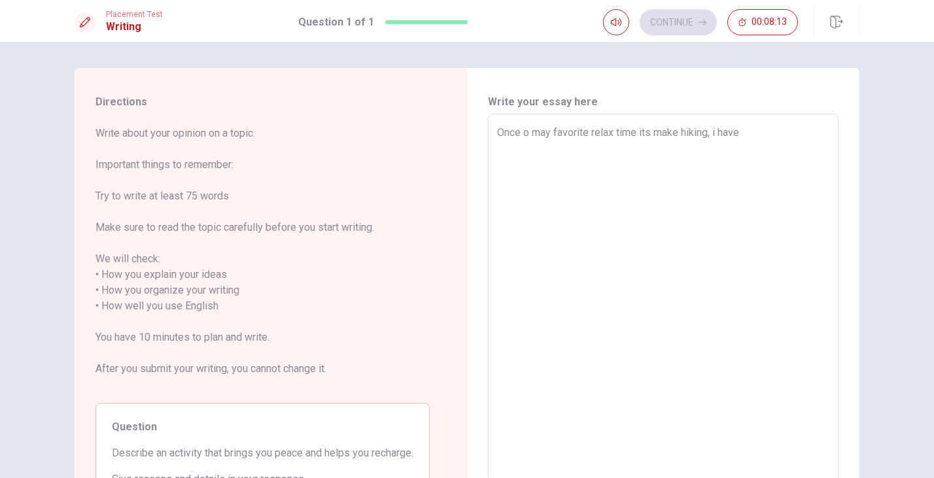
type textarea "x"
type textarea "Once o may favorite relax time its make hiking, i have"
type textarea "x"
type textarea "Once o may favorite relax time its make hiking, i have d"
type textarea "x"
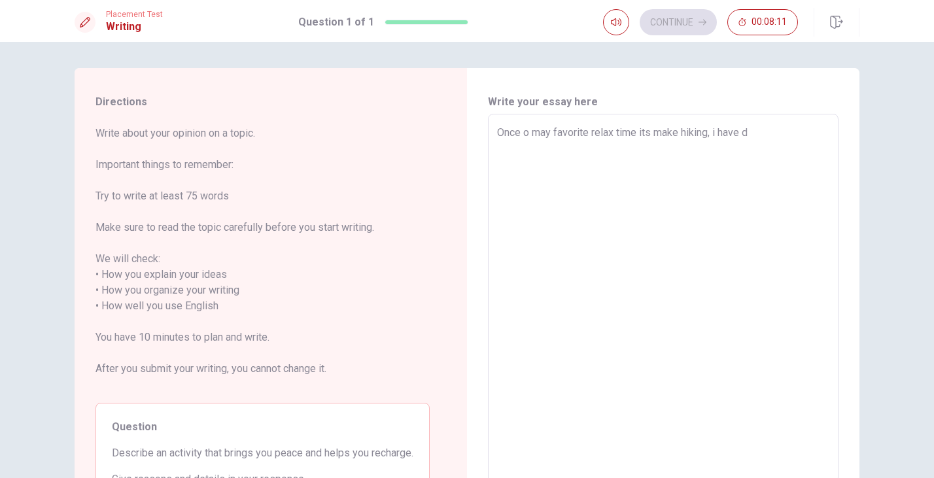
type textarea "Once o may favorite relax time its make hiking, i have"
type textarea "x"
type textarea "Once o may favorite relax time its make hiking, i have d"
type textarea "x"
type textarea "Once o may favorite relax time its make hiking, i have da"
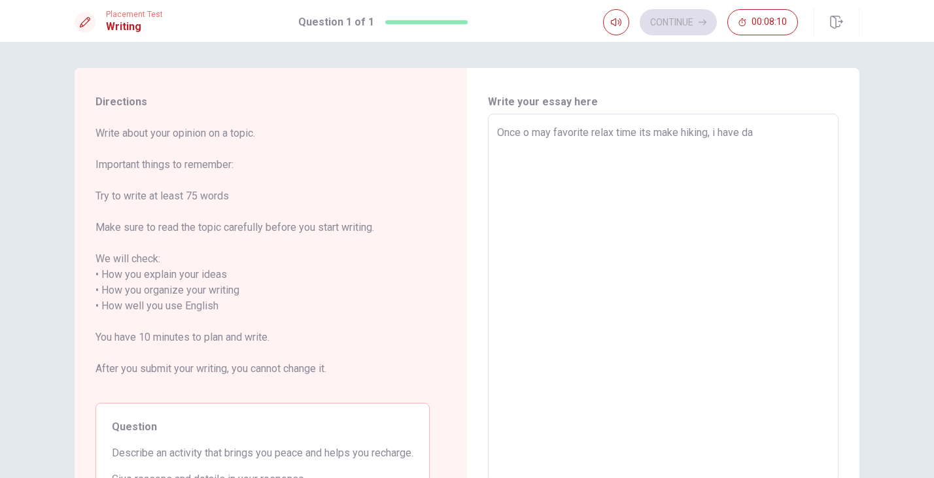
type textarea "x"
type textarea "Once o may favorite relax time its make hiking, i have d"
type textarea "x"
type textarea "Once o may favorite relax time its make hiking, i have"
type textarea "x"
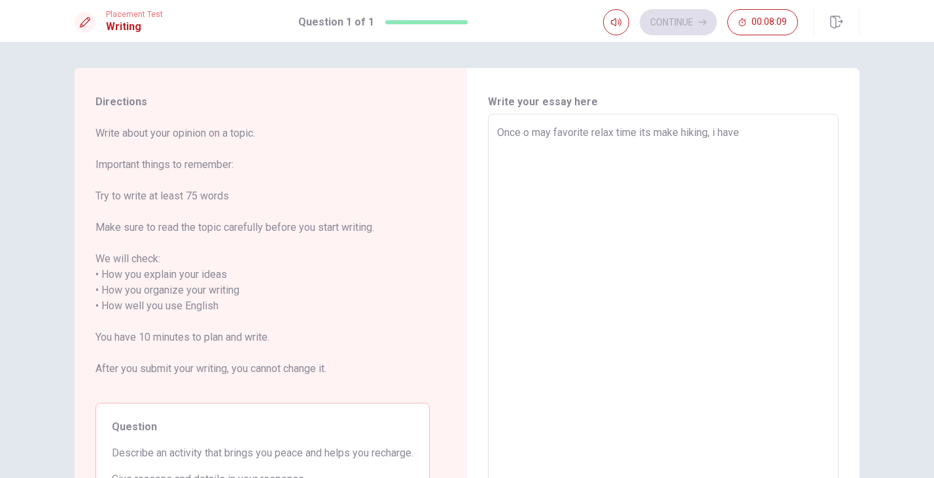
type textarea "Once o may favorite relax time its make hiking, i have m"
type textarea "x"
type textarea "Once o may favorite relax time its make hiking, i have ma"
type textarea "x"
type textarea "Once o may favorite relax time its make hiking, i have mad"
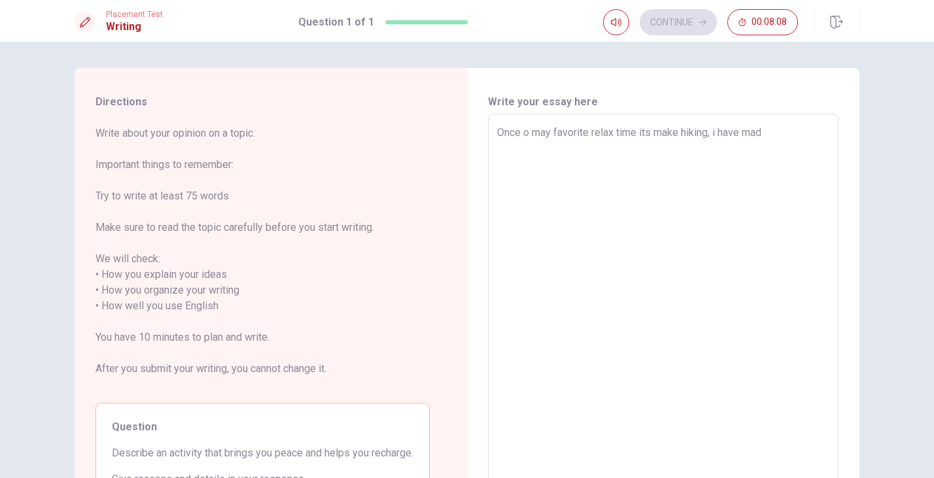
type textarea "x"
type textarea "Once o may favorite relax time its make hiking, i have made"
type textarea "x"
type textarea "Once o may favorite relax time its make hiking, i have made"
type textarea "x"
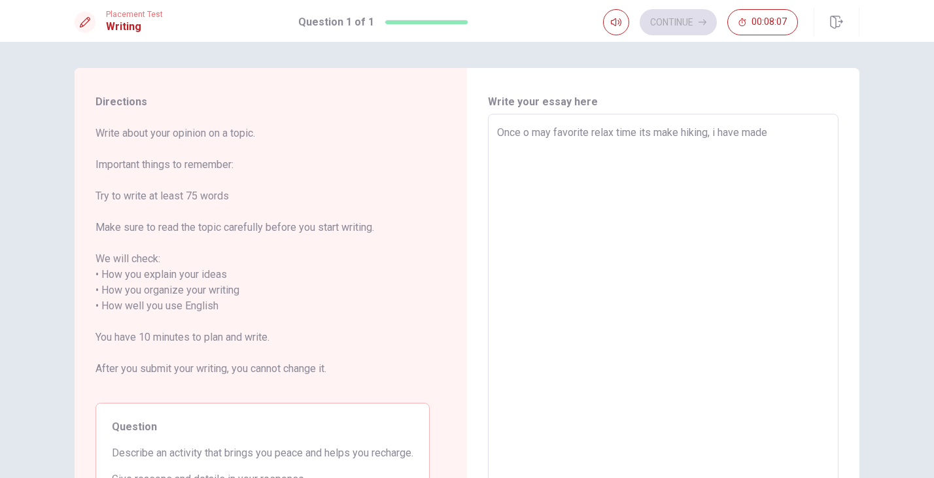
type textarea "Once o may favorite relax time its make hiking, i have made i"
type textarea "x"
type textarea "Once o may favorite relax time its make hiking, i have made ir"
type textarea "x"
type textarea "Once o may favorite relax time its make hiking, i have made irt"
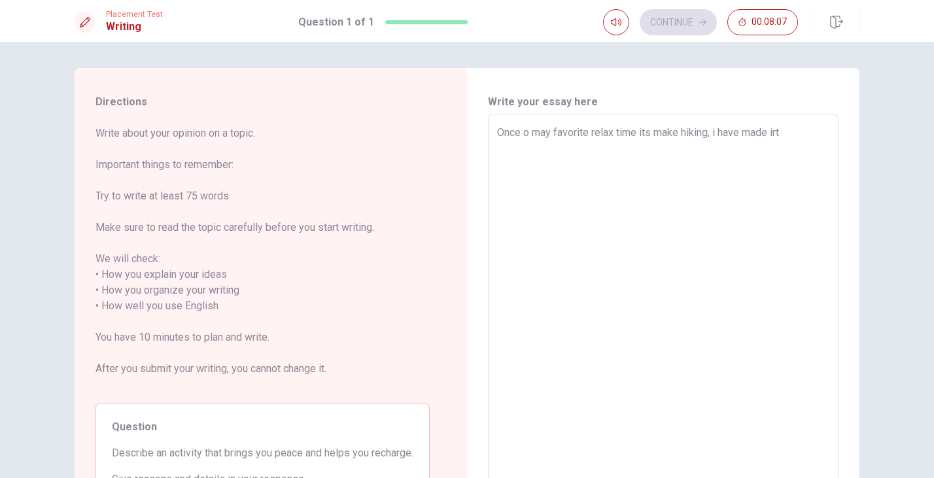
type textarea "x"
type textarea "Once o may favorite relax time its make hiking, i have made irt"
type textarea "x"
type textarea "Once o may favorite relax time its make hiking, i have made irt"
type textarea "x"
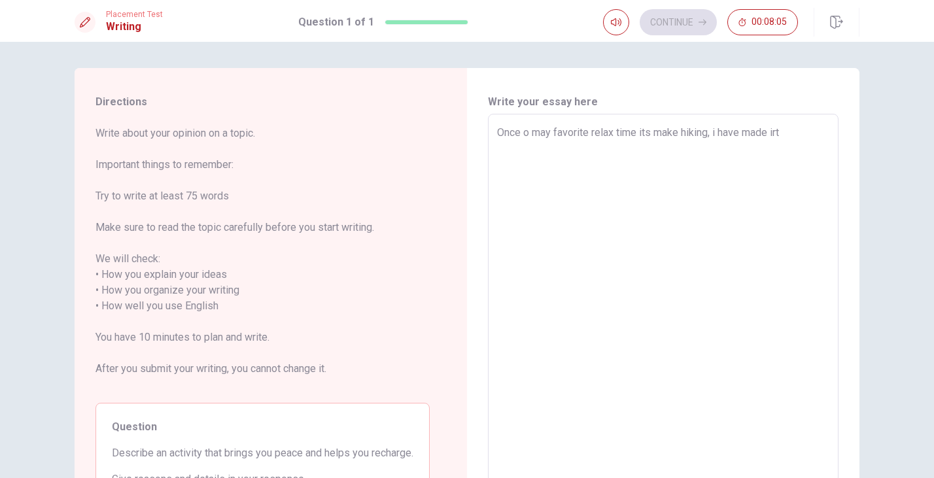
type textarea "Once o may favorite relax time its make hiking, i have made ir"
type textarea "x"
type textarea "Once o may favorite relax time its make hiking, i have made i"
type textarea "x"
type textarea "Once o may favorite relax time its make hiking, i have made ii"
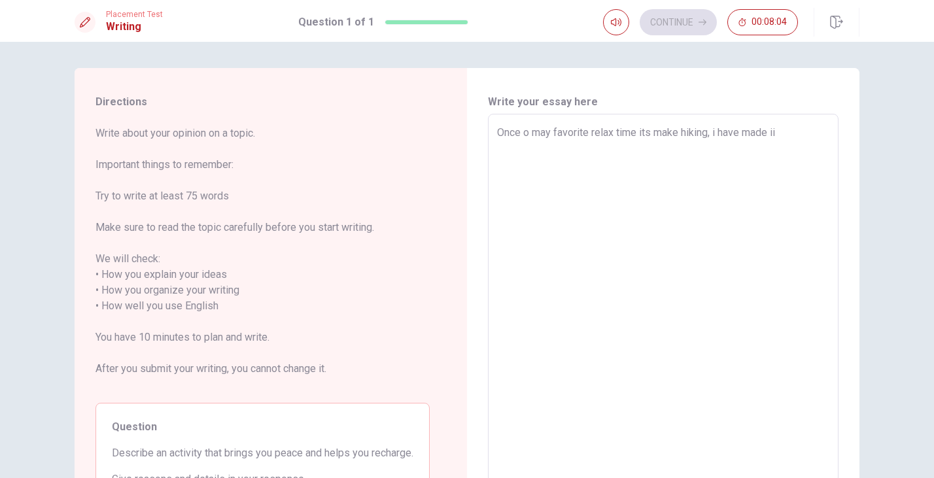
type textarea "x"
type textarea "Once o may favorite relax time its make hiking, i have made iit"
type textarea "x"
type textarea "Once o may favorite relax time its make hiking, i have made ii"
type textarea "x"
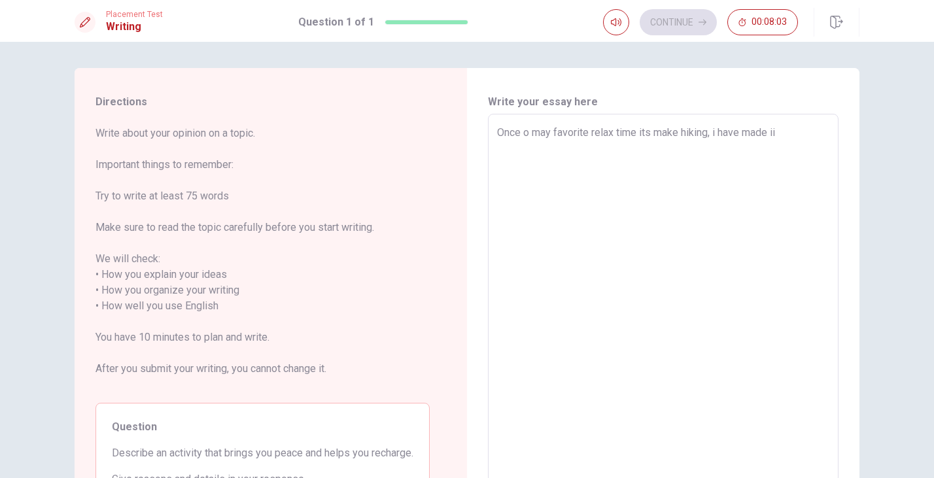
type textarea "Once o may favorite relax time its make hiking, i have made i"
type textarea "x"
type textarea "Once o may favorite relax time its make hiking, i have made it"
type textarea "x"
type textarea "Once o may favorite relax time its make hiking, i have made it"
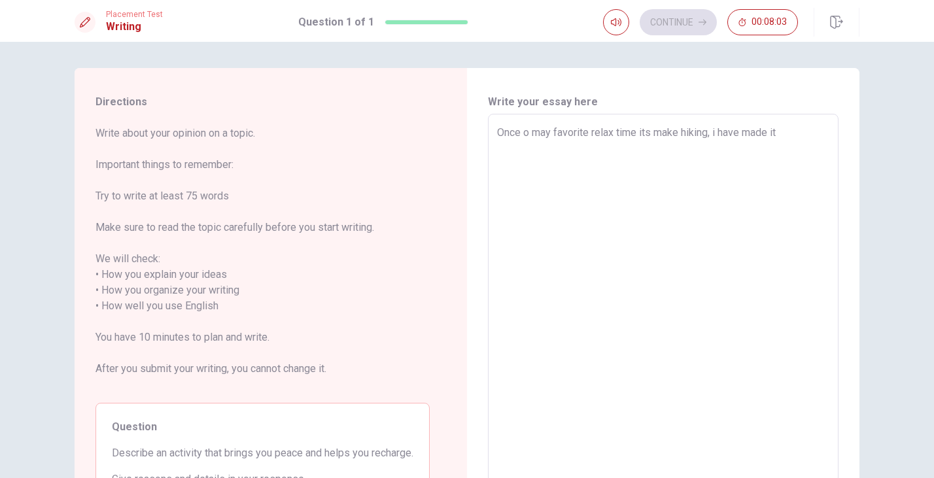
type textarea "x"
type textarea "Once o may favorite relax time its make hiking, i have made it f"
type textarea "x"
type textarea "Once o may favorite relax time its make hiking, i have made it fo"
type textarea "x"
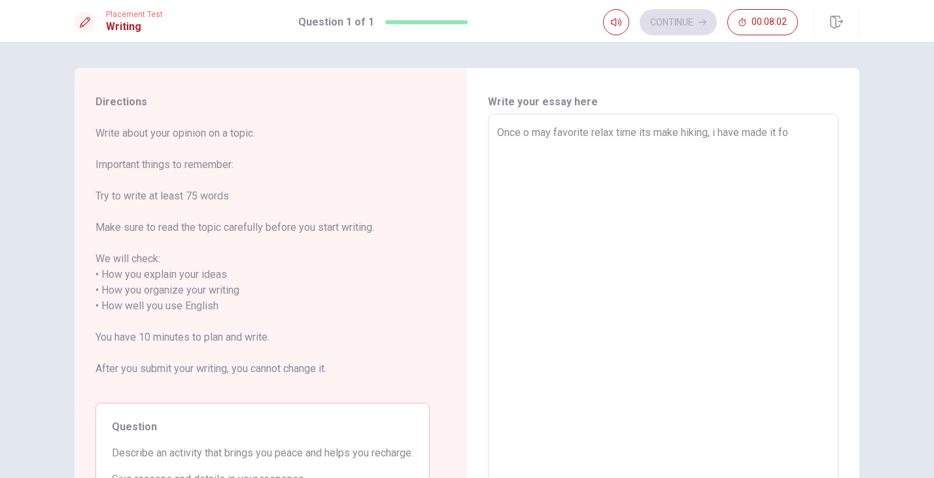
type textarea "Once o may favorite relax time its make hiking, i have made it for"
type textarea "x"
type textarea "Once o may favorite relax time its make hiking, i have made it for"
type textarea "x"
type textarea "Once o may favorite relax time its make hiking, i have made it for a"
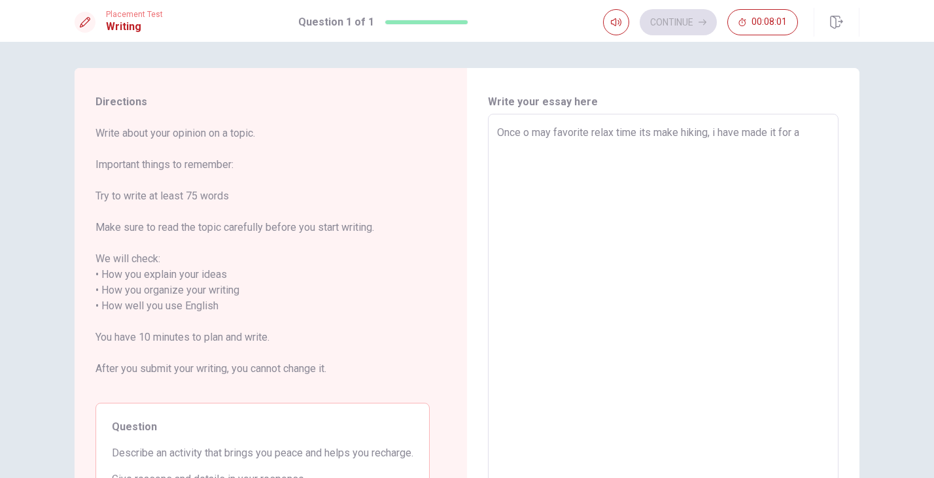
type textarea "x"
type textarea "Once o may favorite relax time its make hiking, i have made it for a"
type textarea "x"
type textarea "Once o may favorite relax time its make hiking, i have made it for a m"
type textarea "x"
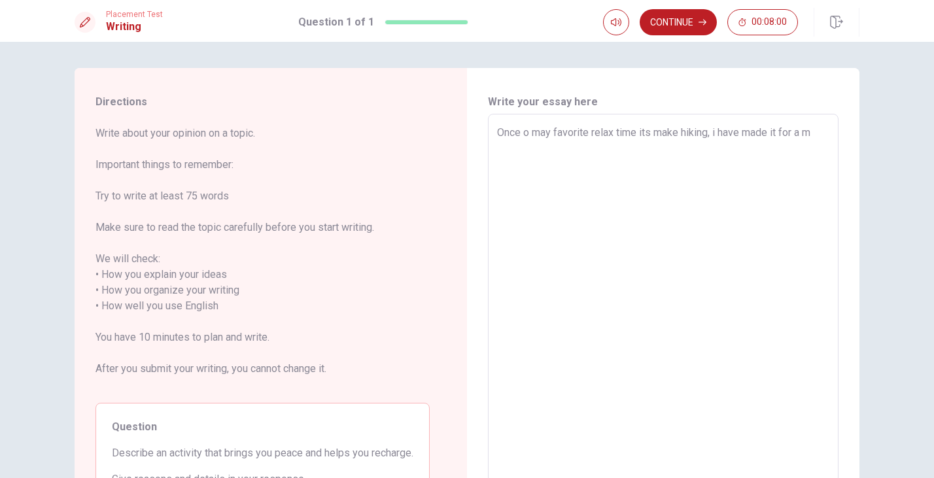
type textarea "Once o may favorite relax time its make hiking, i have made it for a ma"
type textarea "x"
type textarea "Once o may favorite relax time its make hiking, i have made it for a man"
type textarea "x"
type textarea "Once o may favorite relax time its make hiking, i have made it for a many"
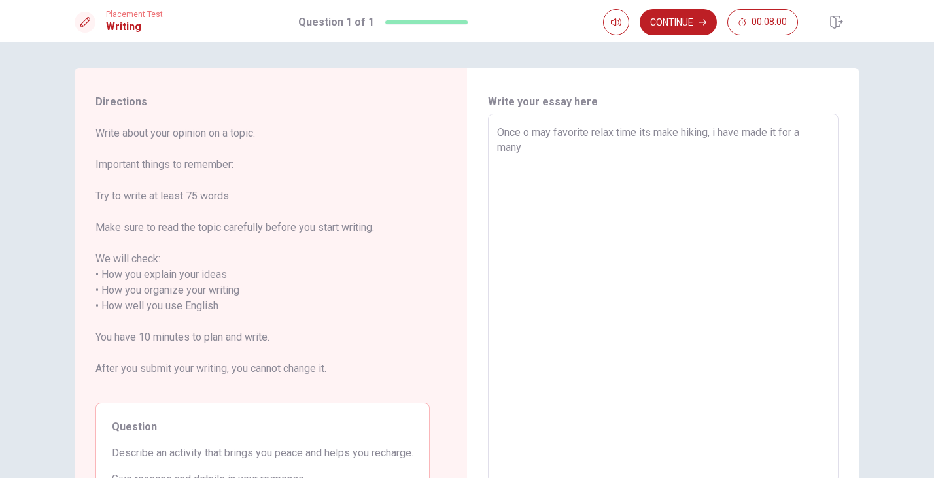
type textarea "x"
type textarea "Once o may favorite relax time its make hiking, i have made it for a many"
type textarea "x"
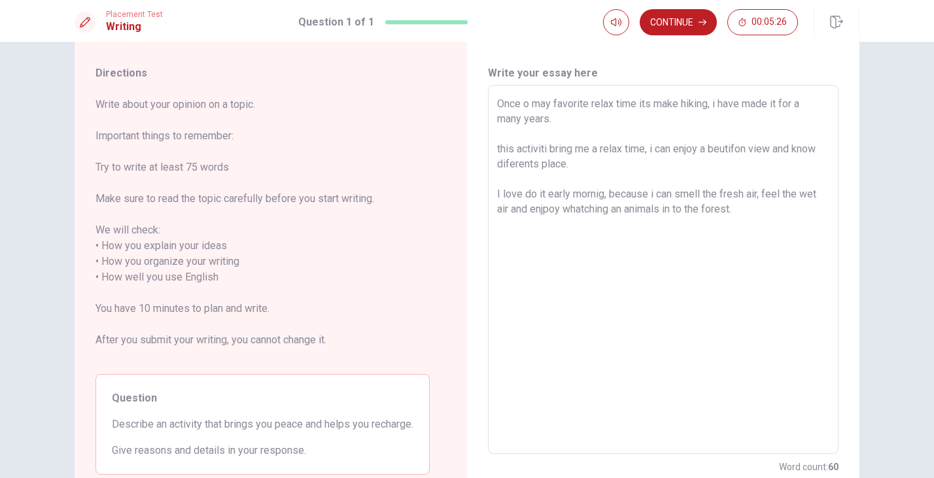
scroll to position [30, 0]
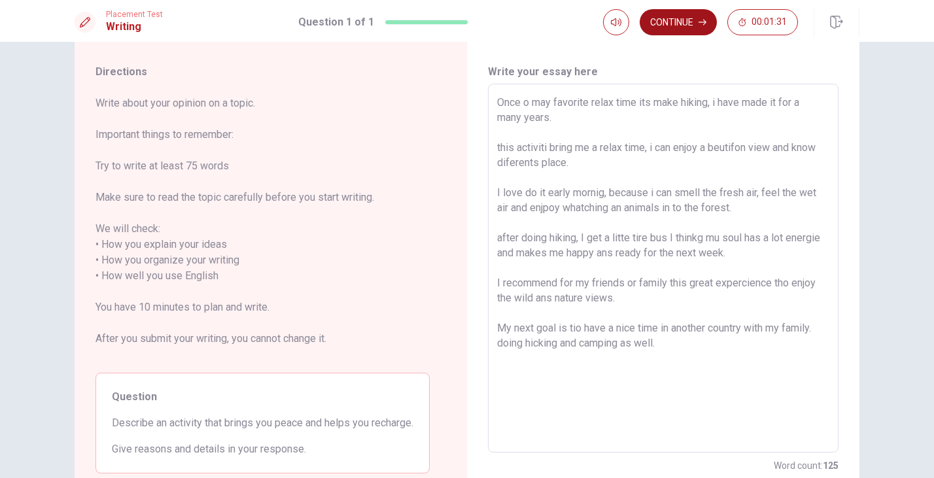
click at [688, 25] on button "Continue" at bounding box center [678, 22] width 77 height 26
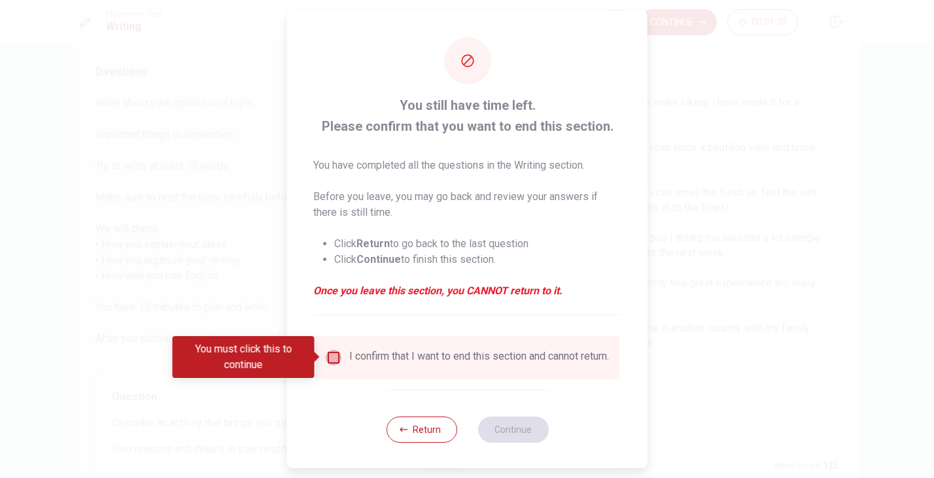
click at [326, 361] on input "You must click this to continue" at bounding box center [334, 357] width 16 height 16
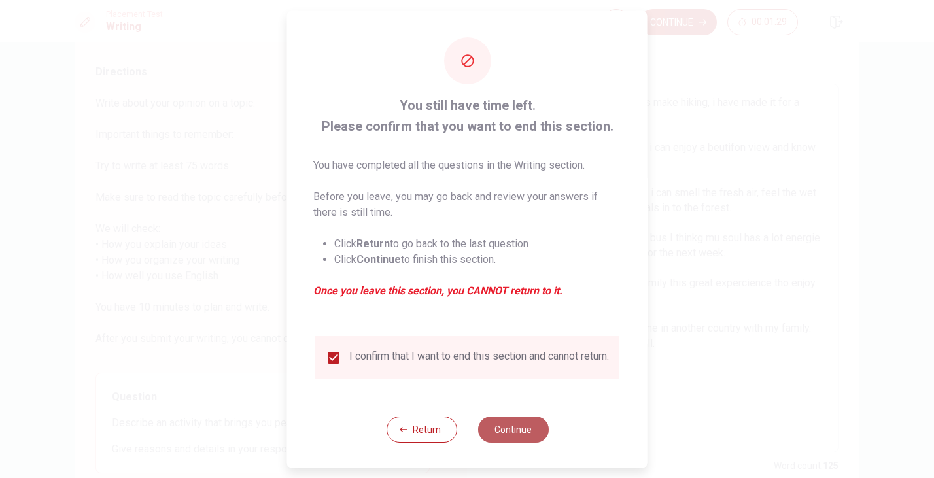
click at [507, 441] on button "Continue" at bounding box center [512, 429] width 71 height 26
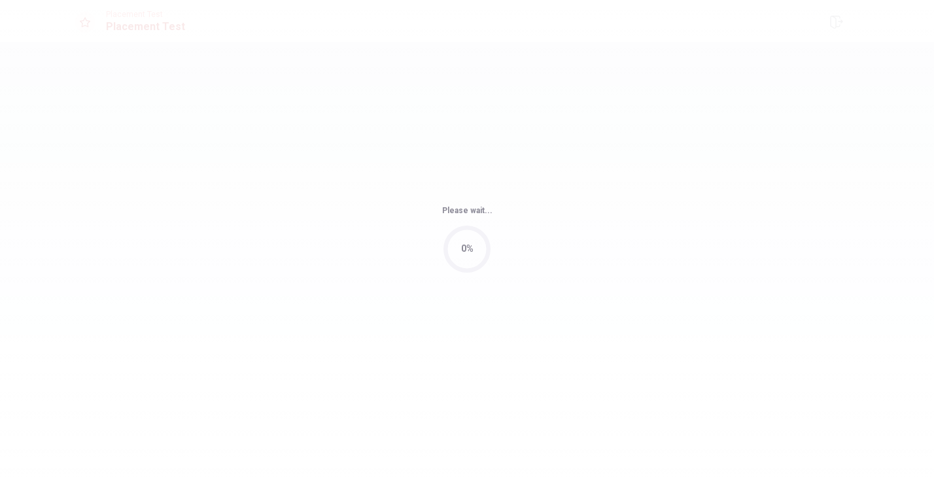
scroll to position [0, 0]
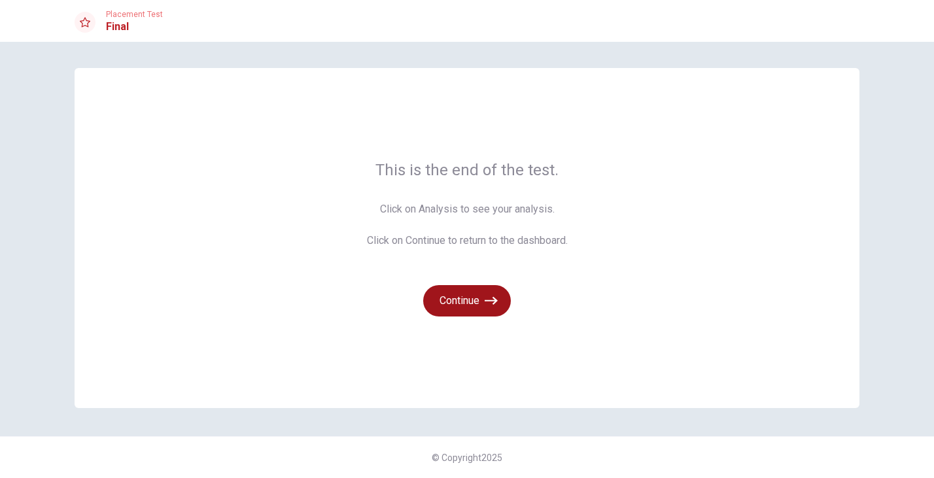
click at [491, 301] on icon "button" at bounding box center [491, 301] width 13 height 8
